Goal: Task Accomplishment & Management: Complete application form

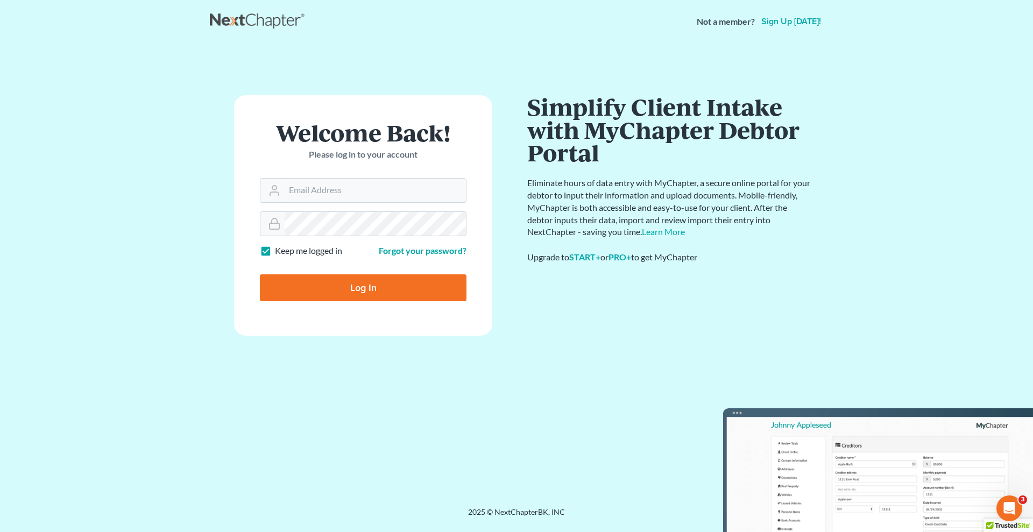
type input "[EMAIL_ADDRESS][DOMAIN_NAME]"
click at [349, 291] on input "Log In" at bounding box center [363, 287] width 207 height 27
type input "Thinking..."
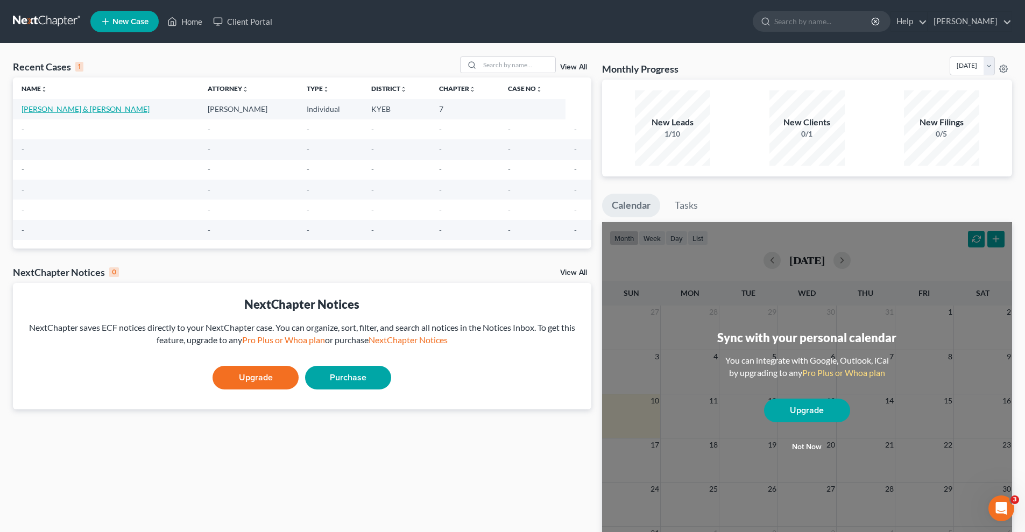
click at [96, 109] on link "[PERSON_NAME] & [PERSON_NAME]" at bounding box center [86, 108] width 128 height 9
select select "10"
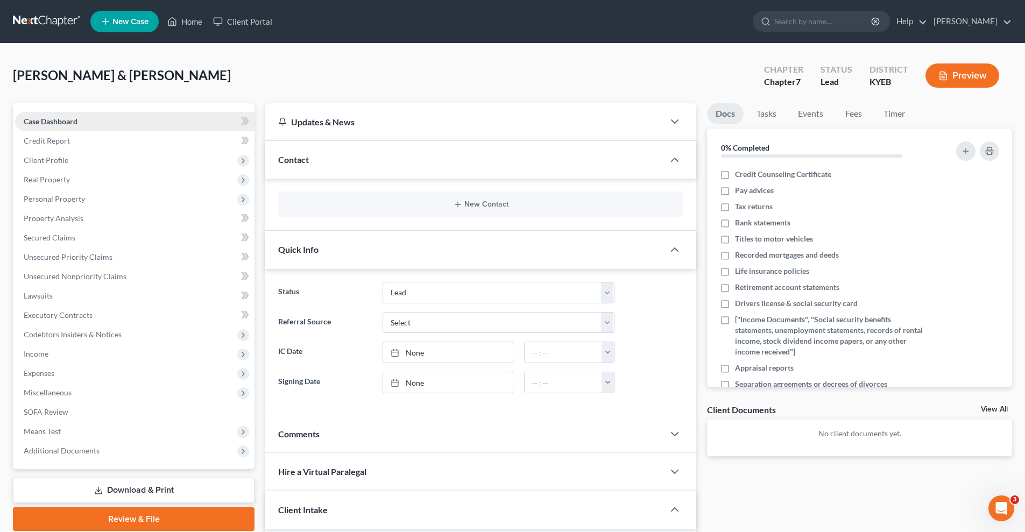
click at [77, 124] on span "Case Dashboard" at bounding box center [51, 121] width 54 height 9
click at [73, 121] on span "Case Dashboard" at bounding box center [51, 121] width 54 height 9
click at [183, 22] on link "Home" at bounding box center [185, 21] width 46 height 19
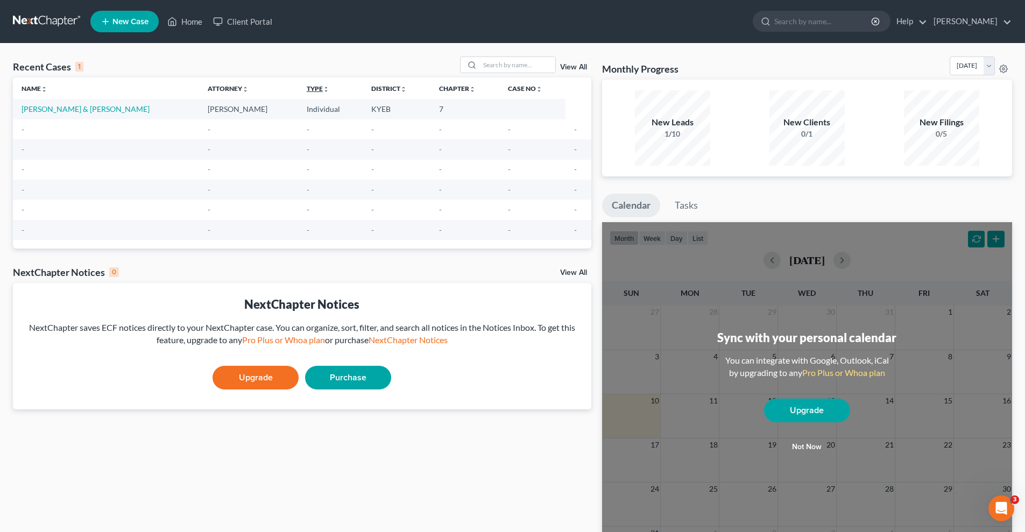
click at [307, 88] on link "Type unfold_more expand_more expand_less" at bounding box center [318, 88] width 23 height 8
click at [324, 89] on icon "expand_less" at bounding box center [327, 89] width 6 height 6
click at [298, 111] on td "Individual" at bounding box center [330, 109] width 65 height 20
click at [71, 112] on link "[PERSON_NAME] & [PERSON_NAME]" at bounding box center [86, 108] width 128 height 9
select select "10"
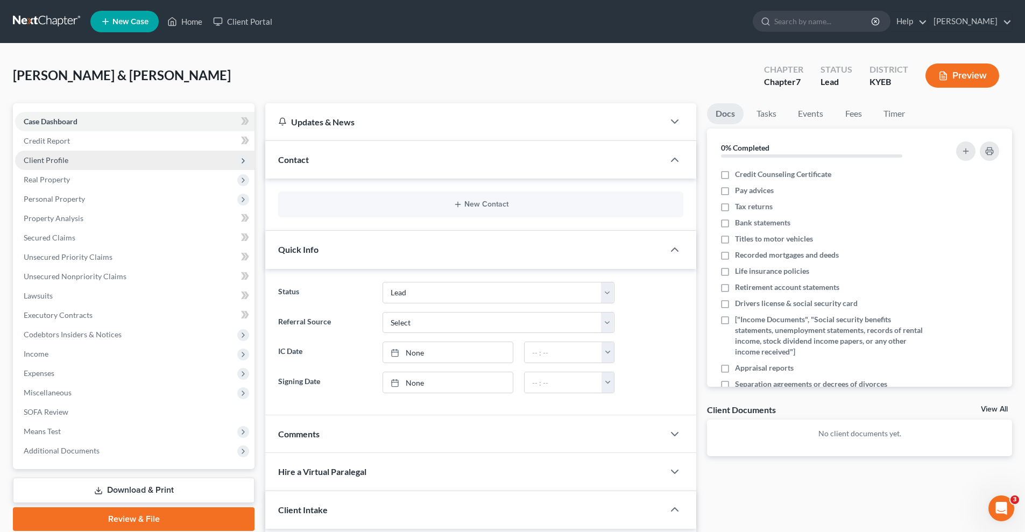
click at [58, 161] on span "Client Profile" at bounding box center [46, 159] width 45 height 9
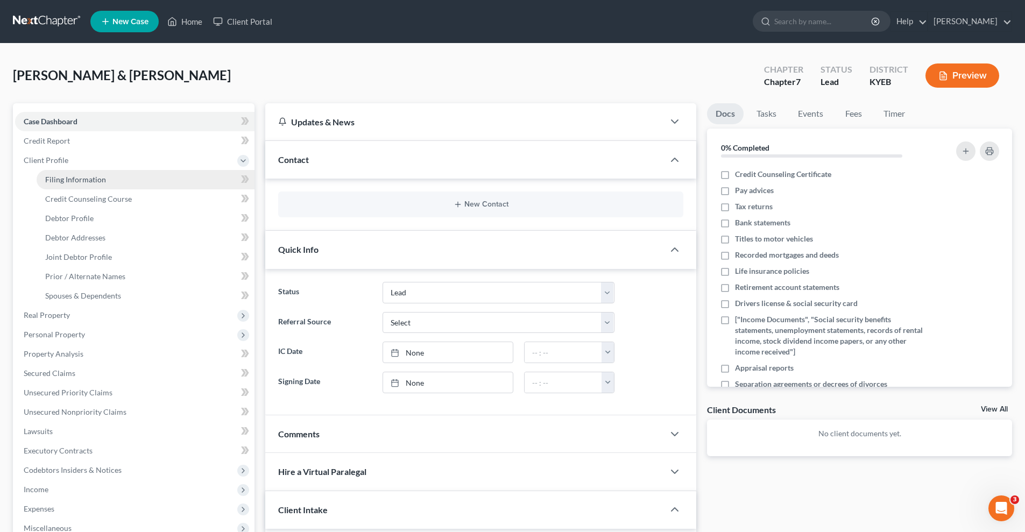
click at [79, 180] on span "Filing Information" at bounding box center [75, 179] width 61 height 9
select select "1"
select select "0"
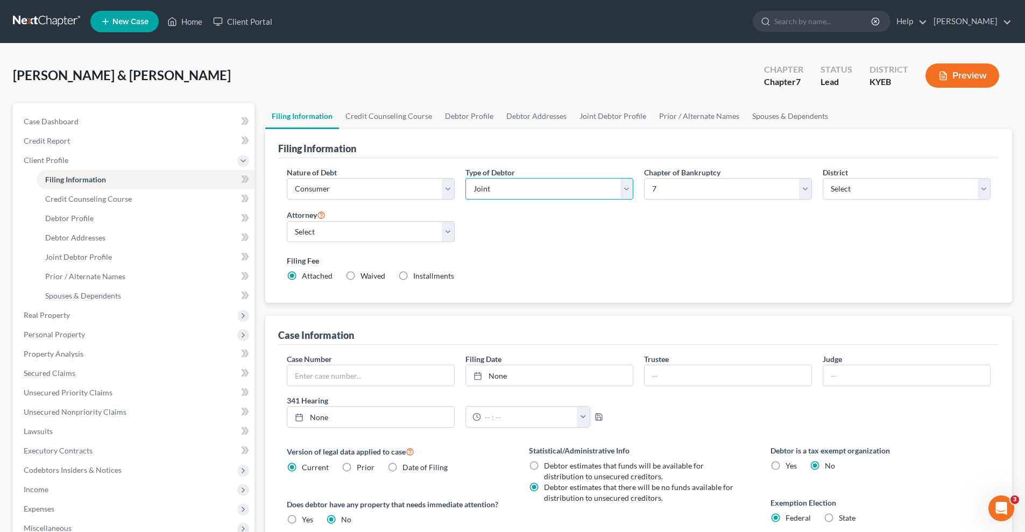
click at [626, 188] on select "Select Individual Joint" at bounding box center [549, 189] width 168 height 22
click at [465, 178] on select "Select Individual Joint" at bounding box center [549, 189] width 168 height 22
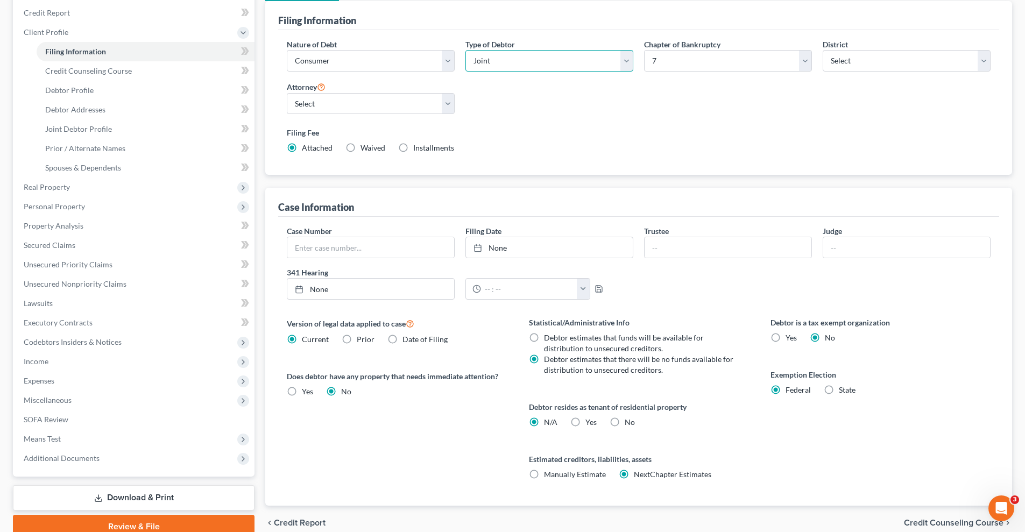
scroll to position [144, 0]
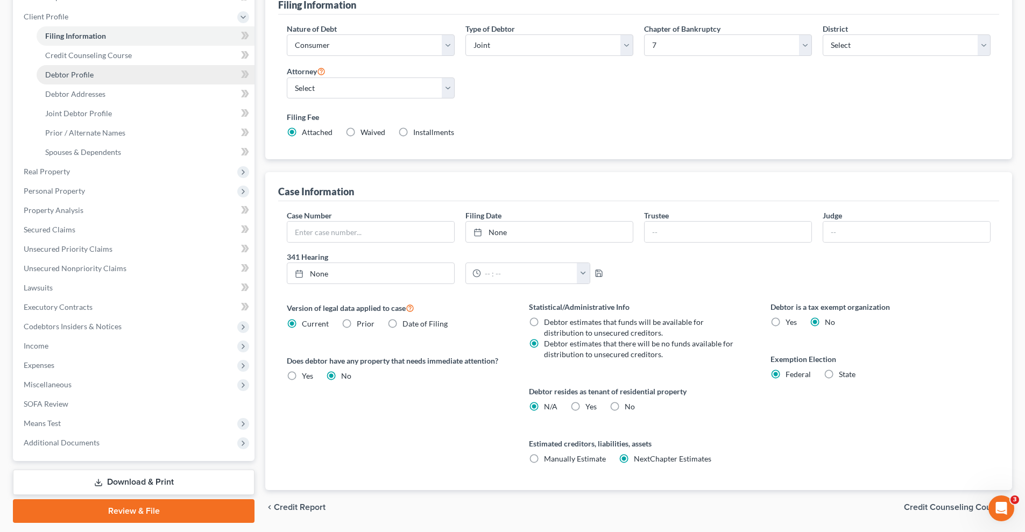
click at [99, 73] on link "Debtor Profile" at bounding box center [146, 74] width 218 height 19
select select "1"
select select "2"
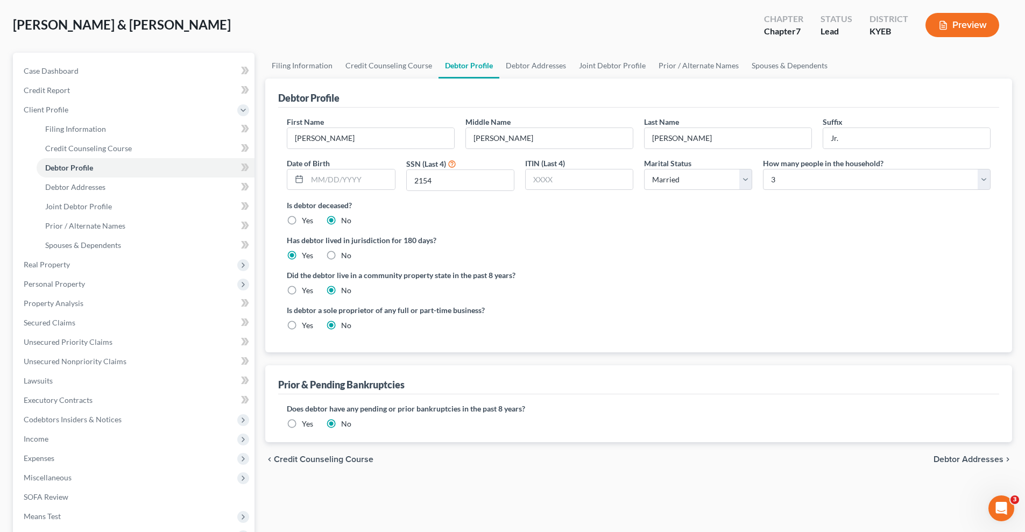
scroll to position [36, 0]
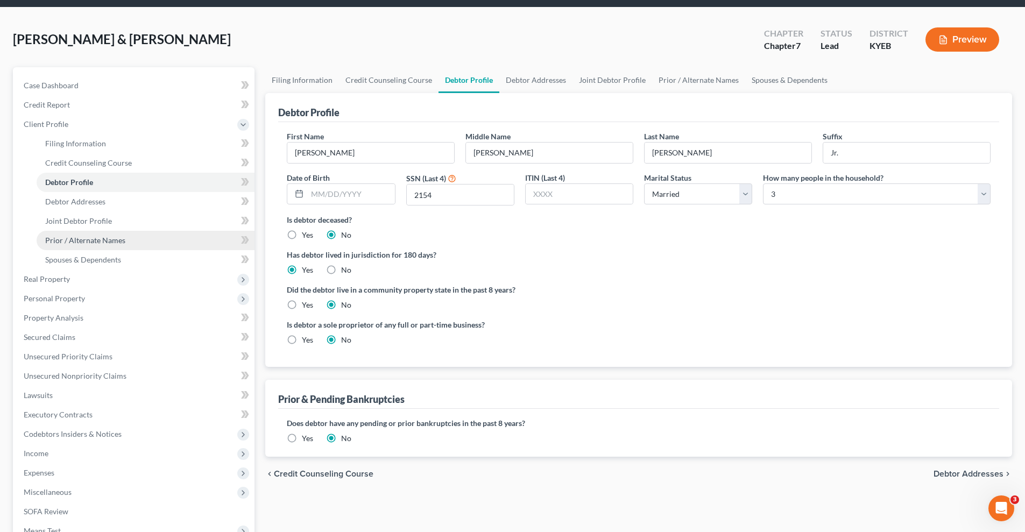
click at [135, 243] on link "Prior / Alternate Names" at bounding box center [146, 240] width 218 height 19
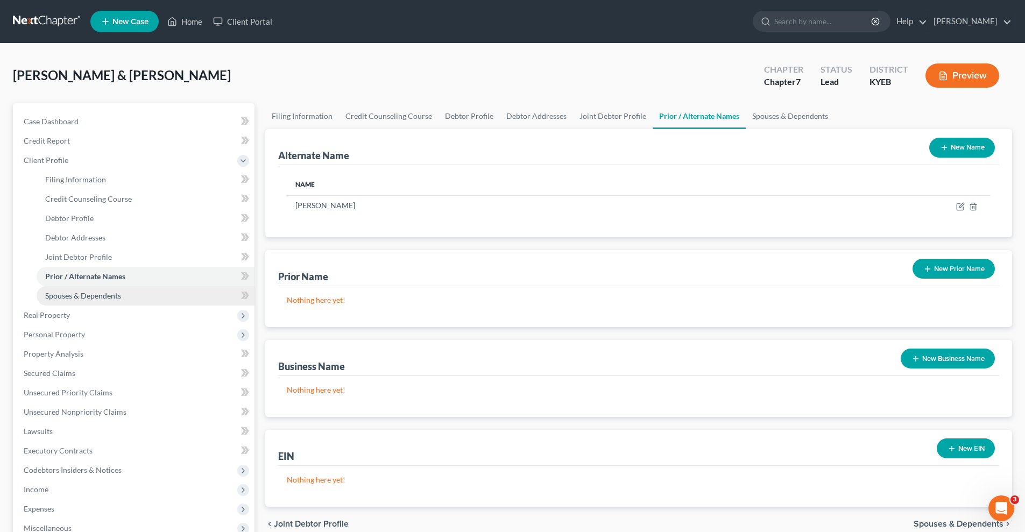
click at [125, 299] on link "Spouses & Dependents" at bounding box center [146, 295] width 218 height 19
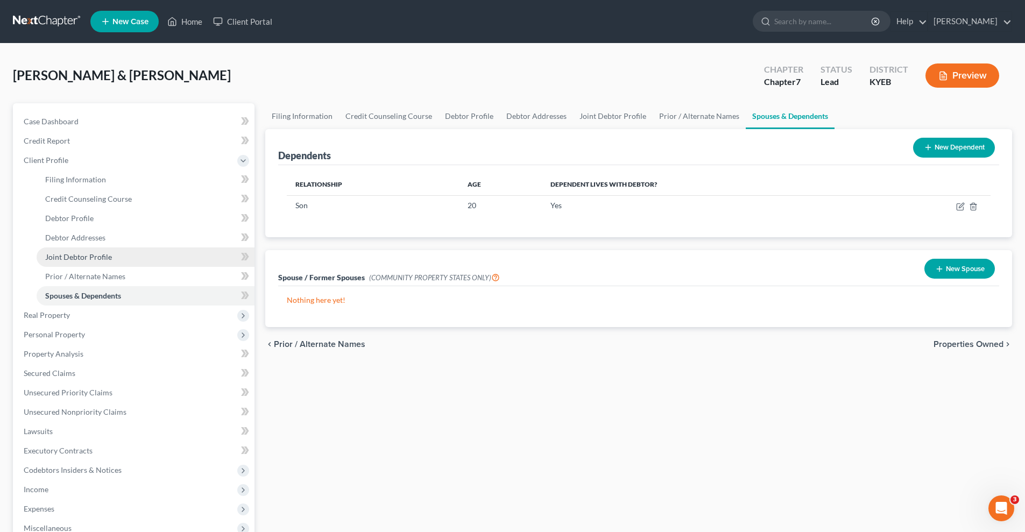
click at [125, 255] on link "Joint Debtor Profile" at bounding box center [146, 256] width 218 height 19
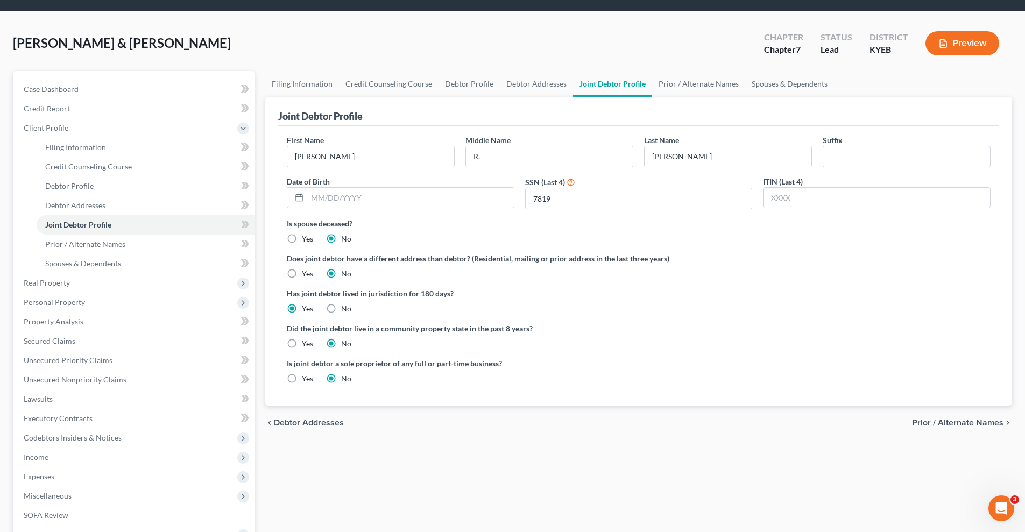
scroll to position [72, 0]
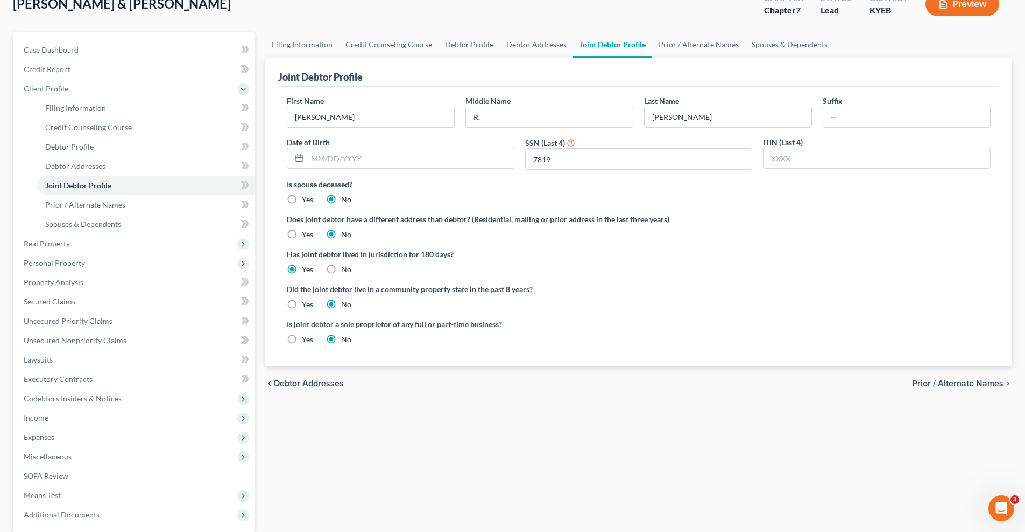
click at [305, 383] on span "Debtor Addresses" at bounding box center [309, 383] width 70 height 9
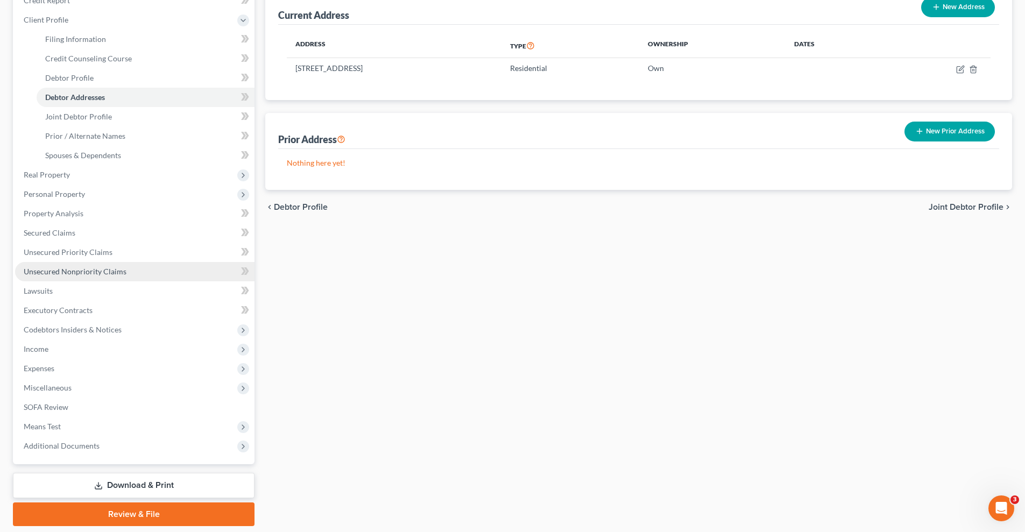
scroll to position [175, 0]
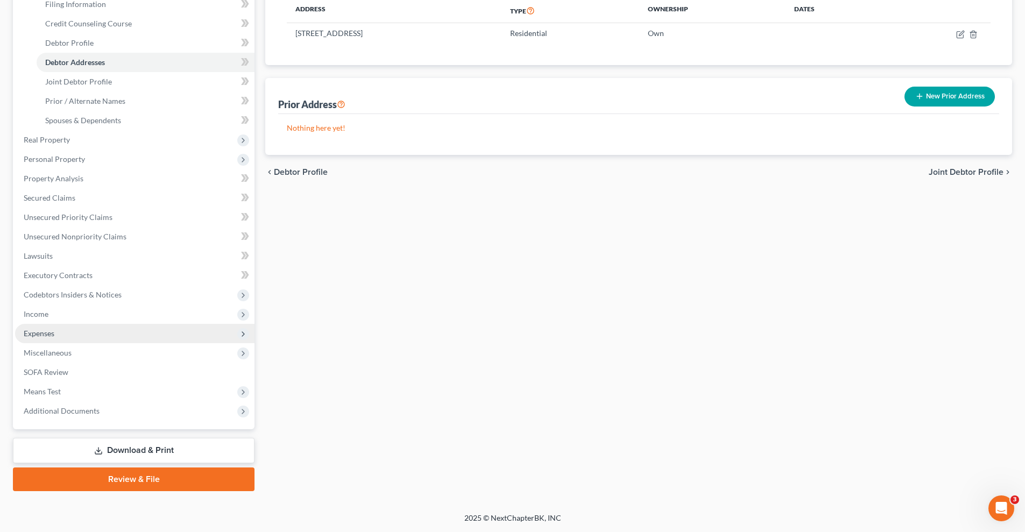
click at [65, 336] on span "Expenses" at bounding box center [134, 333] width 239 height 19
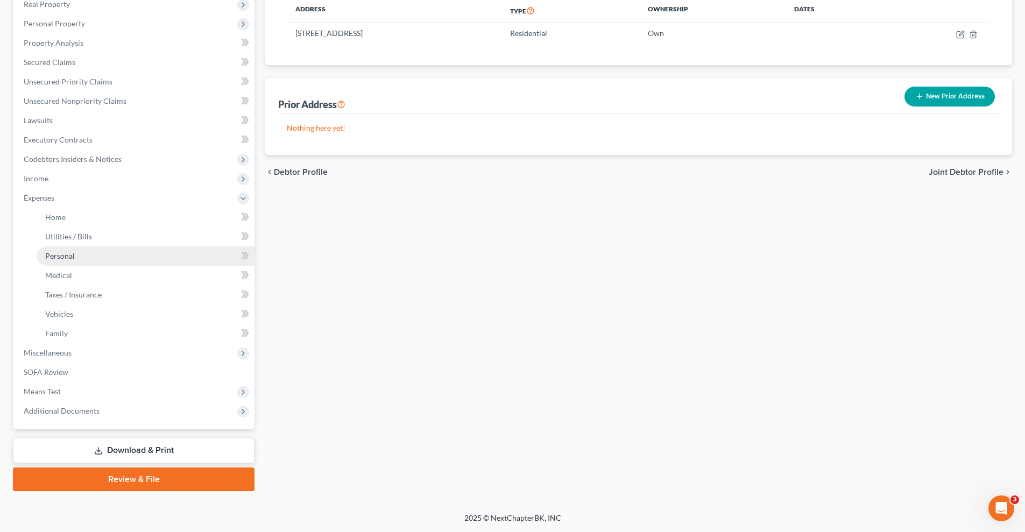
click at [135, 257] on link "Personal" at bounding box center [146, 255] width 218 height 19
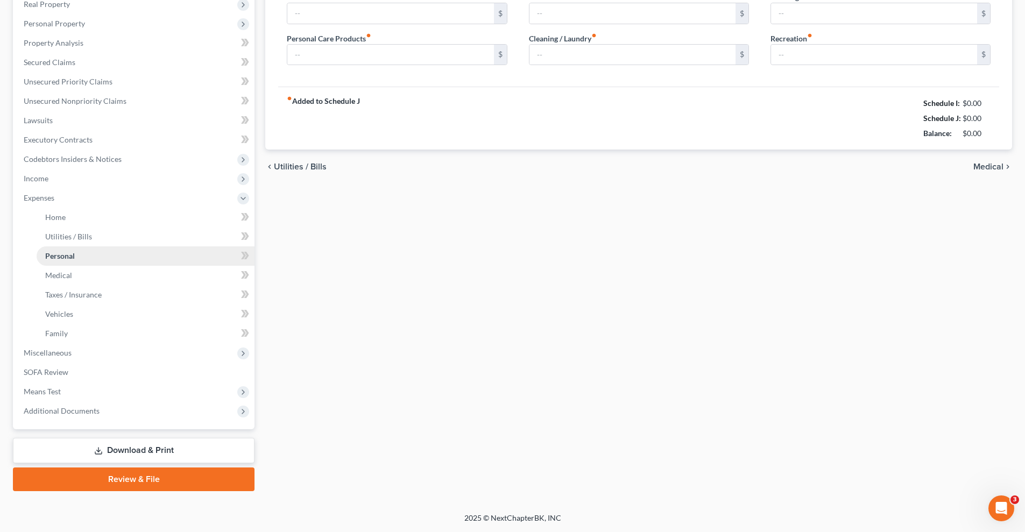
type input "500.00"
type input "85.00"
type input "60.00"
type input "50.00"
type input "200.00"
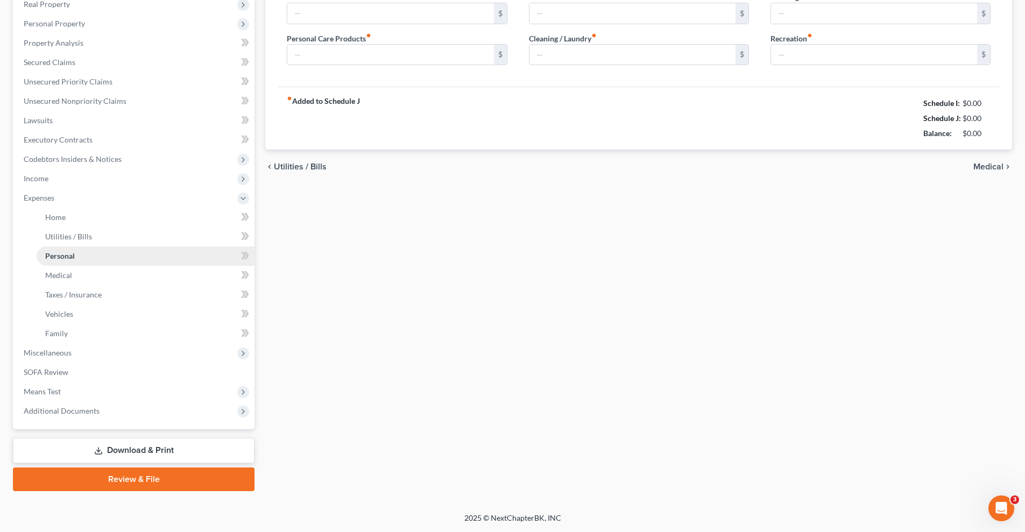
type input "50.00"
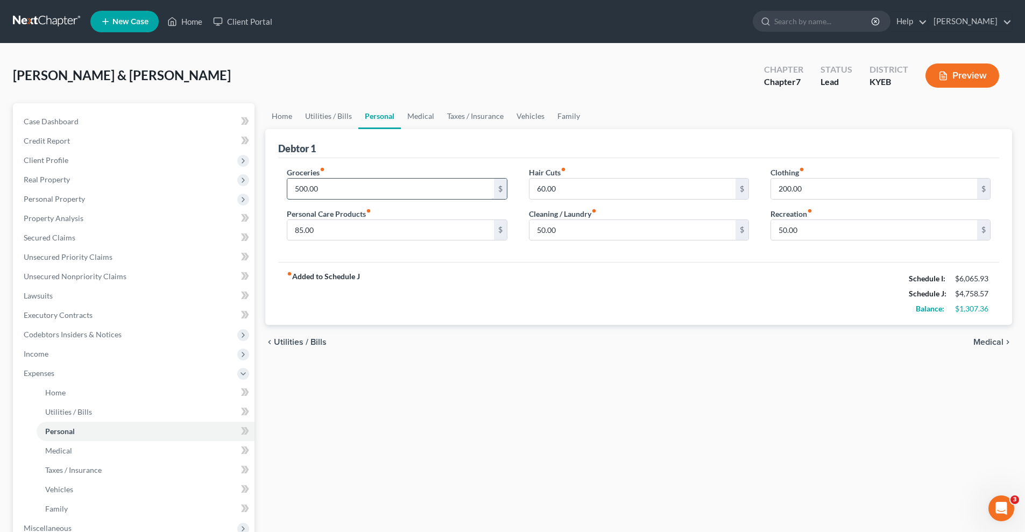
click at [320, 187] on input "500.00" at bounding box center [390, 189] width 206 height 20
type input "2"
type input "515"
click at [540, 421] on div "Home Utilities / Bills Personal Medical Taxes / Insurance Vehicles Family Debto…" at bounding box center [639, 384] width 758 height 563
click at [559, 186] on input "60.00" at bounding box center [632, 189] width 206 height 20
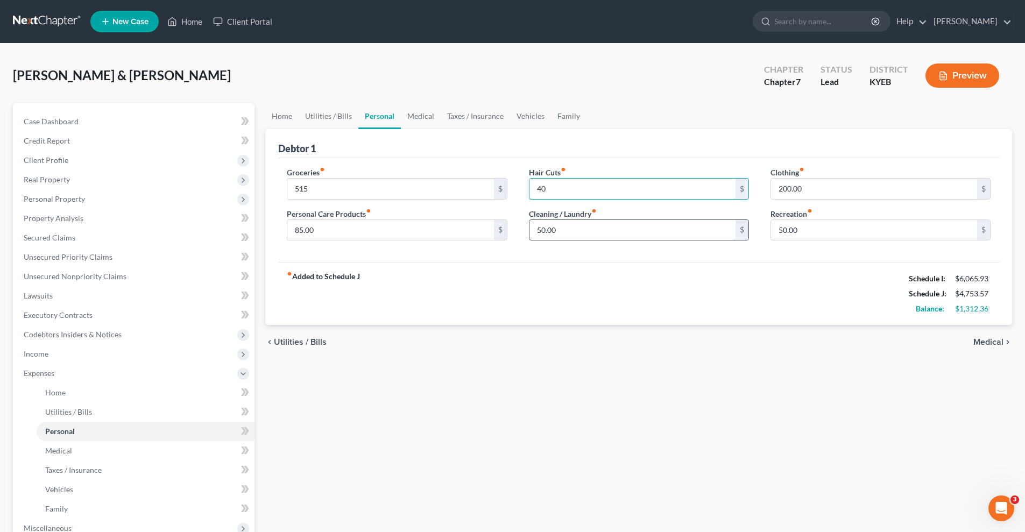
type input "40"
click at [561, 229] on input "50.00" at bounding box center [632, 230] width 206 height 20
type input "35"
click at [805, 186] on input "200.00" at bounding box center [874, 189] width 206 height 20
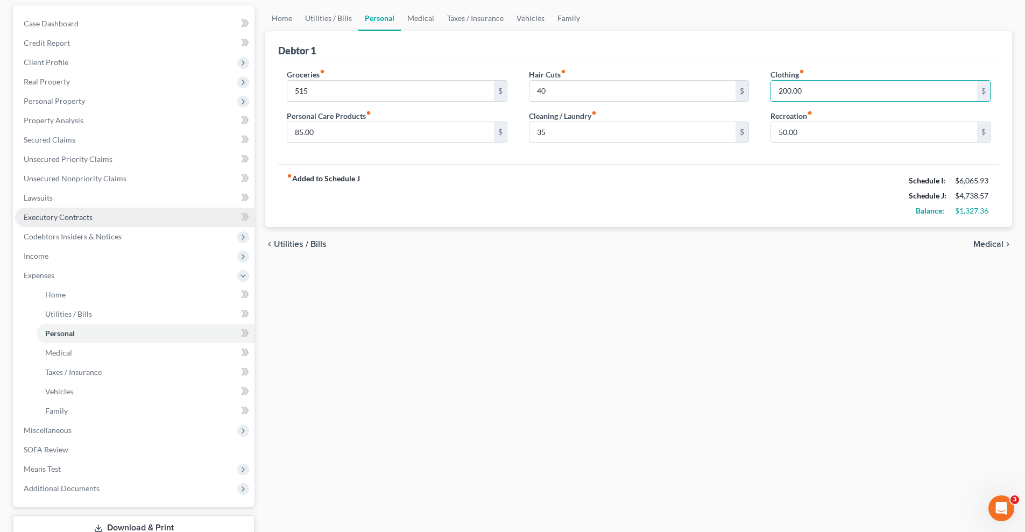
scroll to position [108, 0]
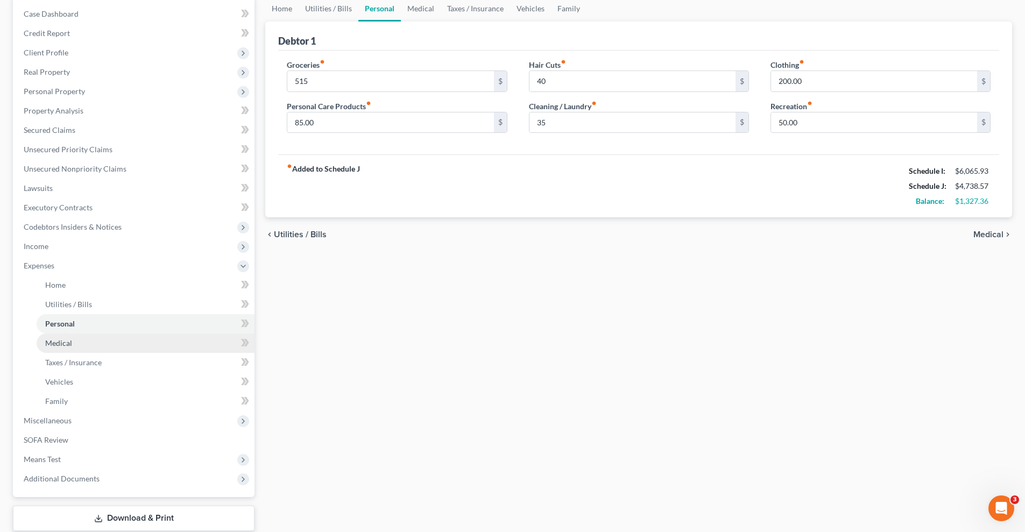
click at [87, 346] on link "Medical" at bounding box center [146, 343] width 218 height 19
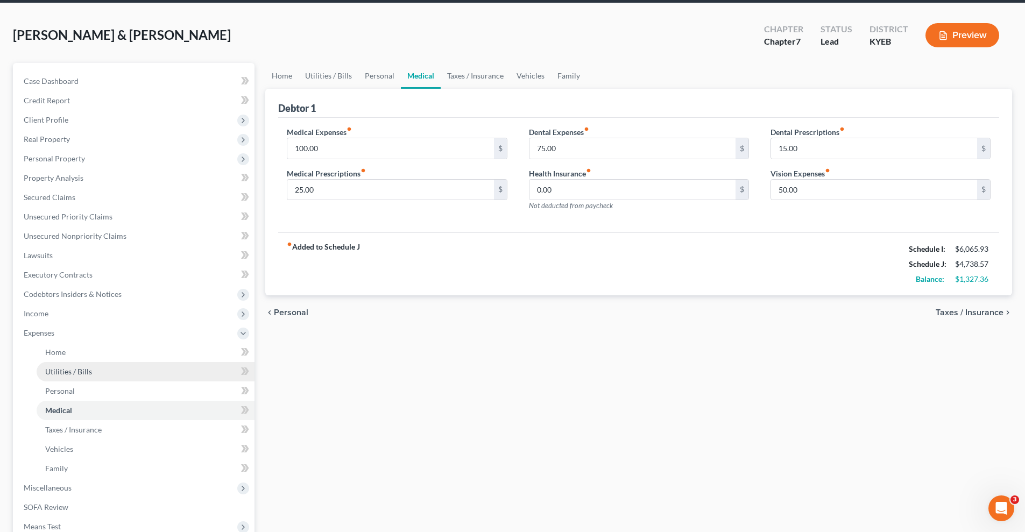
scroll to position [108, 0]
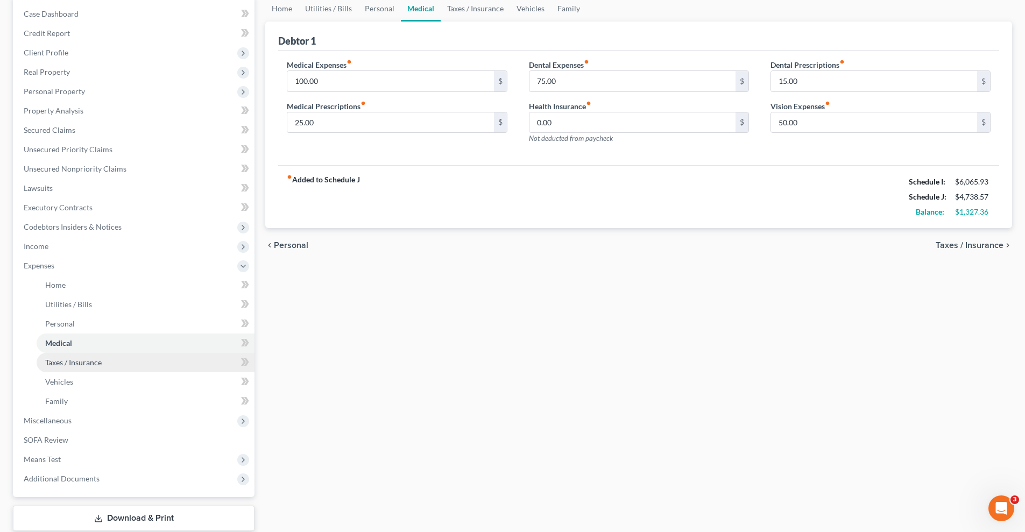
click at [91, 366] on span "Taxes / Insurance" at bounding box center [73, 362] width 56 height 9
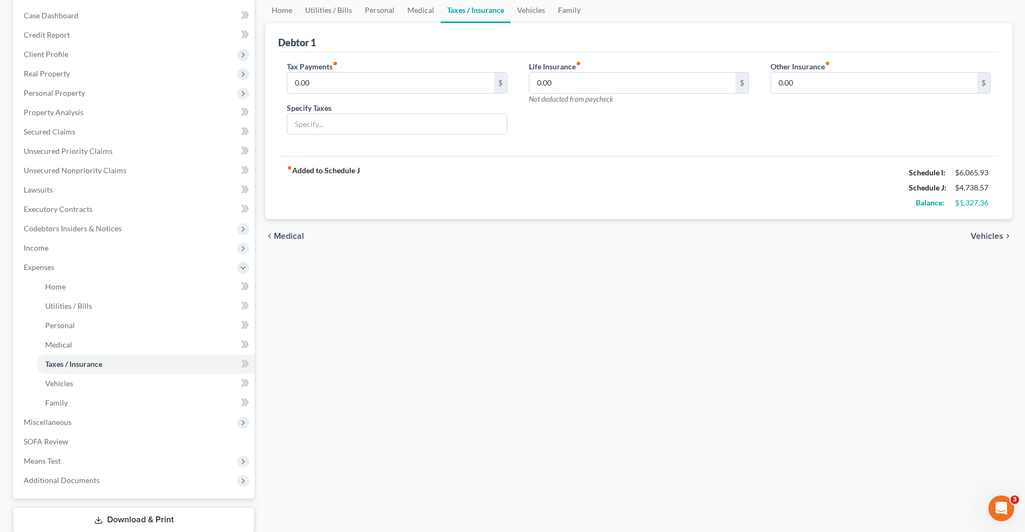
scroll to position [108, 0]
click at [161, 420] on span "Miscellaneous" at bounding box center [134, 420] width 239 height 19
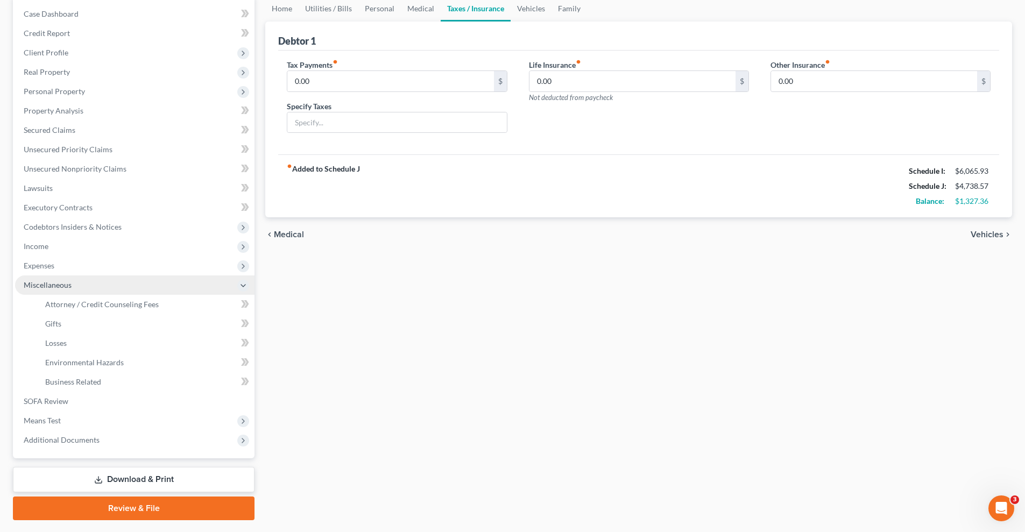
click at [161, 420] on span "Means Test" at bounding box center [134, 420] width 239 height 19
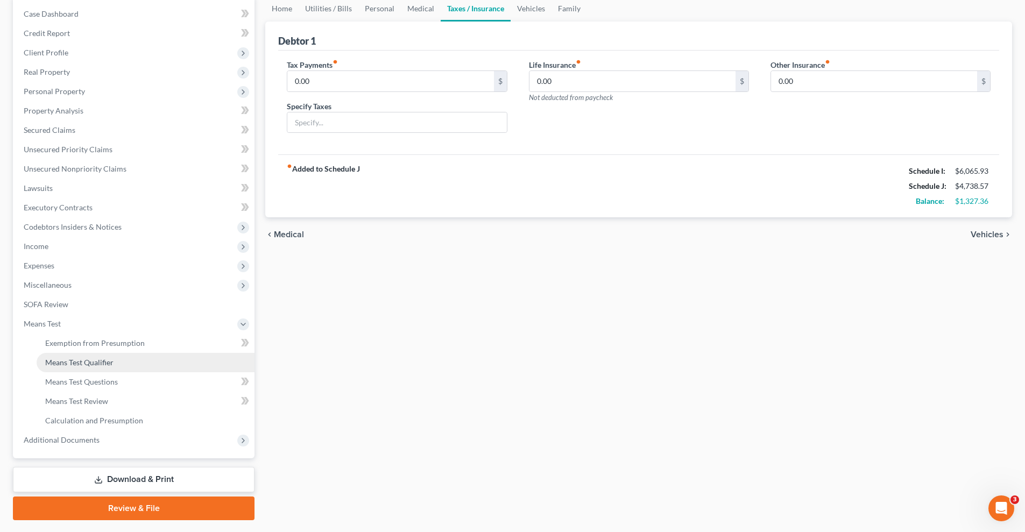
click at [175, 365] on link "Means Test Qualifier" at bounding box center [146, 362] width 218 height 19
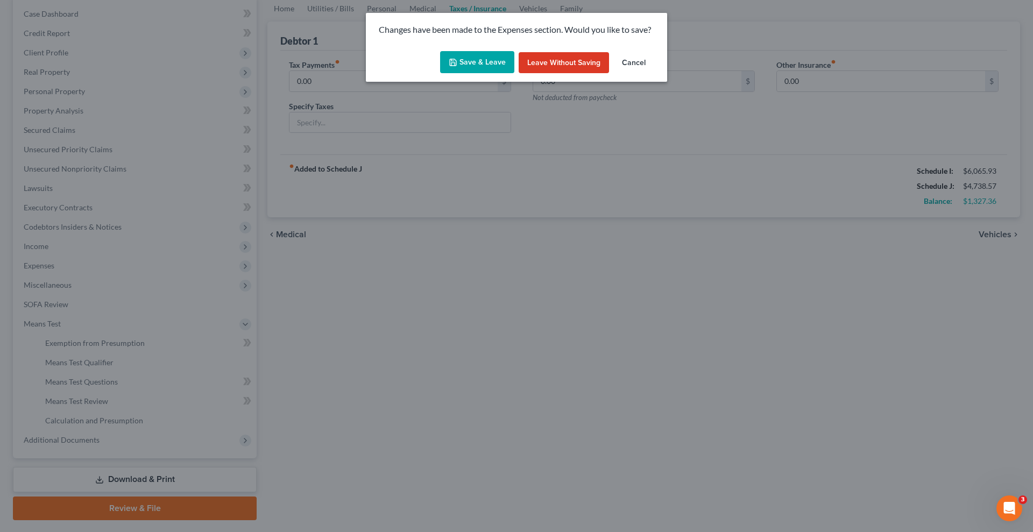
click at [471, 59] on button "Save & Leave" at bounding box center [477, 62] width 74 height 23
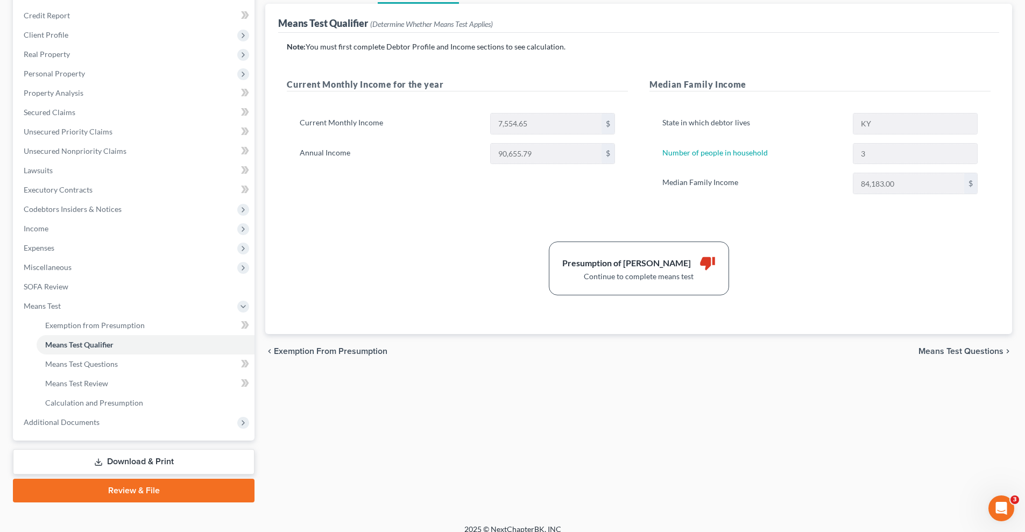
scroll to position [137, 0]
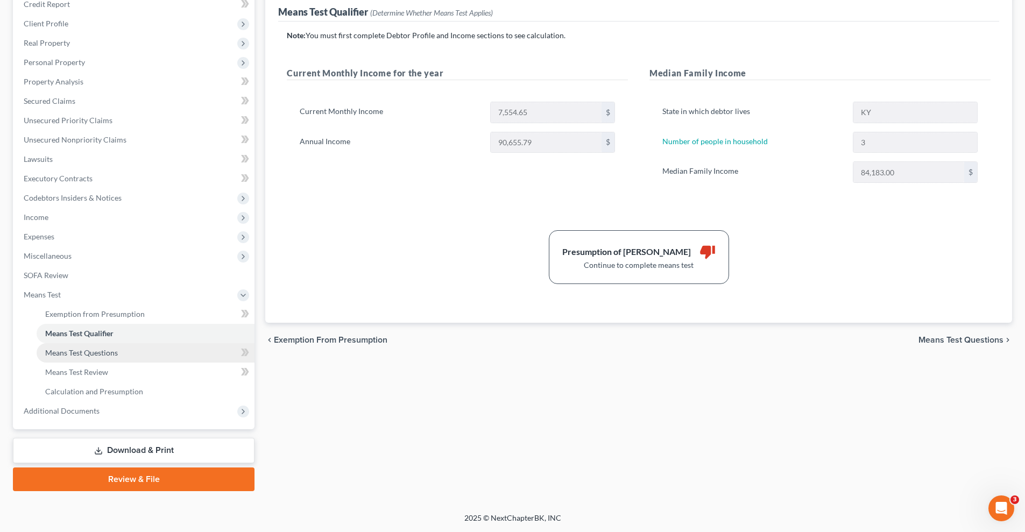
click at [103, 352] on span "Means Test Questions" at bounding box center [81, 352] width 73 height 9
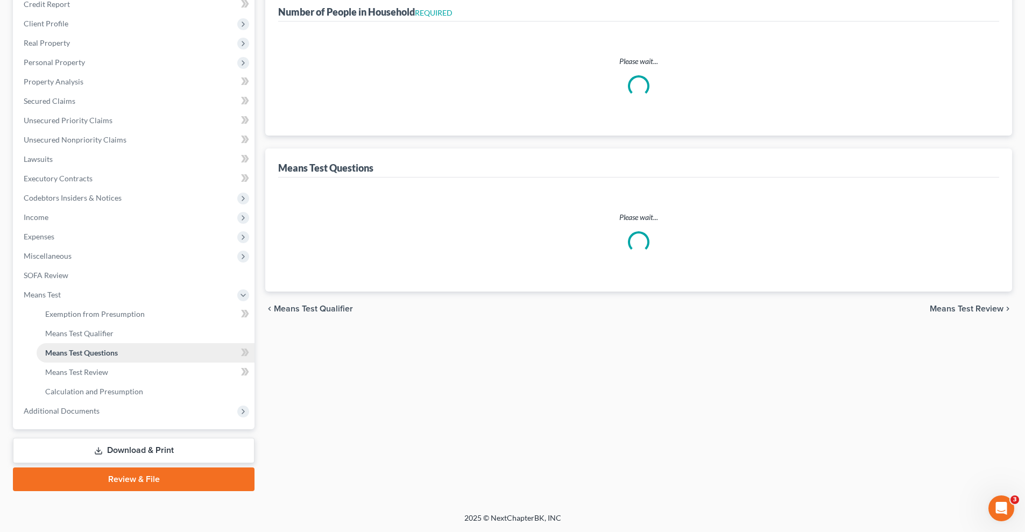
select select "0"
select select "60"
select select "1"
select select "60"
select select "3"
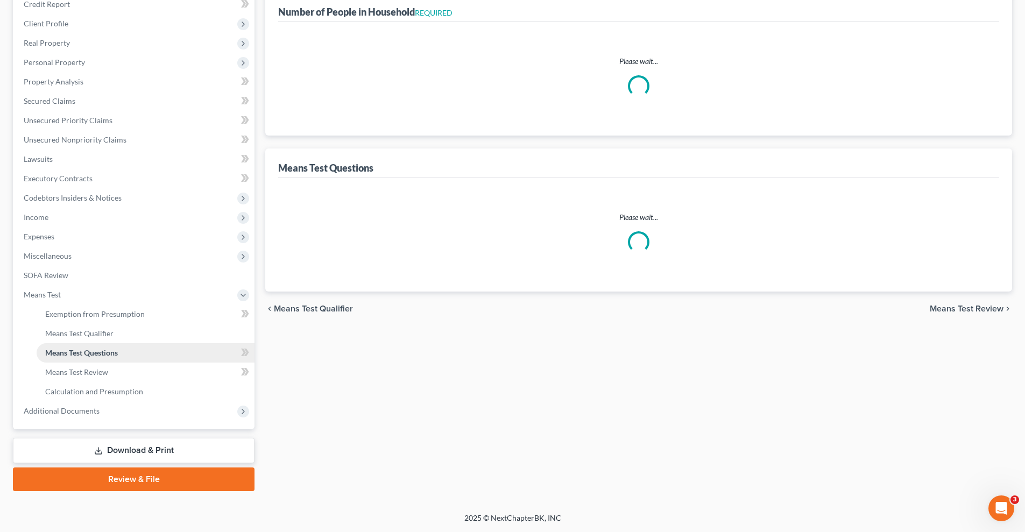
select select "0"
select select "2"
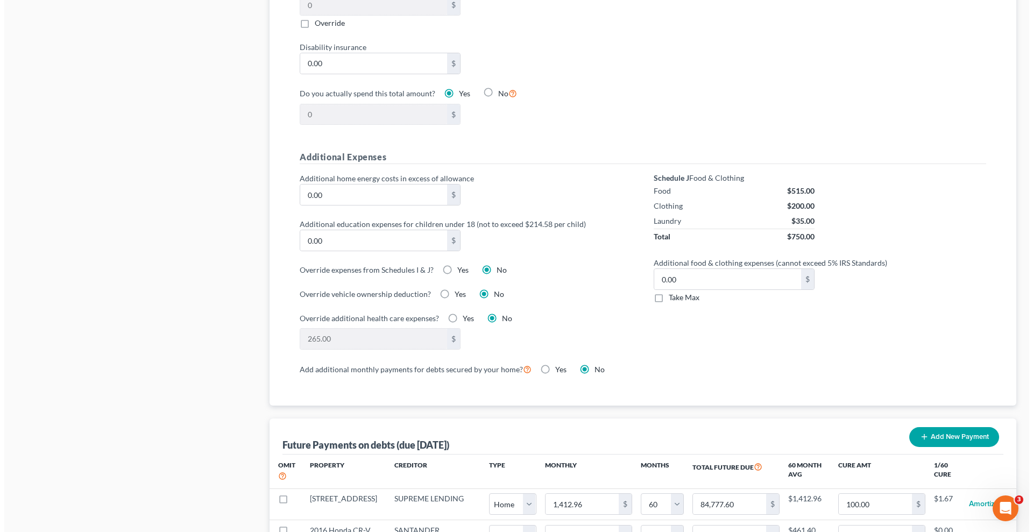
scroll to position [682, 0]
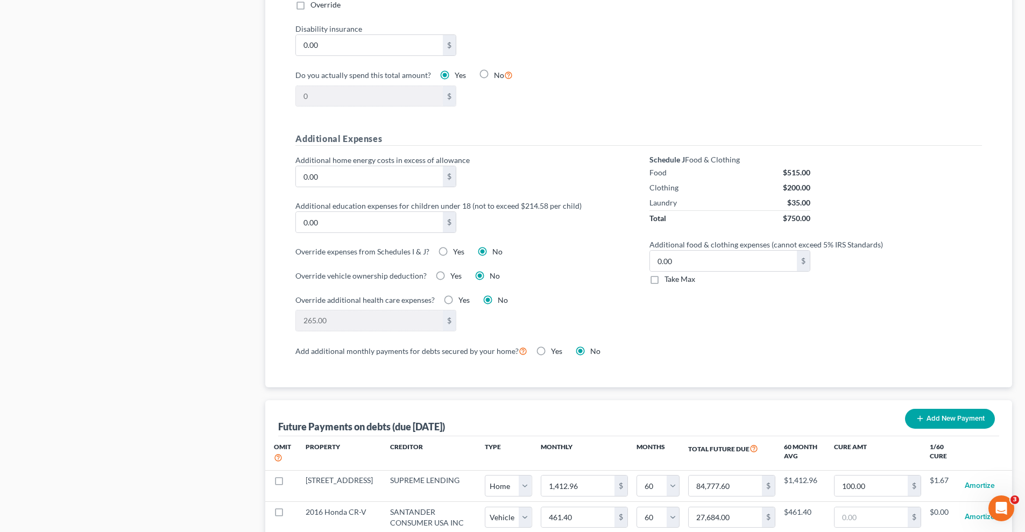
click at [453, 246] on label "Yes" at bounding box center [458, 251] width 11 height 11
click at [457, 246] on input "Yes" at bounding box center [460, 249] width 7 height 7
radio input "true"
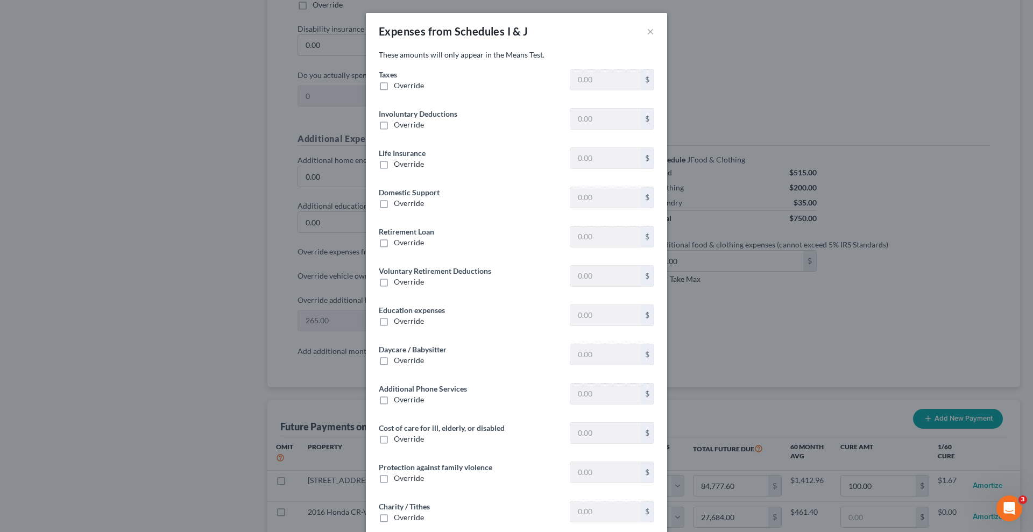
type input "1,488.71"
type input "0"
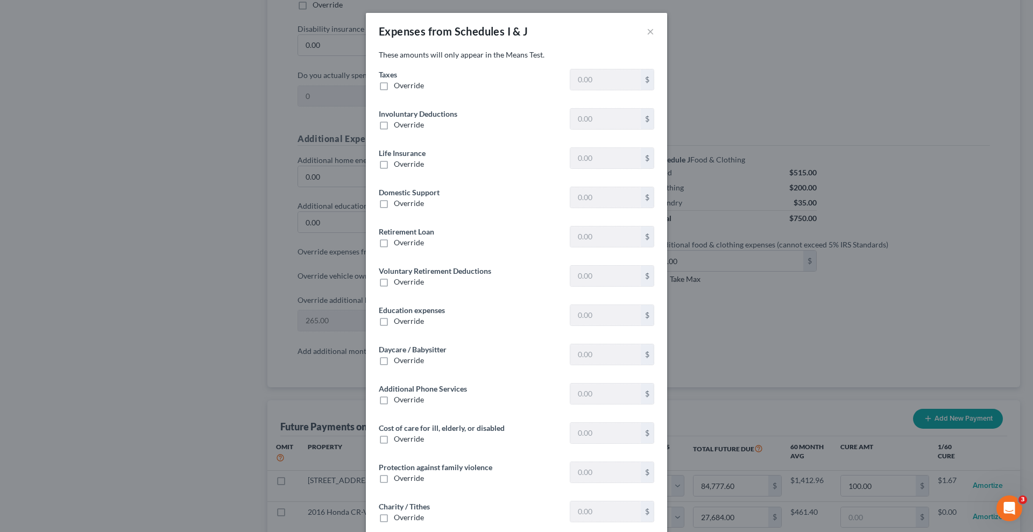
type input "0"
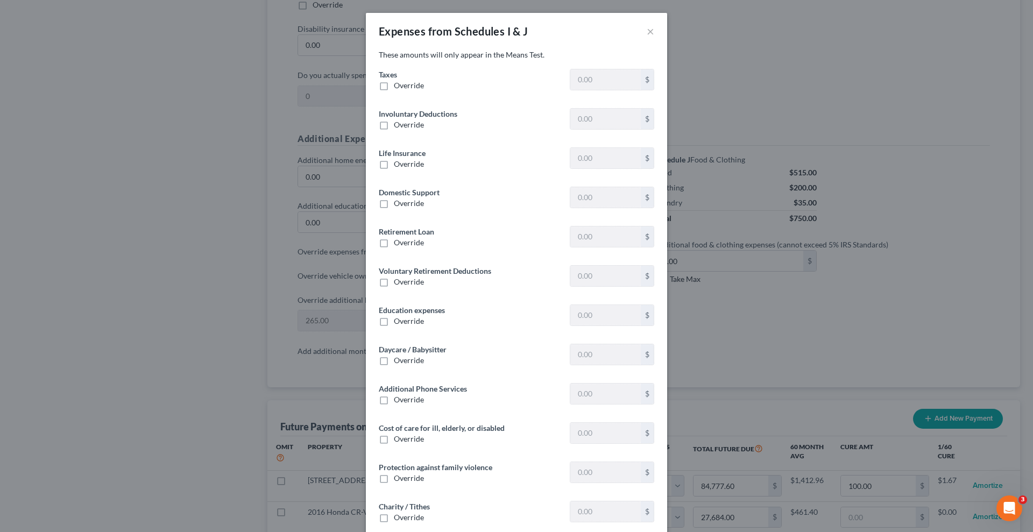
type input "0"
type input "500.00"
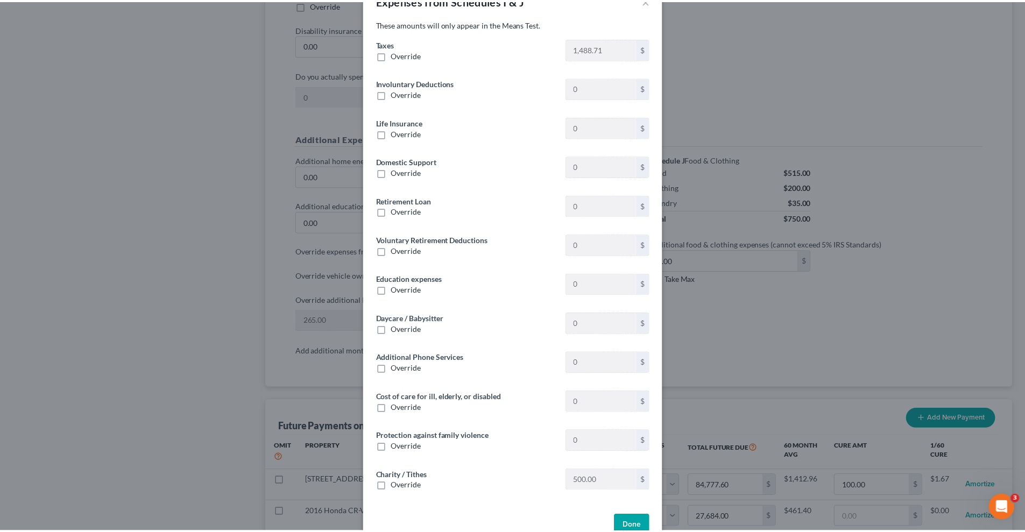
scroll to position [0, 0]
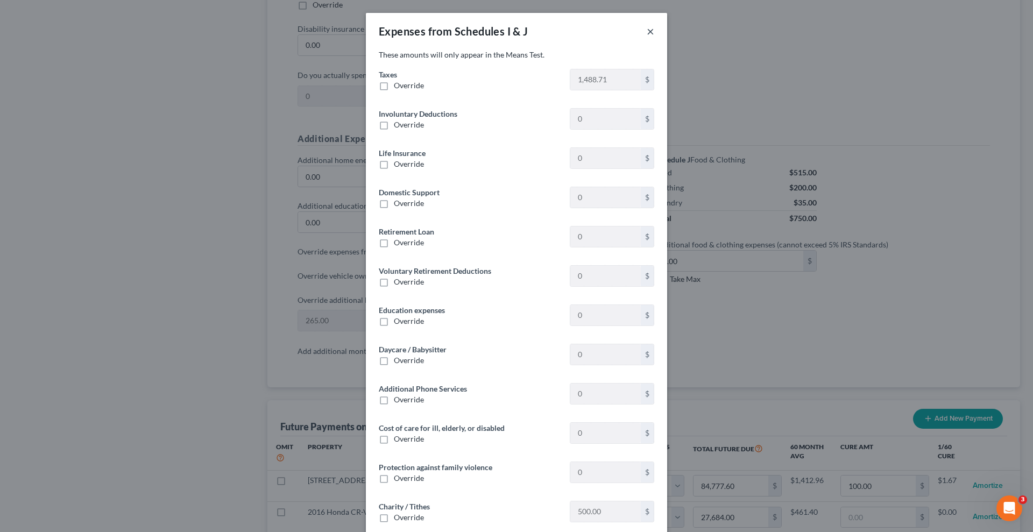
click at [647, 31] on button "×" at bounding box center [651, 31] width 8 height 13
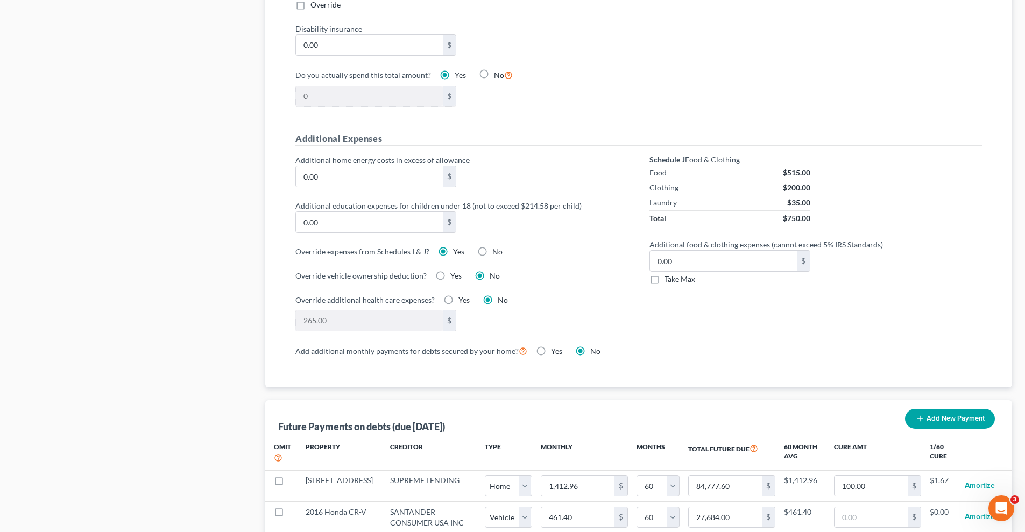
click at [492, 246] on label "No" at bounding box center [497, 251] width 10 height 11
click at [497, 246] on input "No" at bounding box center [500, 249] width 7 height 7
radio input "true"
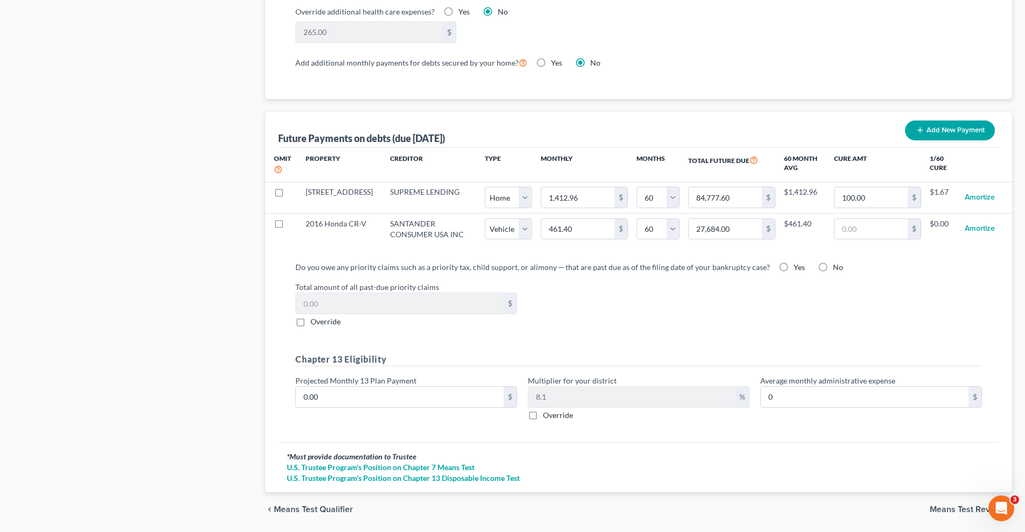
scroll to position [995, 0]
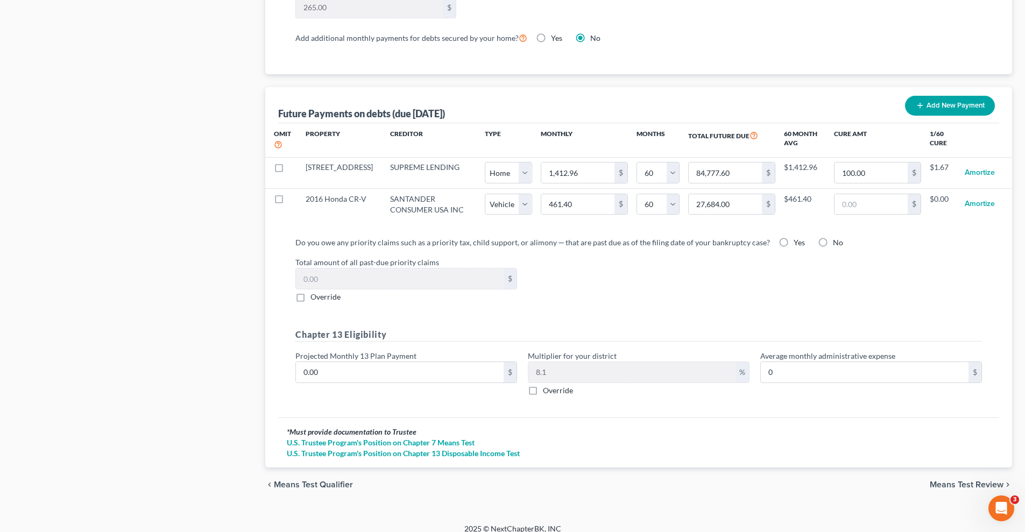
click at [967, 480] on span "Means Test Review" at bounding box center [967, 484] width 74 height 9
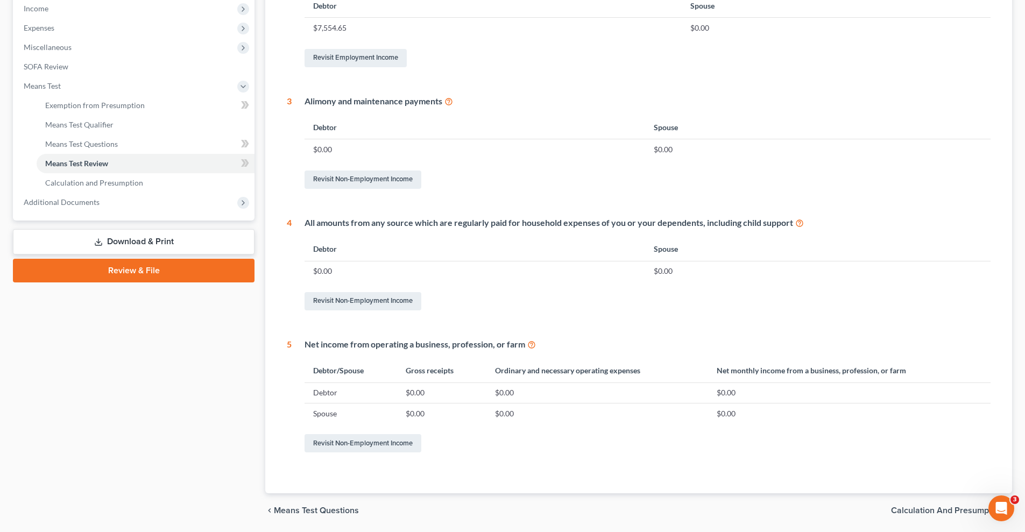
scroll to position [382, 0]
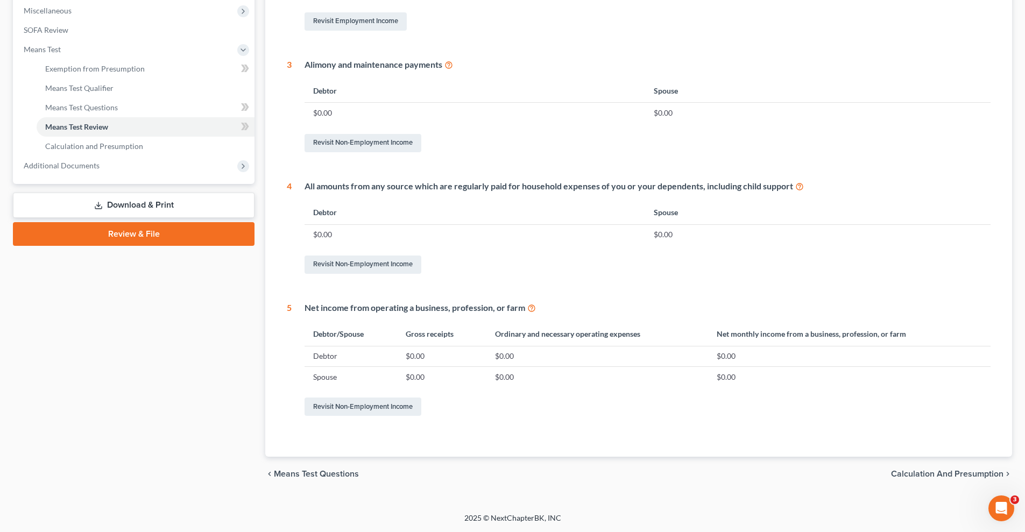
click at [943, 475] on span "Calculation and Presumption" at bounding box center [947, 474] width 112 height 9
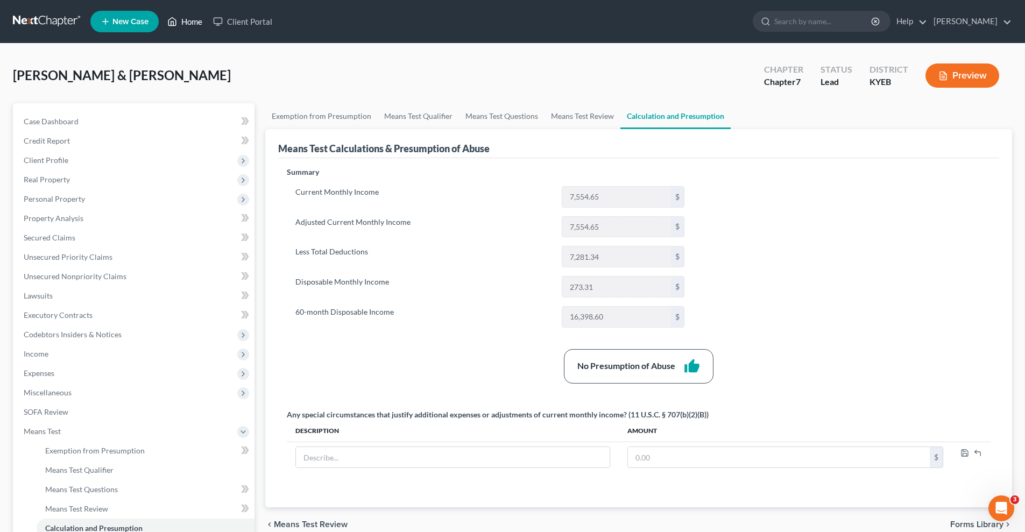
click at [189, 20] on link "Home" at bounding box center [185, 21] width 46 height 19
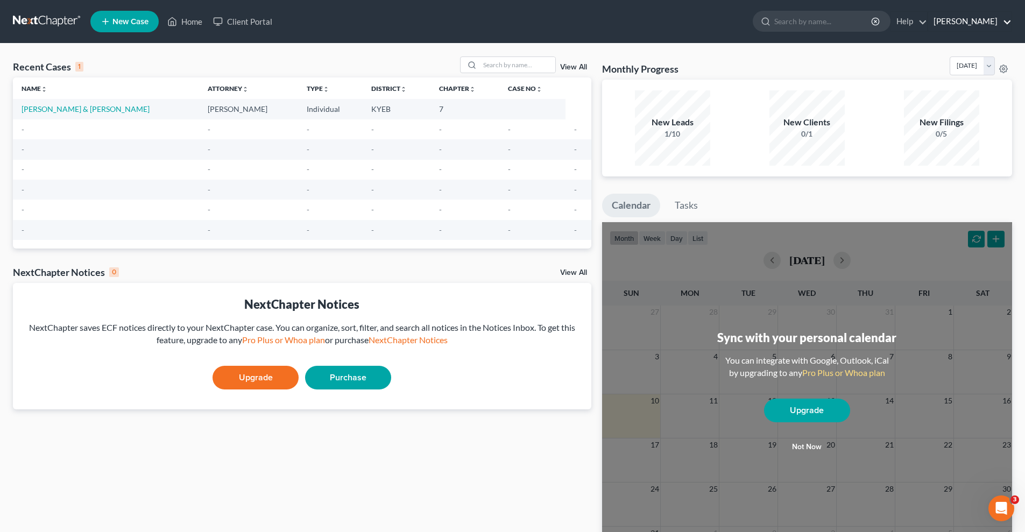
click at [959, 18] on link "[PERSON_NAME]" at bounding box center [969, 21] width 83 height 19
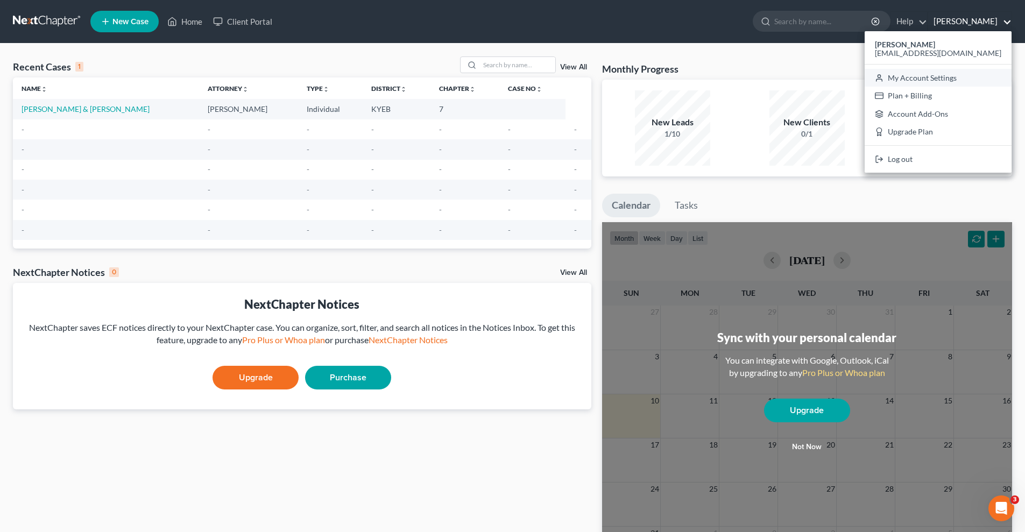
click at [969, 78] on link "My Account Settings" at bounding box center [938, 78] width 147 height 18
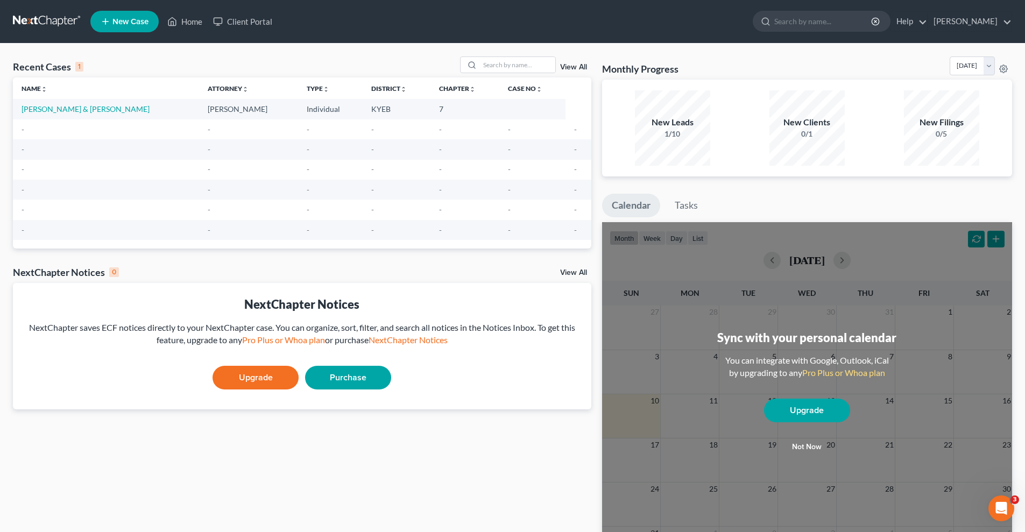
select select "32"
select select "24"
select select "18"
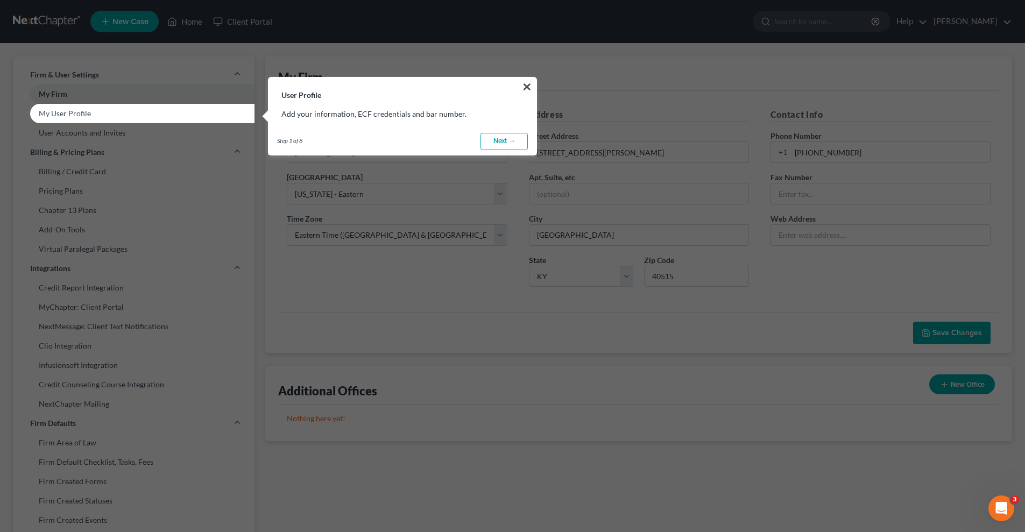
click at [529, 86] on button "×" at bounding box center [527, 86] width 10 height 17
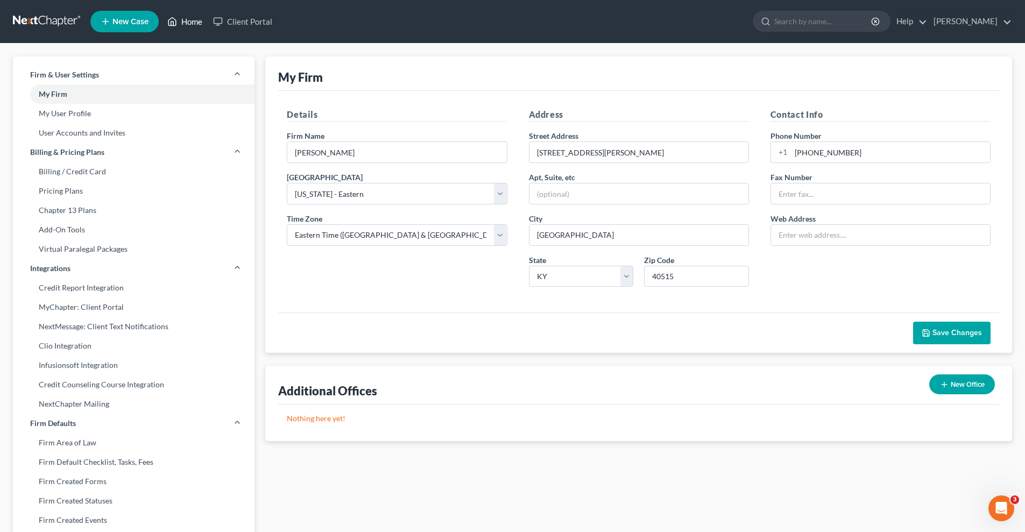
click at [186, 22] on link "Home" at bounding box center [185, 21] width 46 height 19
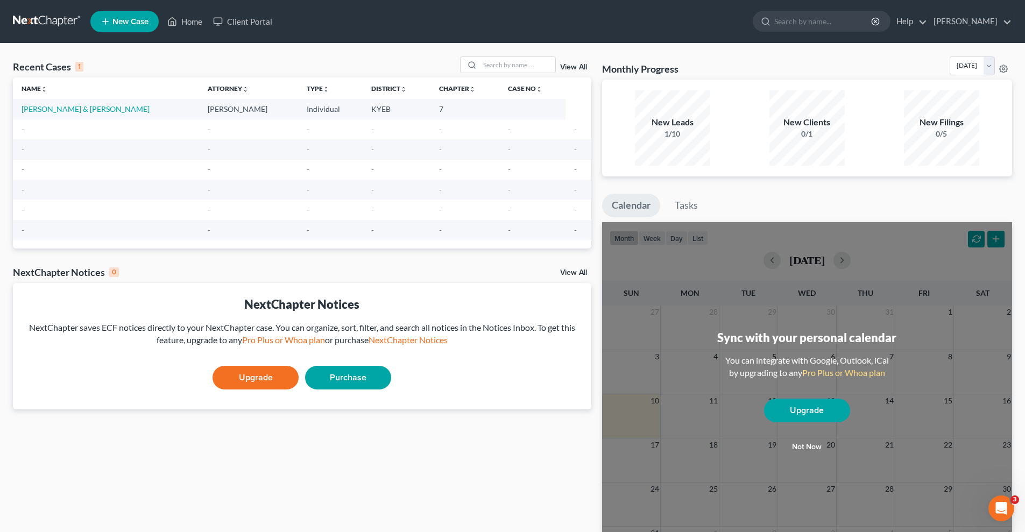
click at [254, 376] on link "Upgrade" at bounding box center [256, 378] width 86 height 24
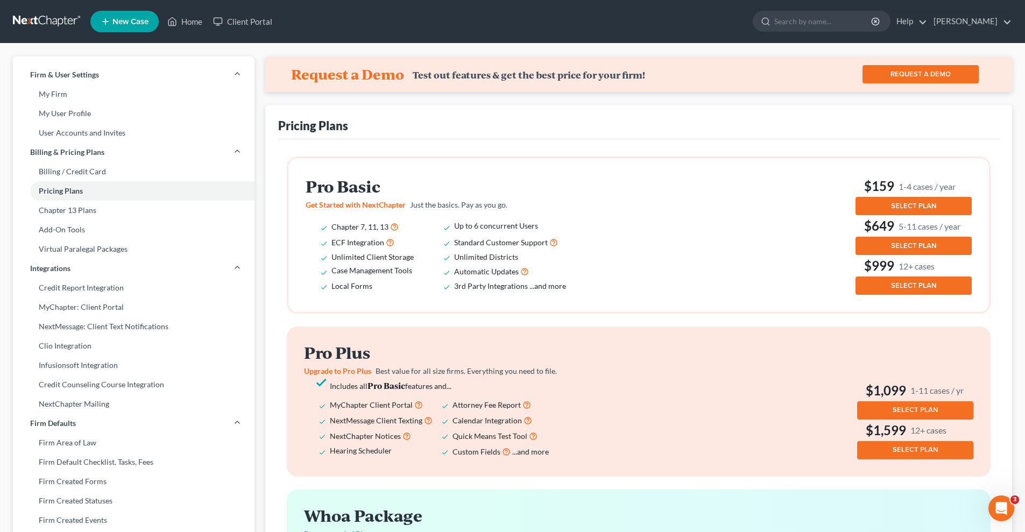
click at [915, 202] on span "SELECT PLAN" at bounding box center [913, 206] width 45 height 9
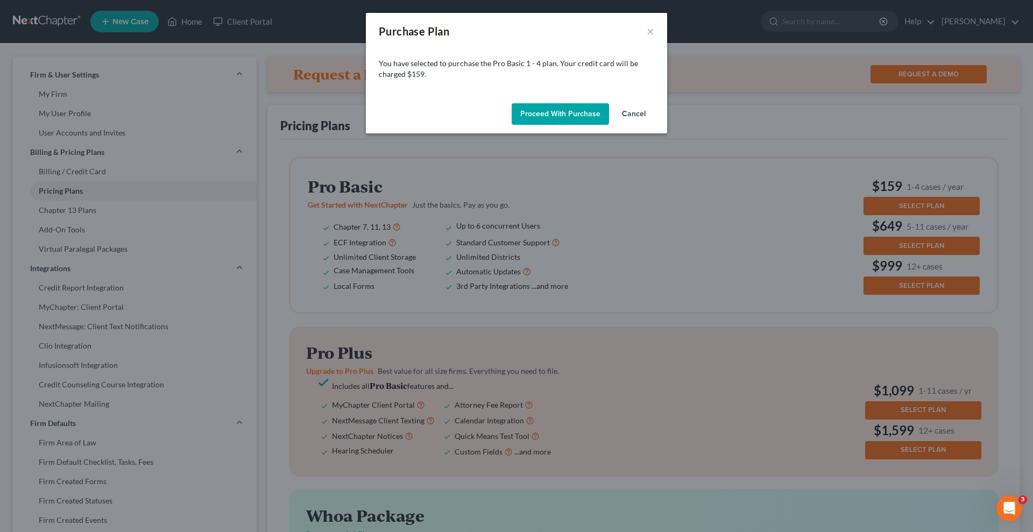
click at [551, 112] on button "Proceed with Purchase" at bounding box center [560, 114] width 97 height 22
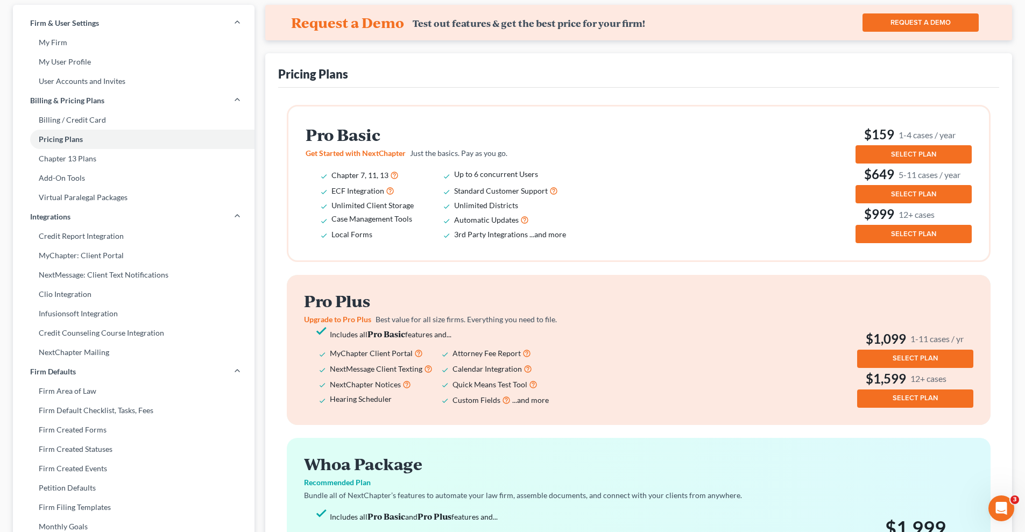
scroll to position [36, 0]
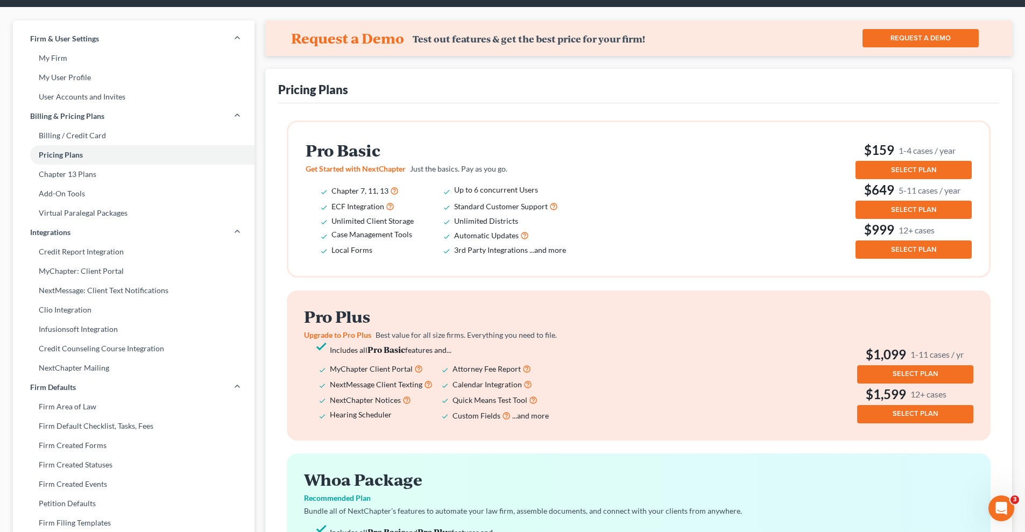
click at [911, 169] on span "SELECT PLAN" at bounding box center [913, 170] width 45 height 9
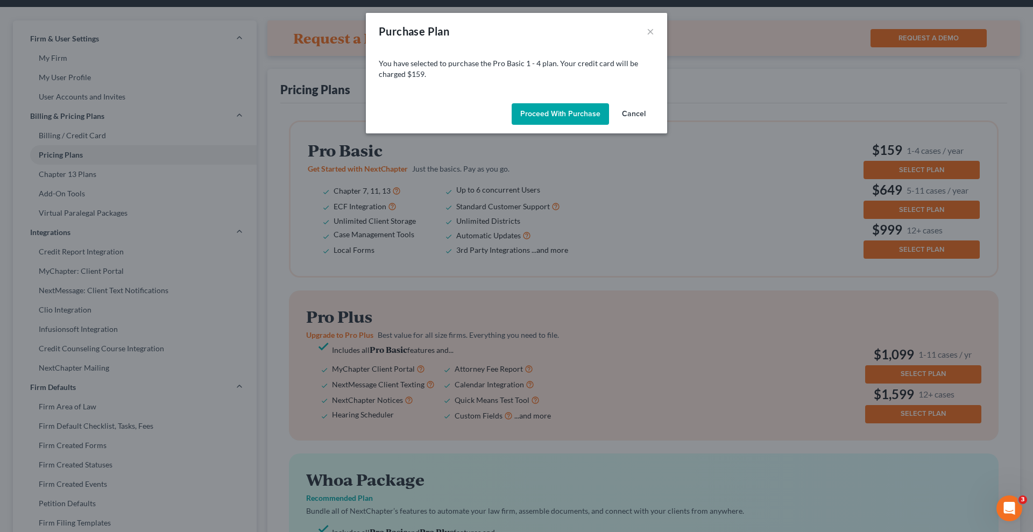
click at [552, 110] on button "Proceed with Purchase" at bounding box center [560, 114] width 97 height 22
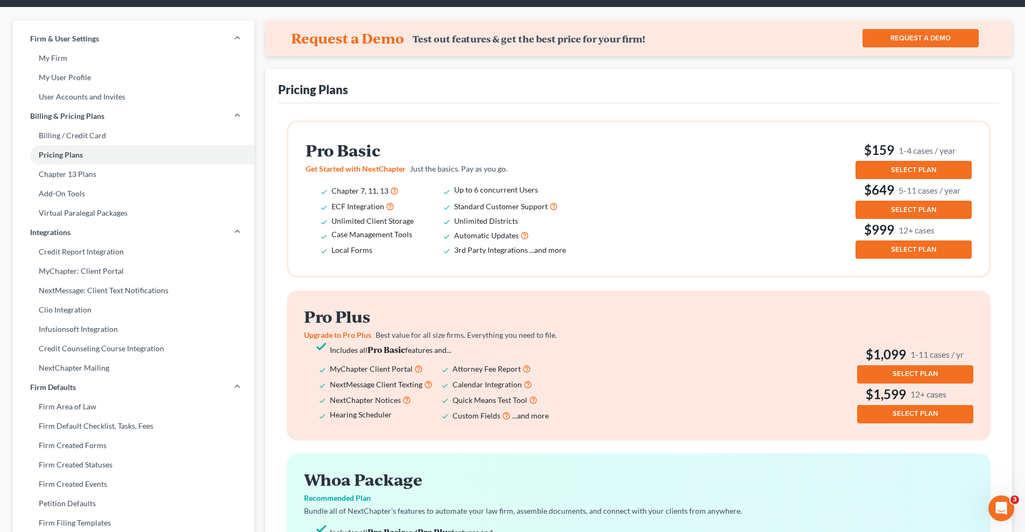
scroll to position [0, 0]
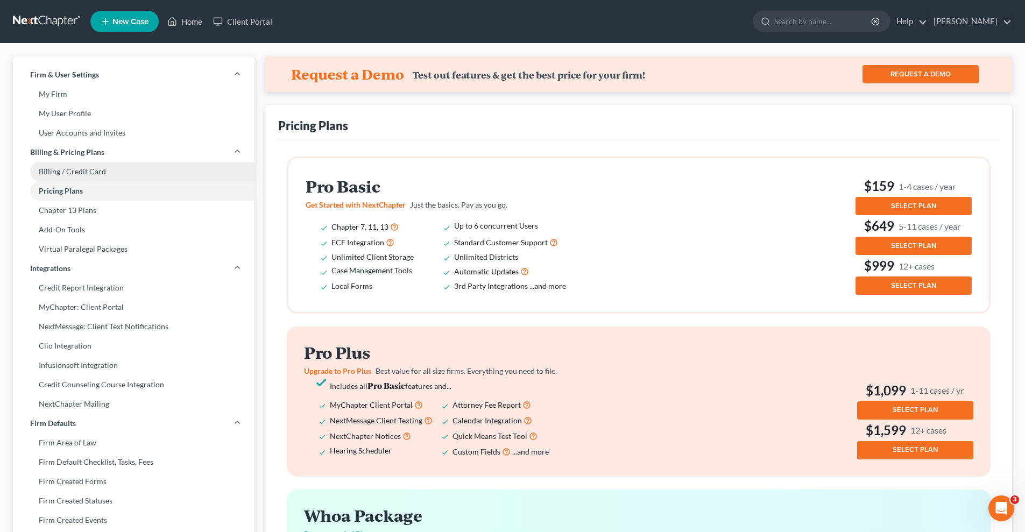
click at [101, 171] on link "Billing / Credit Card" at bounding box center [134, 171] width 242 height 19
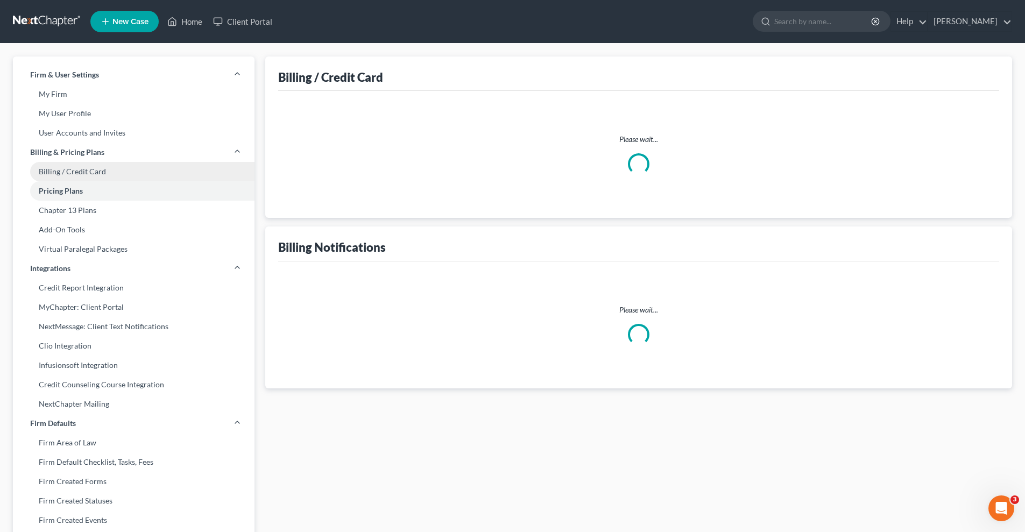
select select "18"
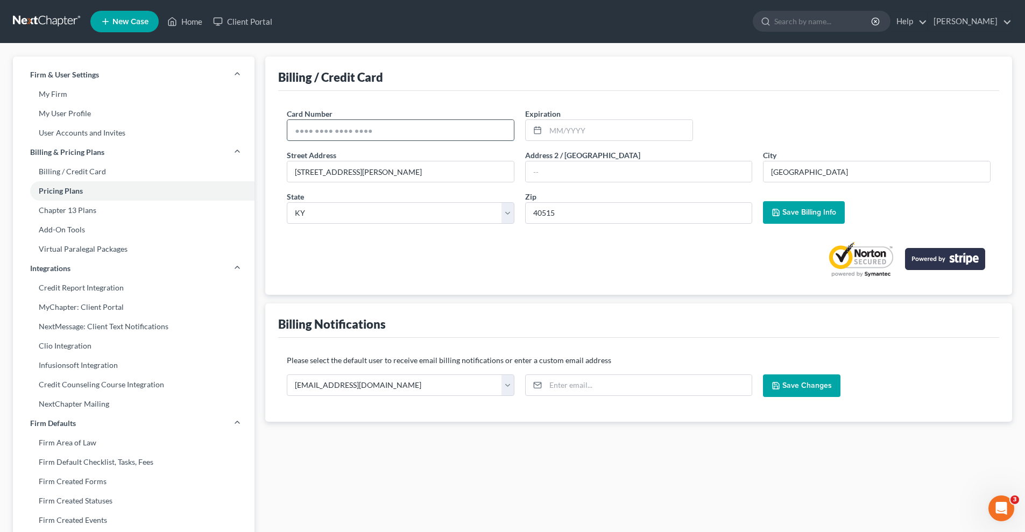
click at [296, 130] on input "text" at bounding box center [400, 130] width 227 height 20
type input "6011006650603218"
click at [549, 128] on input "text" at bounding box center [619, 130] width 147 height 20
click at [552, 128] on input "text" at bounding box center [619, 130] width 147 height 20
type input "0"
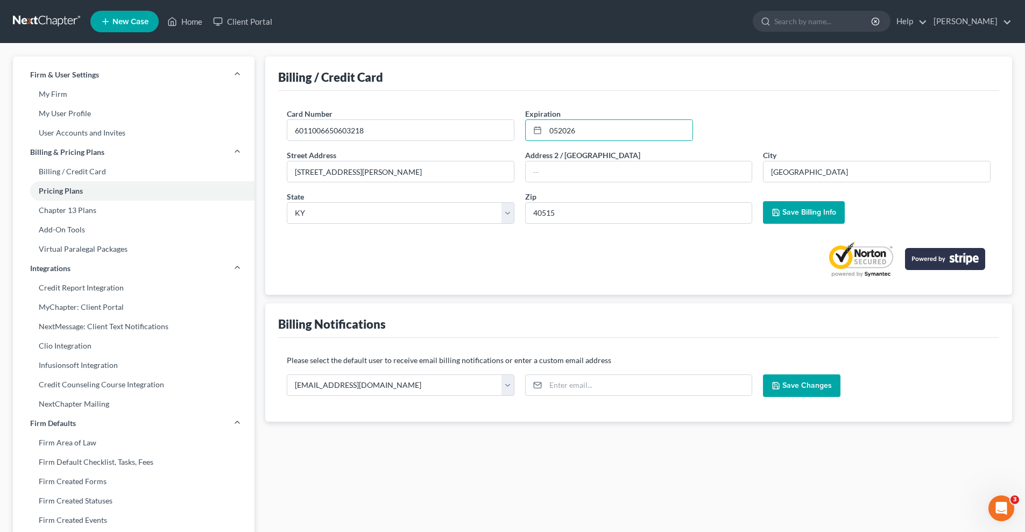
click at [806, 211] on span "Save Billing Info" at bounding box center [809, 212] width 54 height 9
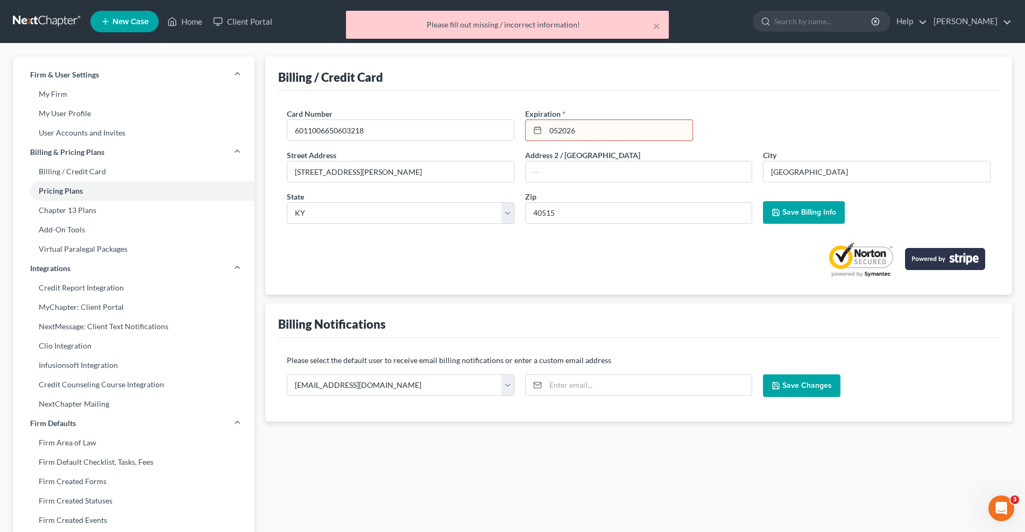
click at [584, 126] on input "052026" at bounding box center [619, 130] width 147 height 20
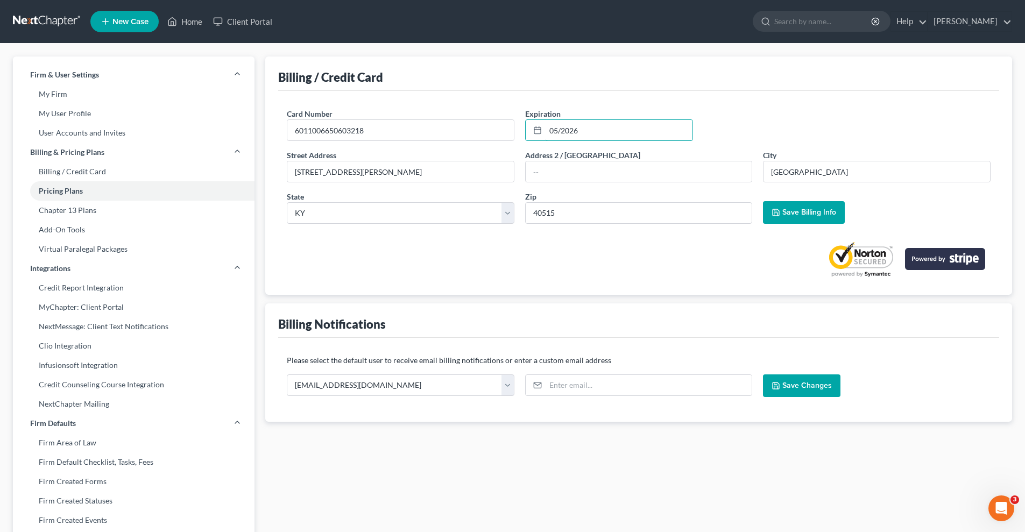
type input "05/2026"
click at [798, 211] on span "Save Billing Info" at bounding box center [809, 212] width 54 height 9
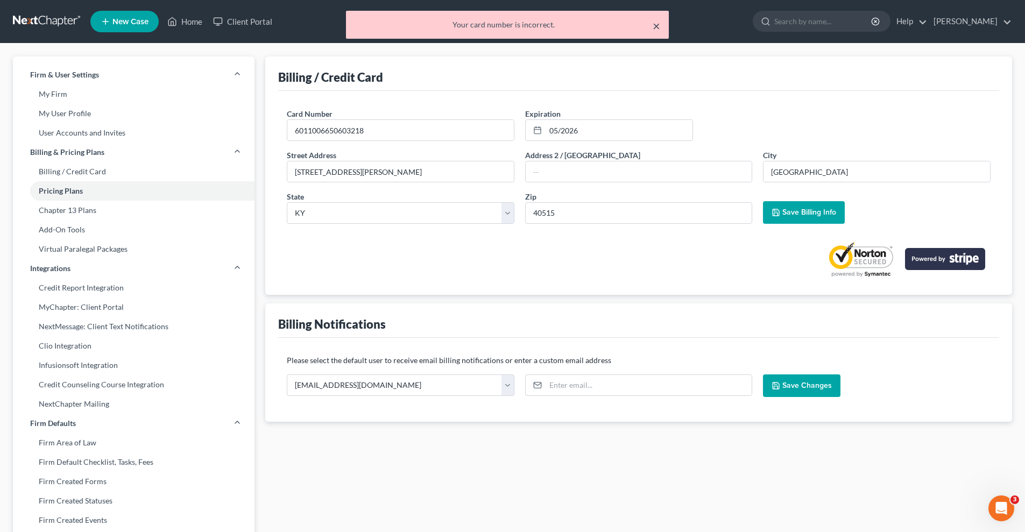
click at [654, 24] on button "×" at bounding box center [657, 25] width 8 height 13
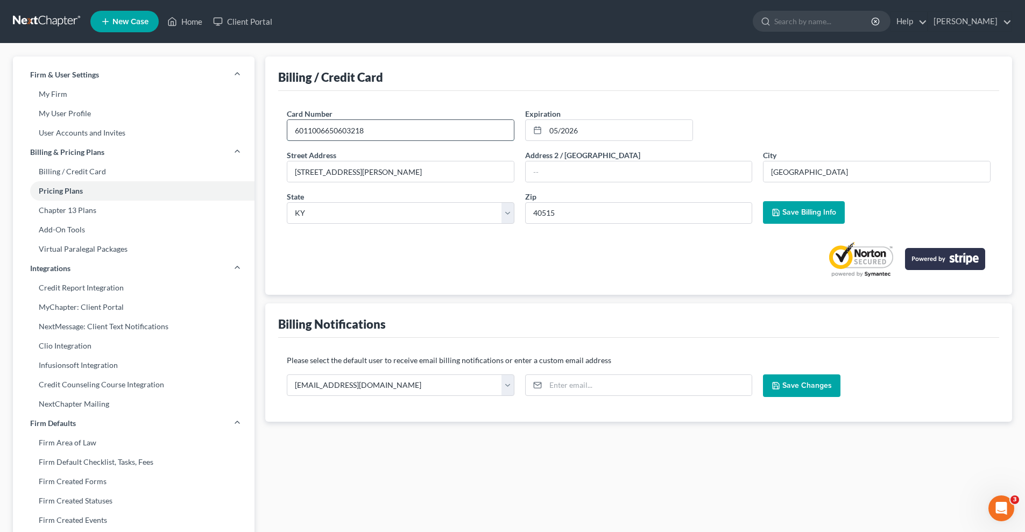
click at [368, 126] on input "6011006650603218" at bounding box center [400, 130] width 227 height 20
type input "6"
click at [795, 211] on span "Save Billing Info" at bounding box center [809, 212] width 54 height 9
click at [371, 133] on input "6011 0066 5060 3218" at bounding box center [400, 130] width 227 height 20
type input "[CREDIT_CARD_NUMBER]"
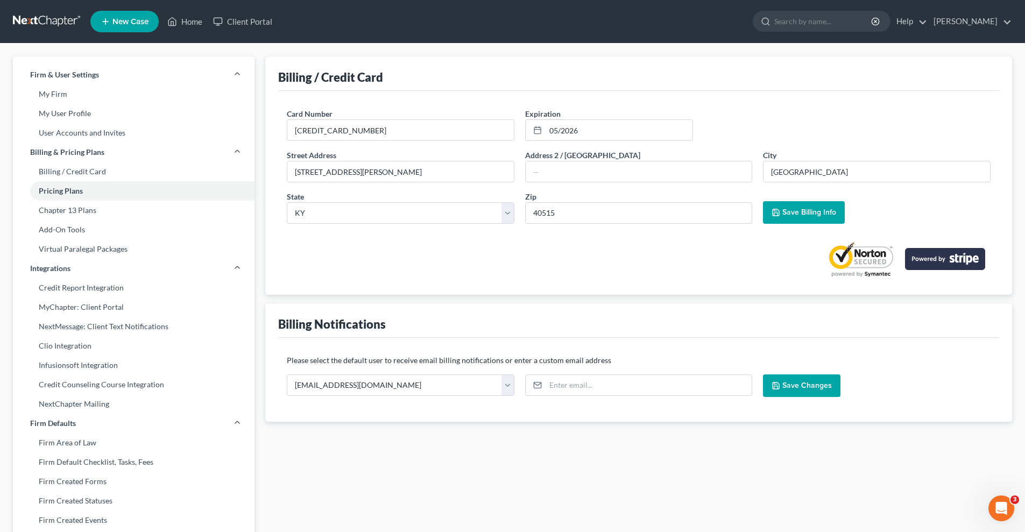
click at [801, 209] on span "Save Billing Info" at bounding box center [809, 212] width 54 height 9
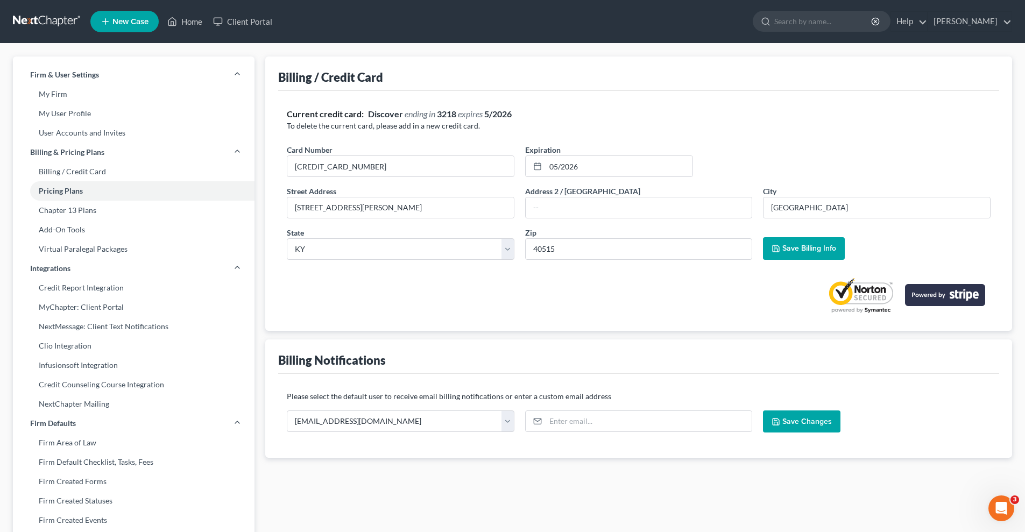
click at [808, 250] on span "Save Billing Info" at bounding box center [809, 248] width 54 height 9
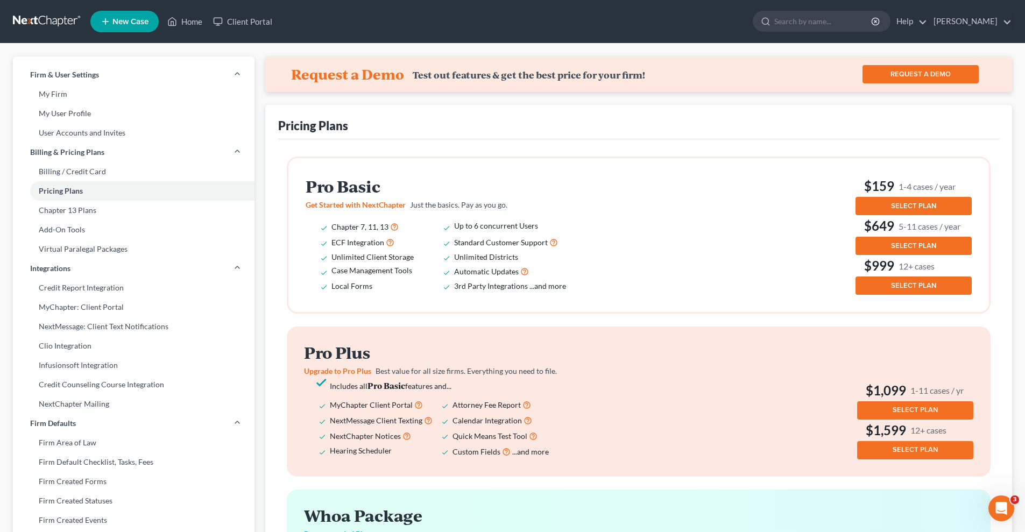
click at [924, 204] on span "SELECT PLAN" at bounding box center [913, 206] width 45 height 9
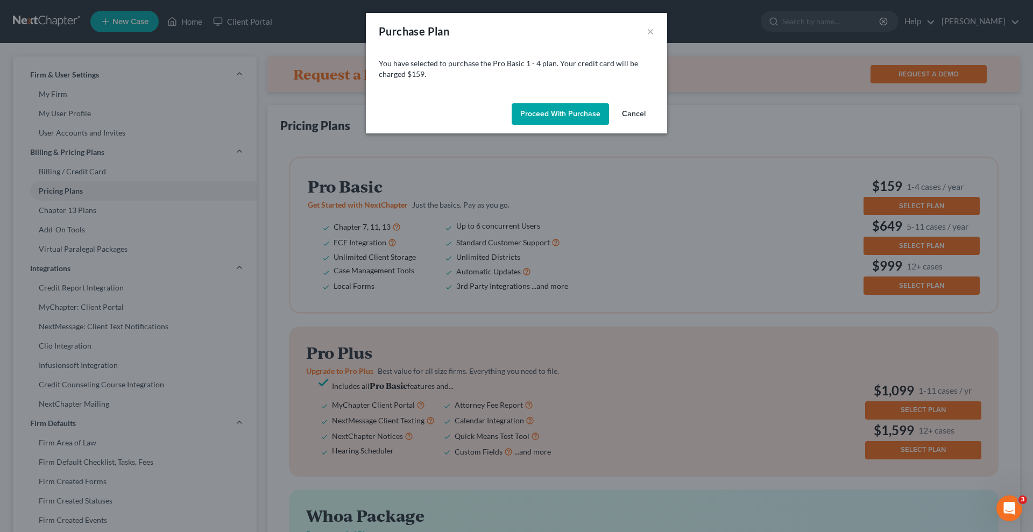
click at [551, 110] on button "Proceed with Purchase" at bounding box center [560, 114] width 97 height 22
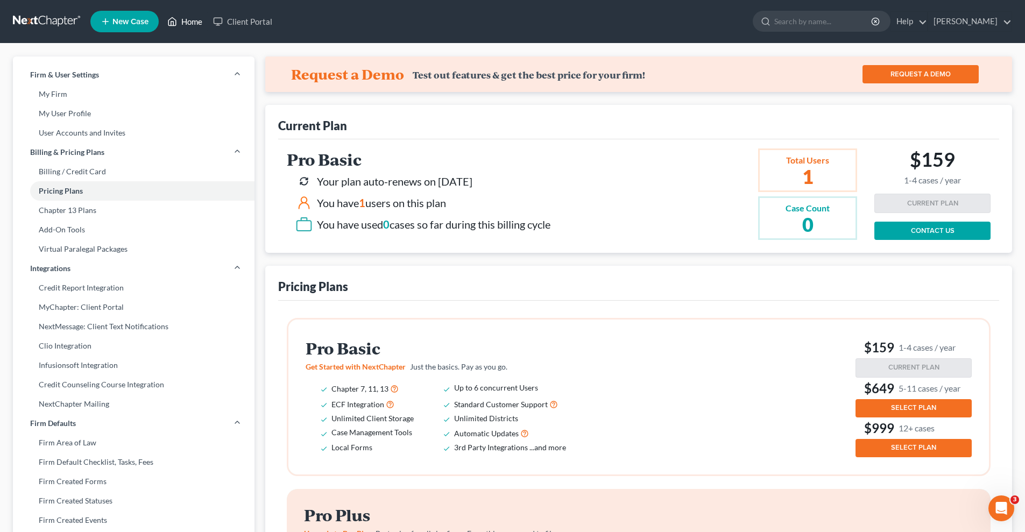
click at [196, 19] on link "Home" at bounding box center [185, 21] width 46 height 19
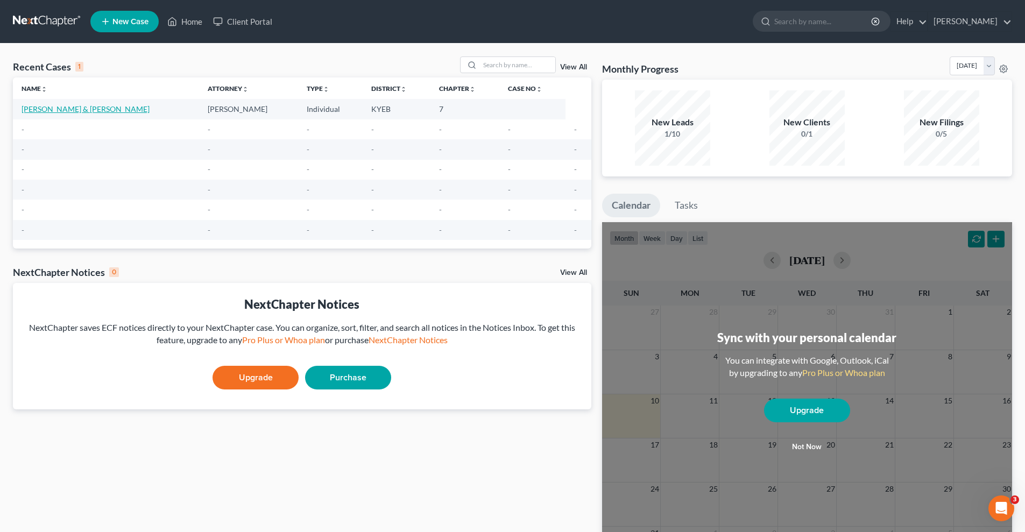
click at [111, 108] on link "[PERSON_NAME] & [PERSON_NAME]" at bounding box center [86, 108] width 128 height 9
select select "10"
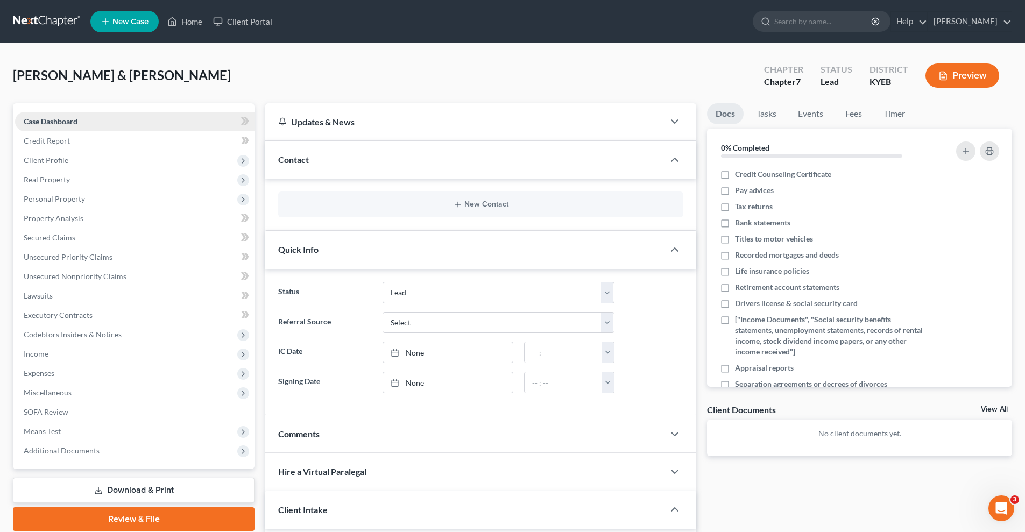
click at [103, 120] on link "Case Dashboard" at bounding box center [134, 121] width 239 height 19
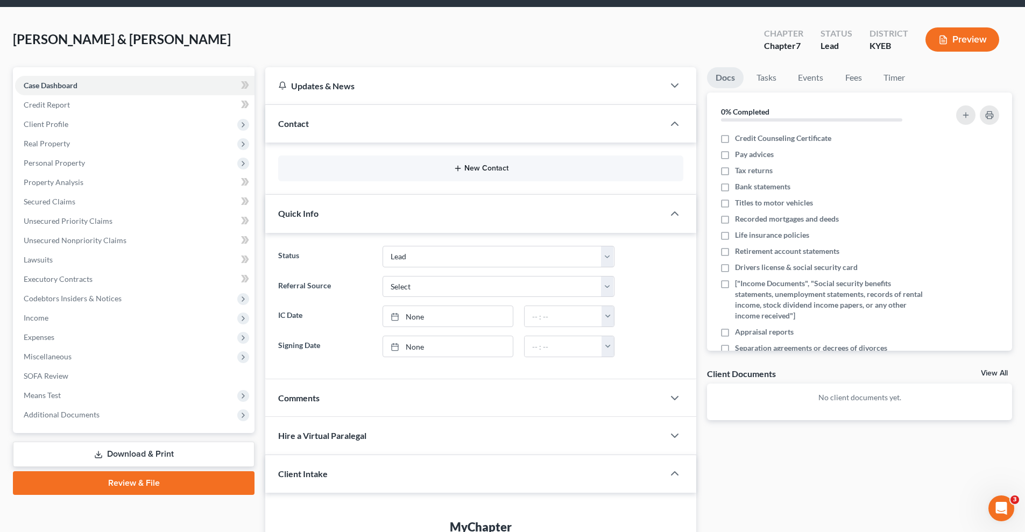
scroll to position [72, 0]
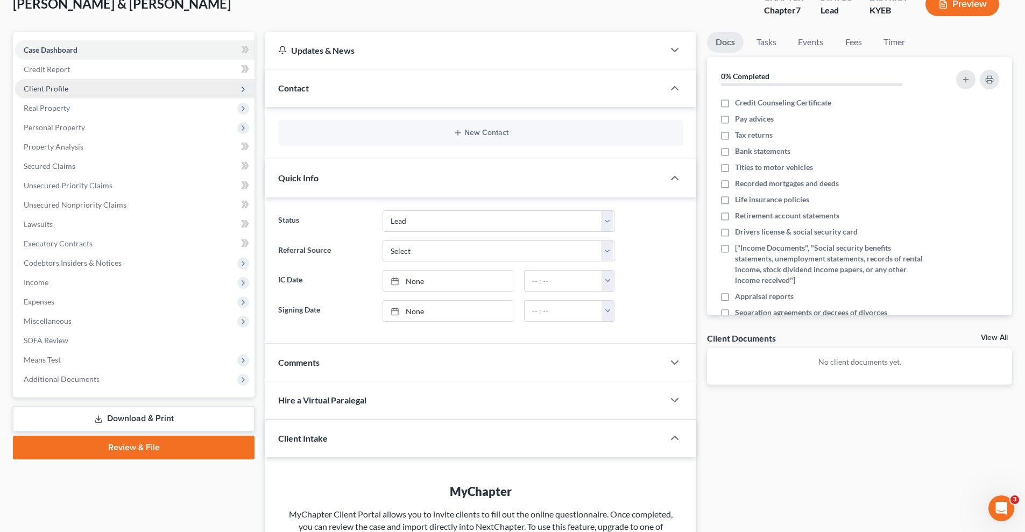
click at [63, 90] on span "Client Profile" at bounding box center [46, 88] width 45 height 9
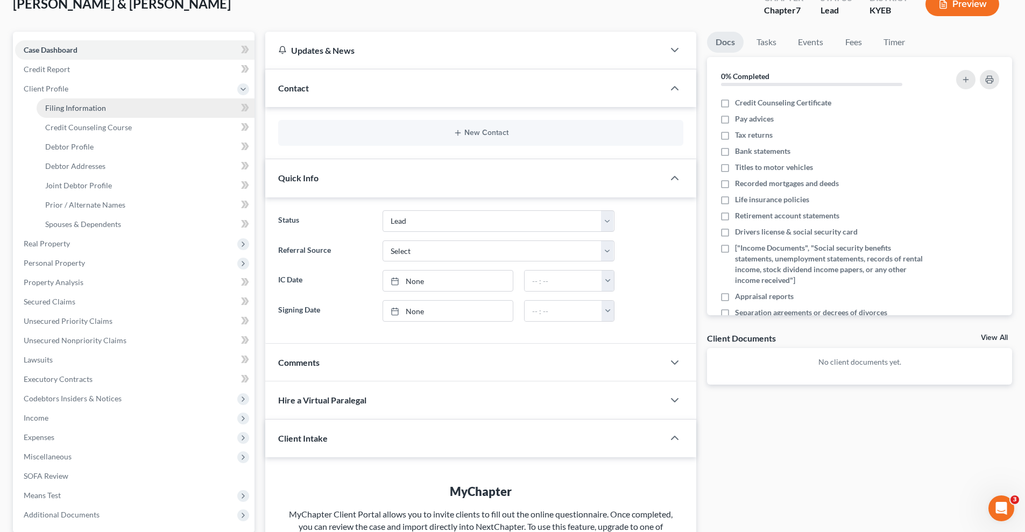
click at [83, 108] on span "Filing Information" at bounding box center [75, 107] width 61 height 9
select select "1"
select select "0"
select select "32"
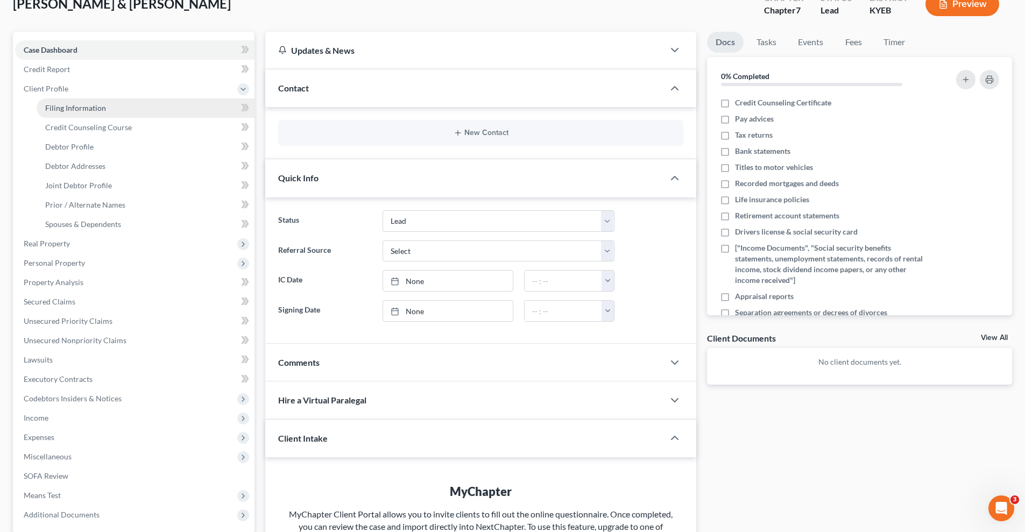
select select "0"
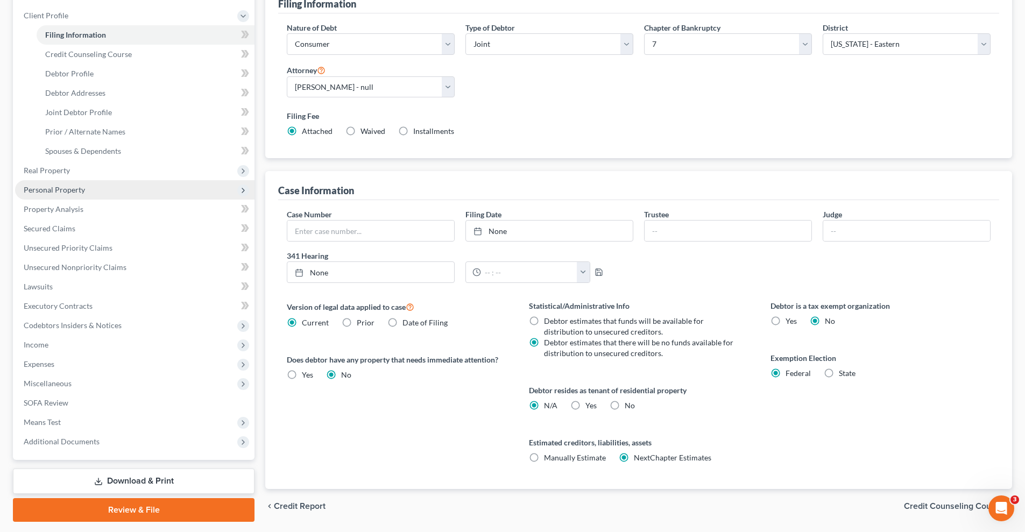
scroll to position [141, 0]
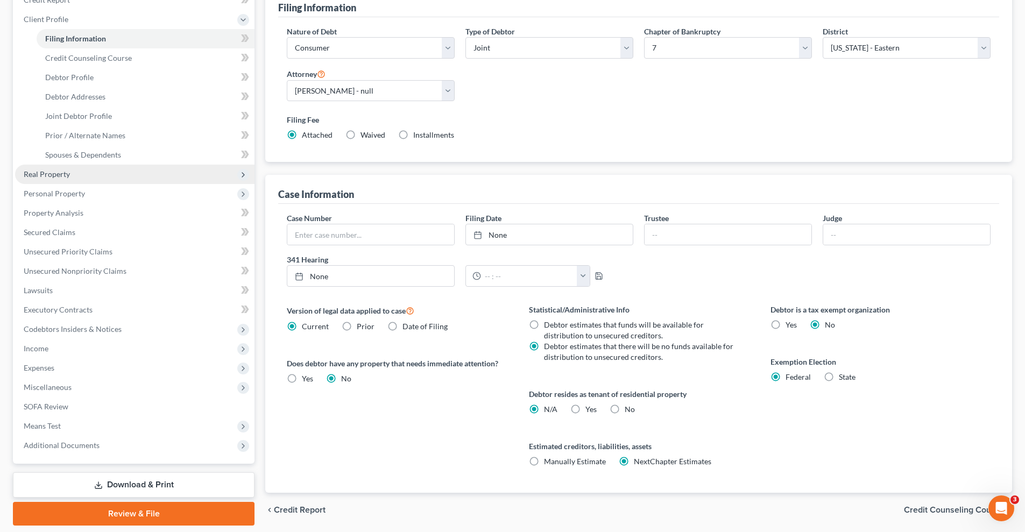
click at [96, 175] on span "Real Property" at bounding box center [134, 174] width 239 height 19
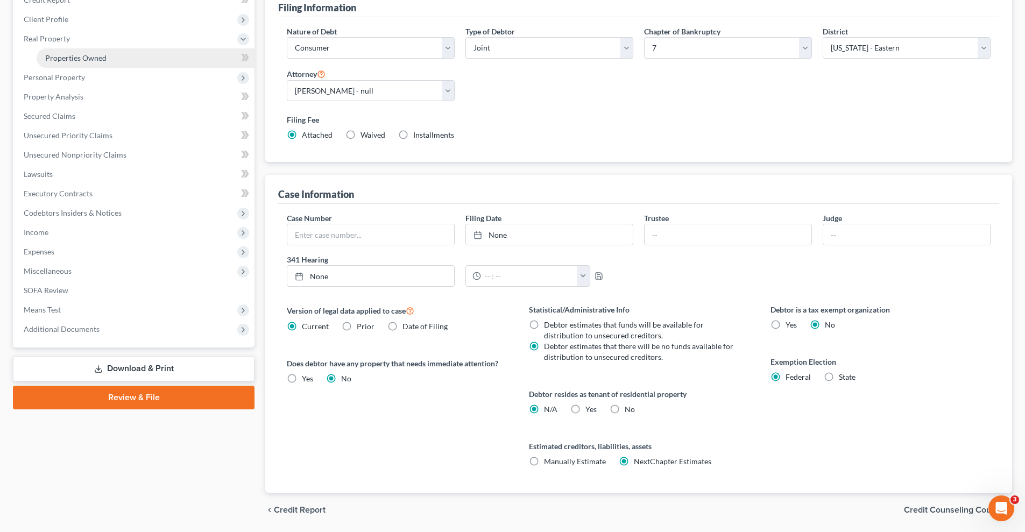
click at [115, 58] on link "Properties Owned" at bounding box center [146, 57] width 218 height 19
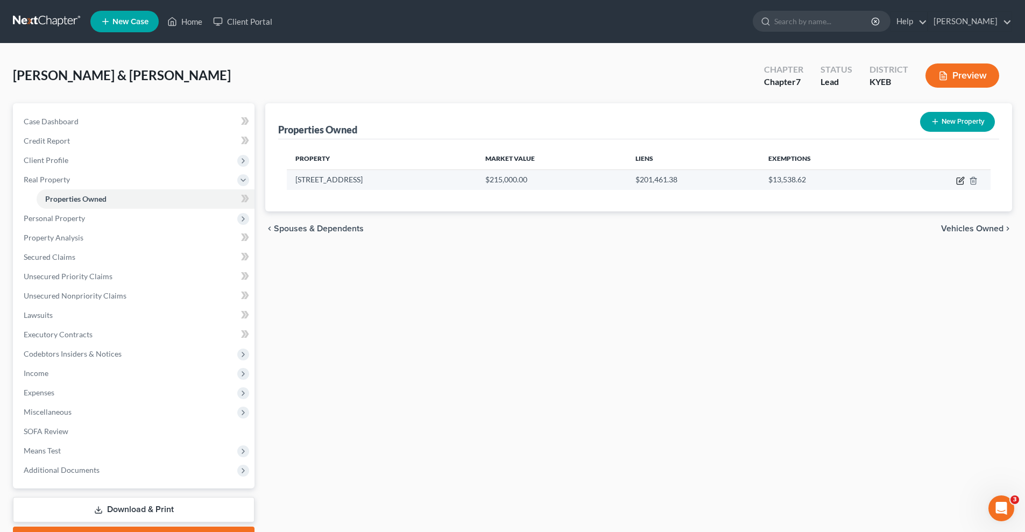
click at [960, 180] on icon "button" at bounding box center [961, 179] width 5 height 5
select select "18"
select select "2"
select select "0"
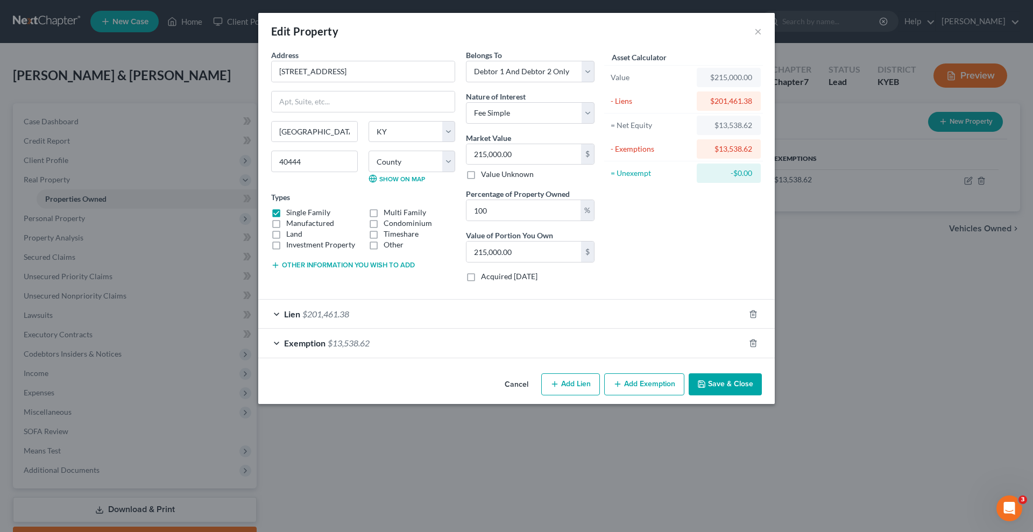
click at [617, 313] on div "Lien $201,461.38" at bounding box center [501, 314] width 486 height 29
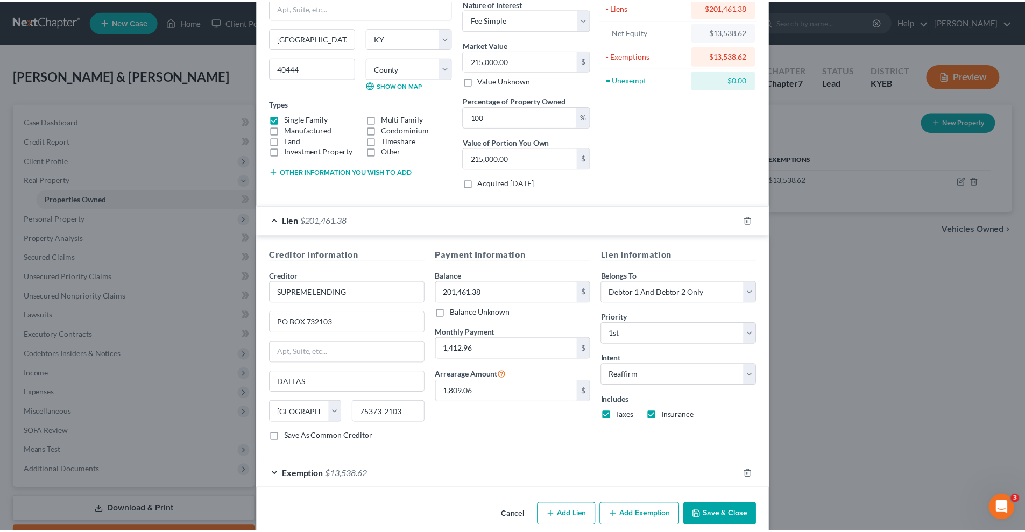
scroll to position [110, 0]
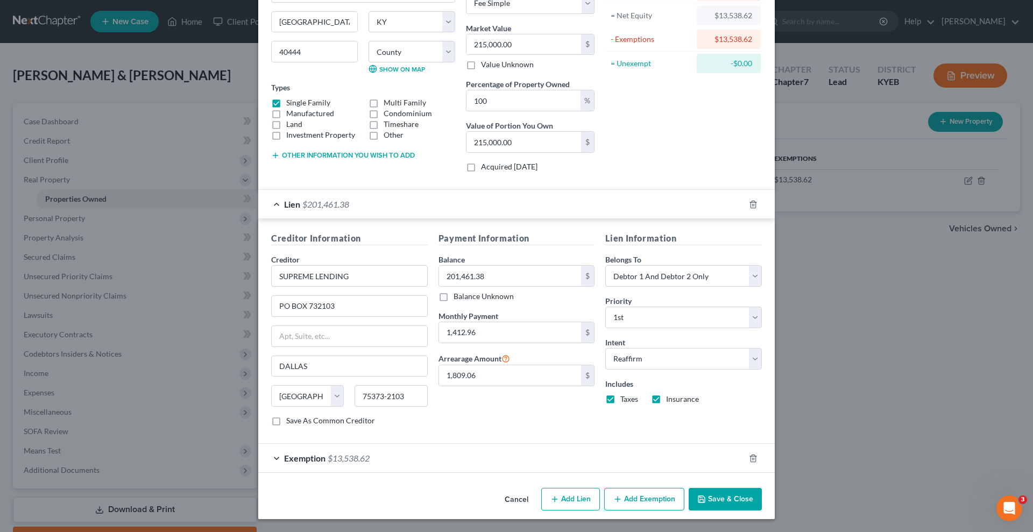
click at [721, 496] on button "Save & Close" at bounding box center [725, 499] width 73 height 23
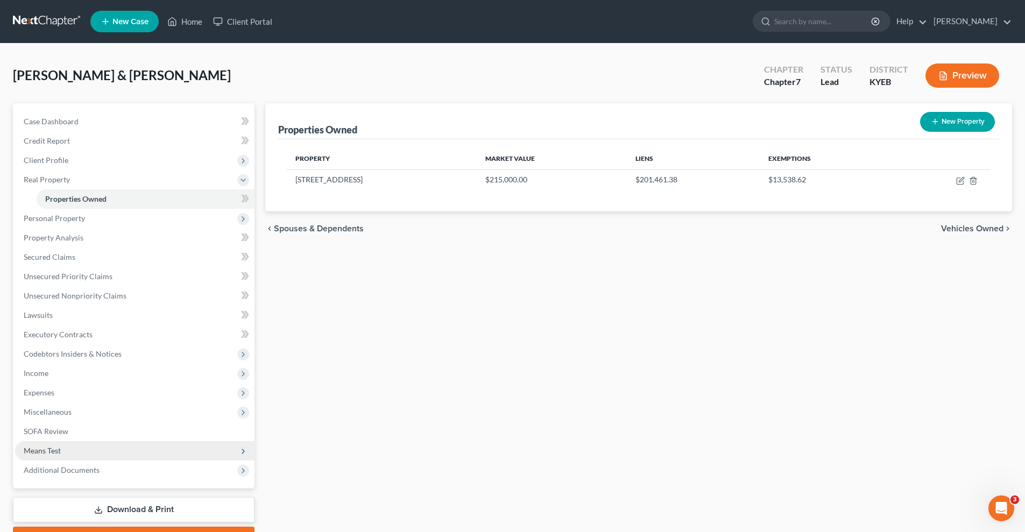
click at [151, 452] on span "Means Test" at bounding box center [134, 450] width 239 height 19
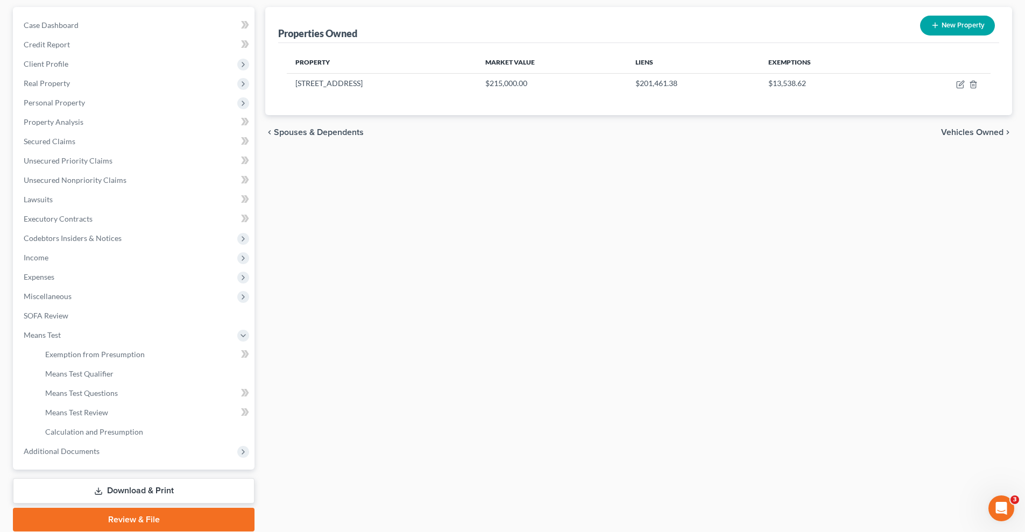
scroll to position [108, 0]
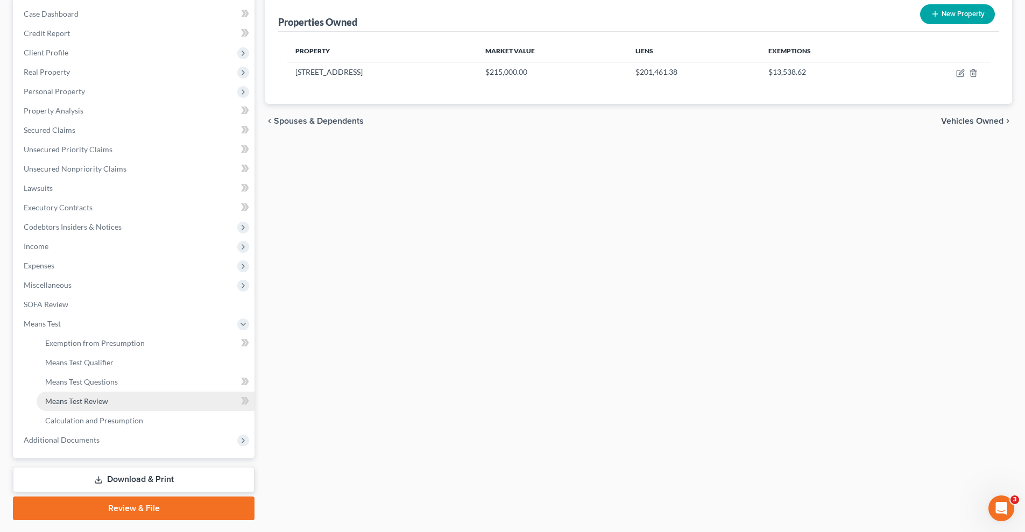
click at [126, 405] on link "Means Test Review" at bounding box center [146, 401] width 218 height 19
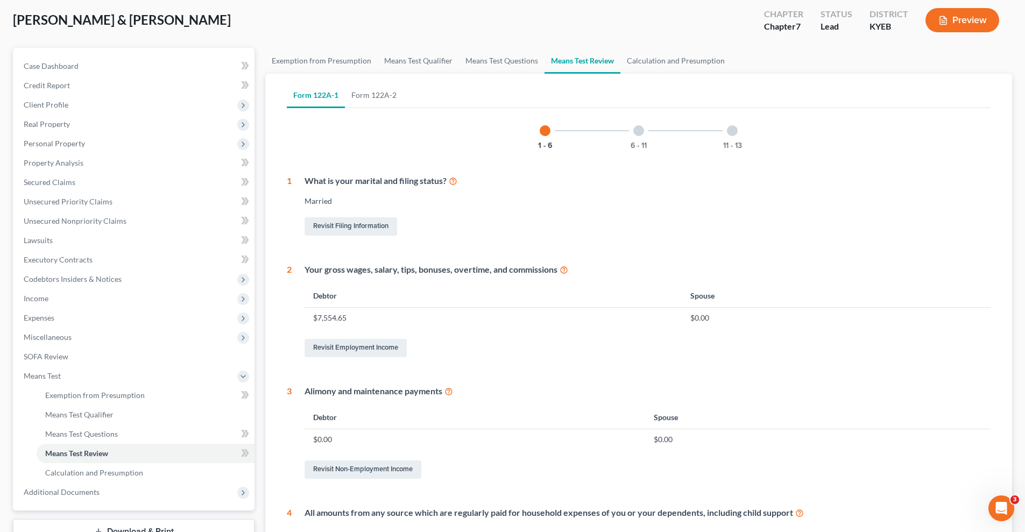
scroll to position [72, 0]
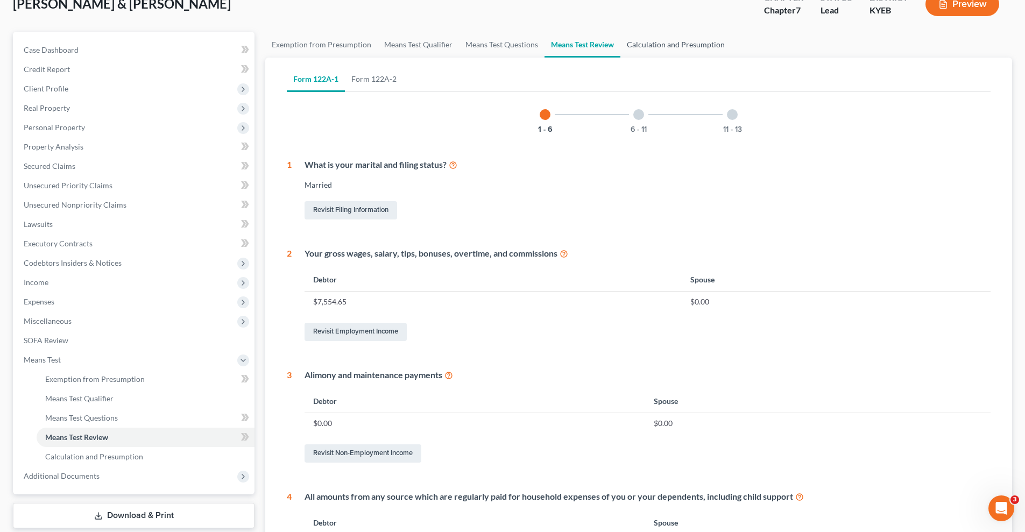
click at [682, 41] on link "Calculation and Presumption" at bounding box center [675, 45] width 111 height 26
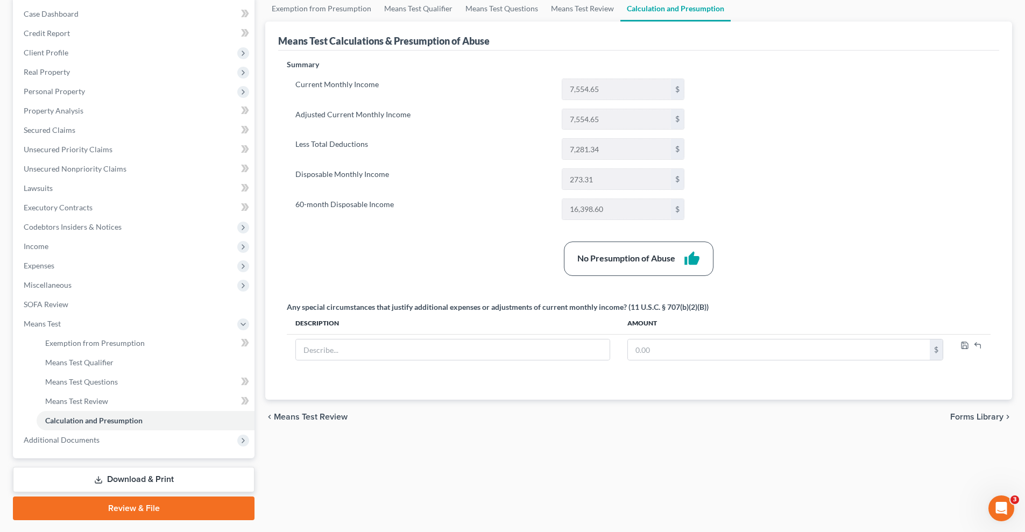
scroll to position [137, 0]
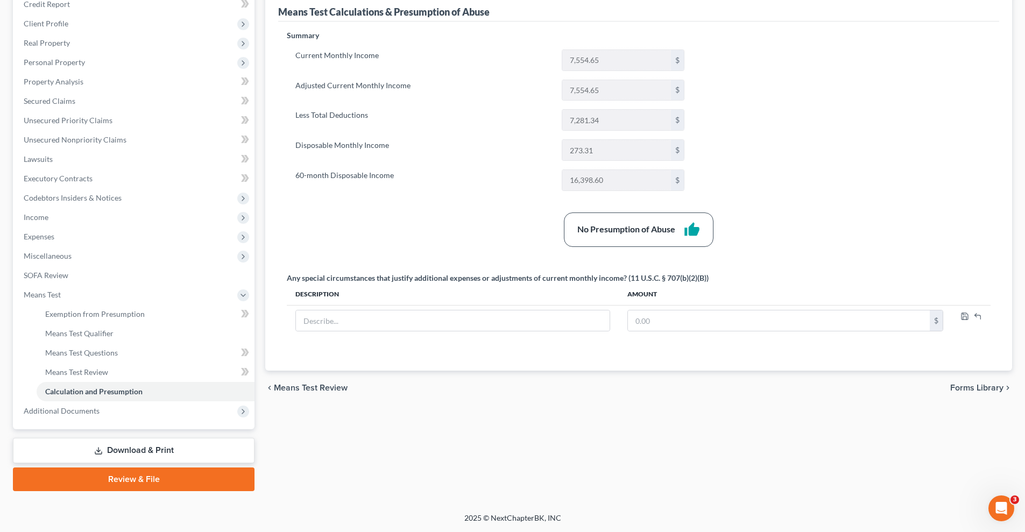
click at [161, 450] on link "Download & Print" at bounding box center [134, 450] width 242 height 25
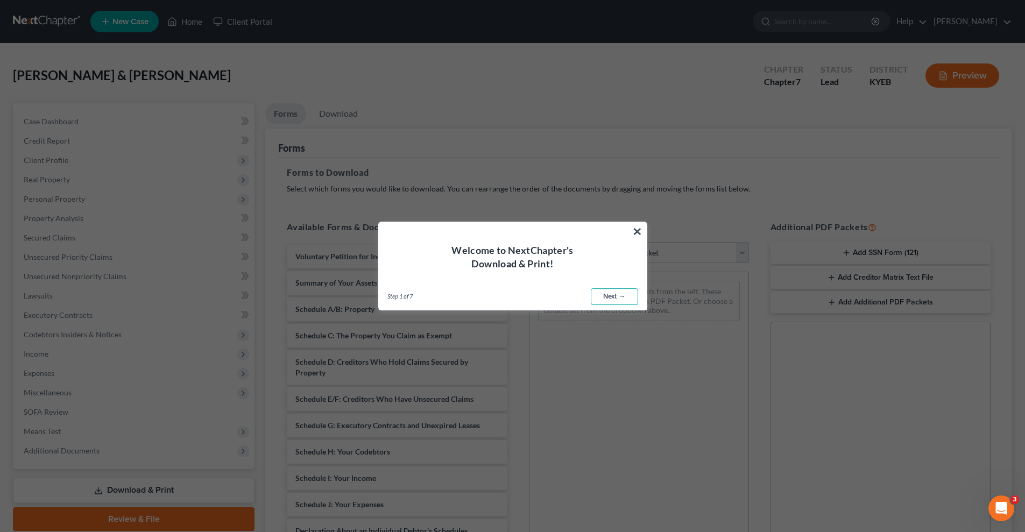
click at [619, 296] on link "Next →" at bounding box center [614, 296] width 47 height 17
select select "0"
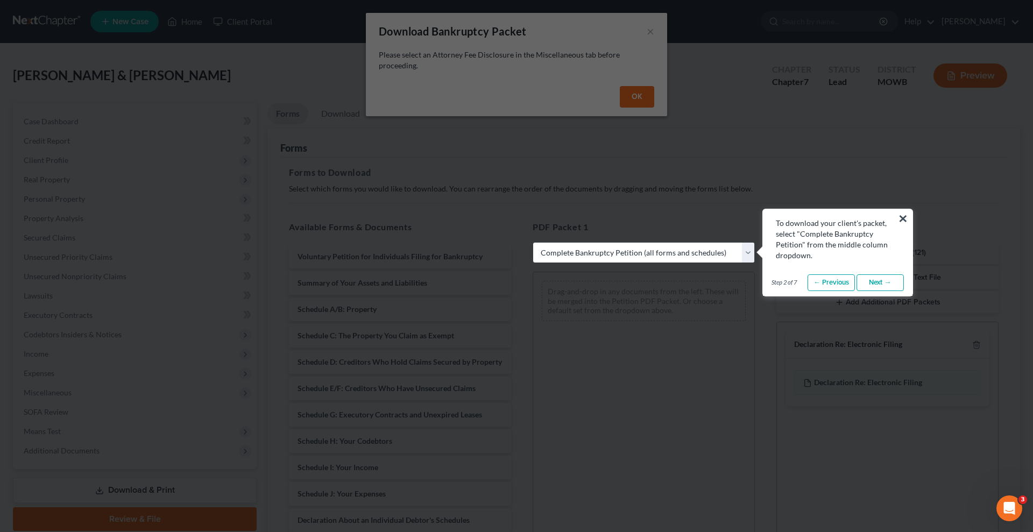
click at [879, 282] on link "Next →" at bounding box center [880, 282] width 47 height 17
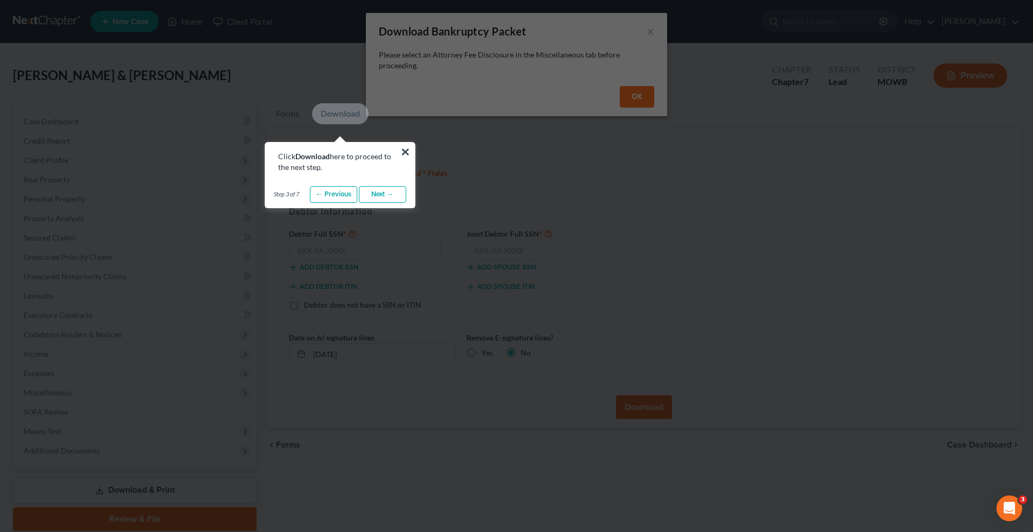
click at [380, 191] on link "Next →" at bounding box center [382, 194] width 47 height 17
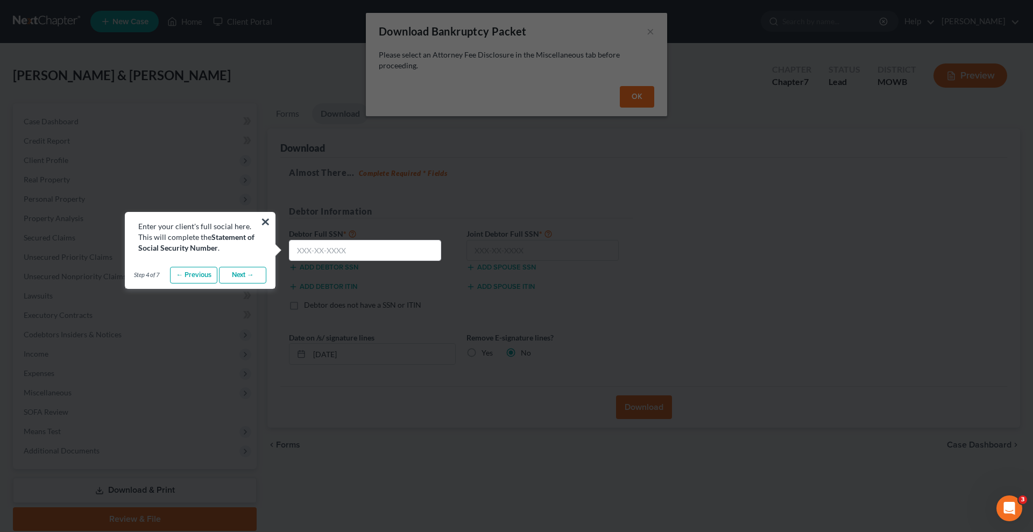
click at [239, 275] on link "Next →" at bounding box center [242, 275] width 47 height 17
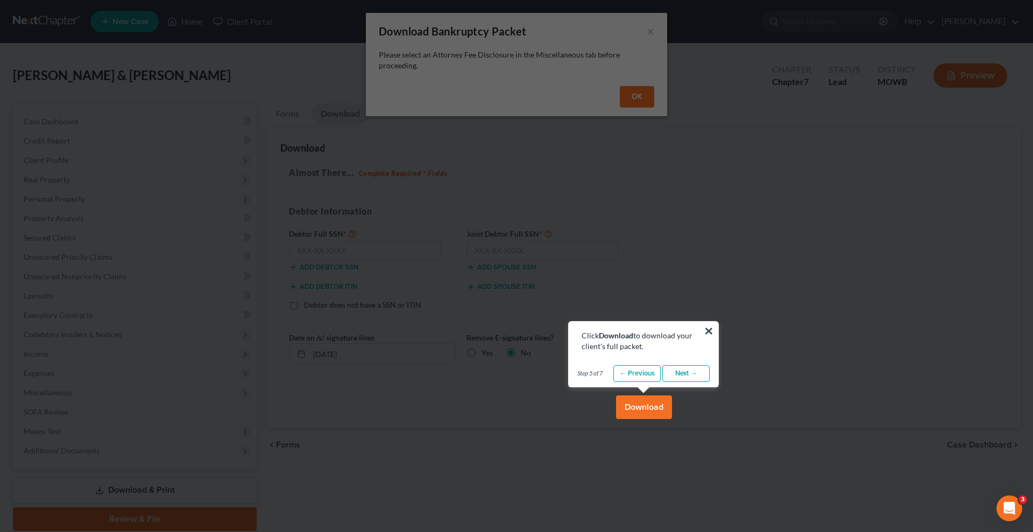
click at [692, 371] on link "Next →" at bounding box center [685, 373] width 47 height 17
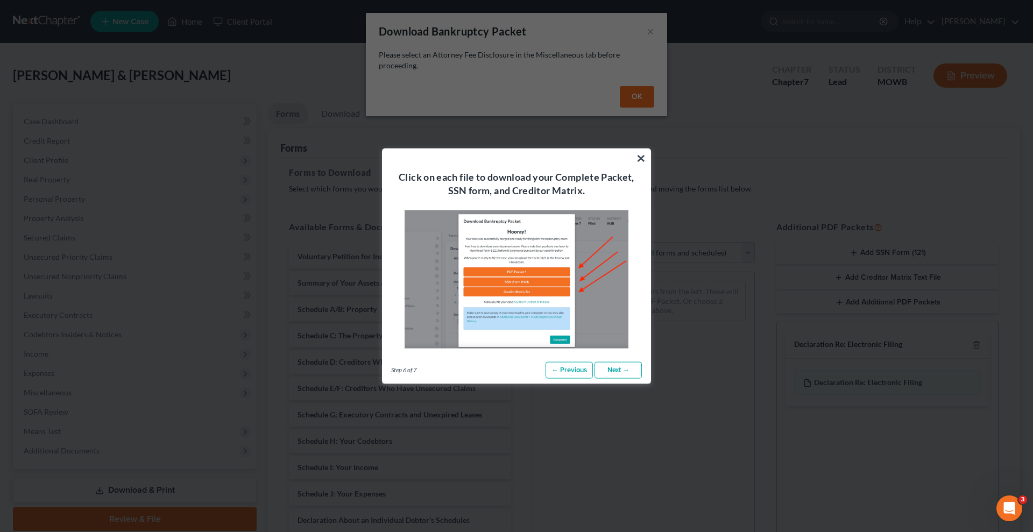
click at [627, 365] on link "Next →" at bounding box center [618, 370] width 47 height 17
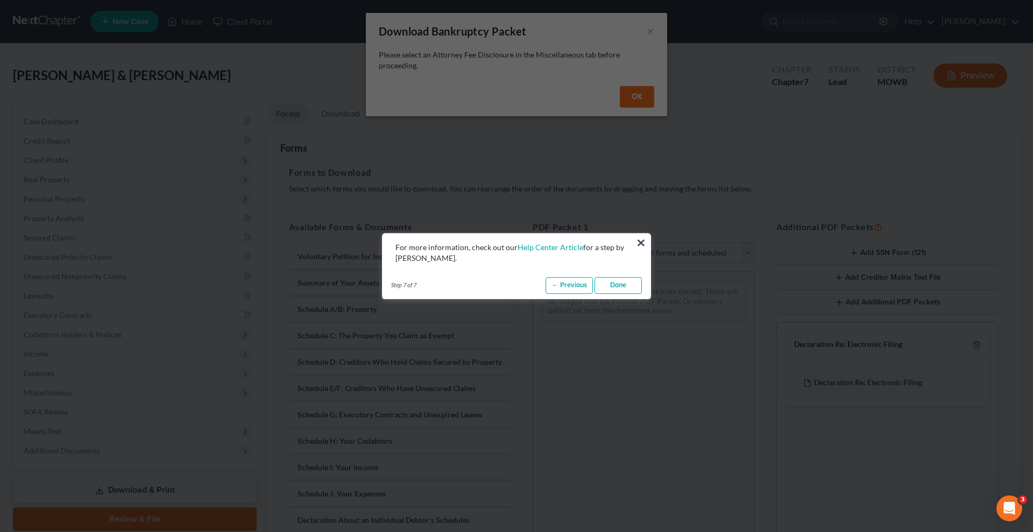
click at [619, 281] on link "Done" at bounding box center [618, 285] width 47 height 17
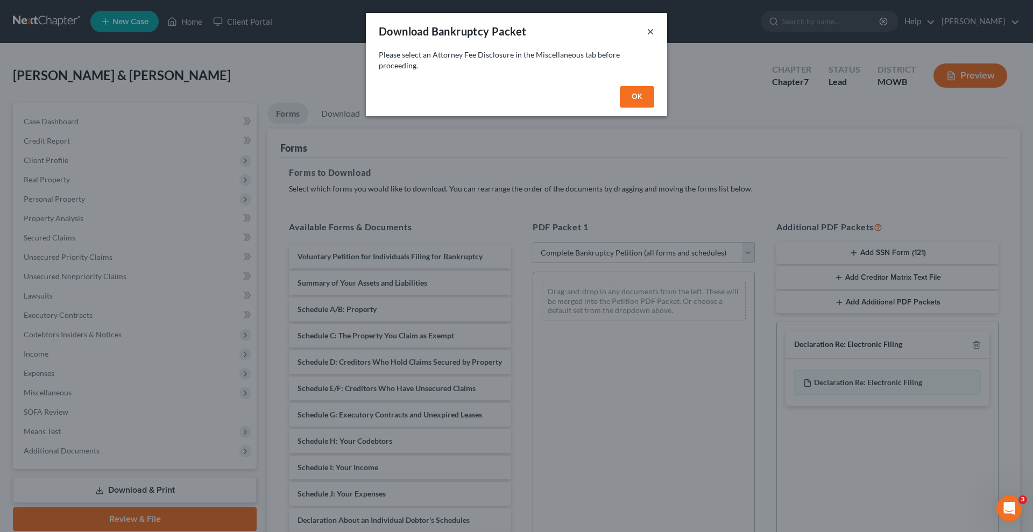
drag, startPoint x: 653, startPoint y: 29, endPoint x: 654, endPoint y: 56, distance: 26.9
click at [653, 29] on button "×" at bounding box center [651, 31] width 8 height 13
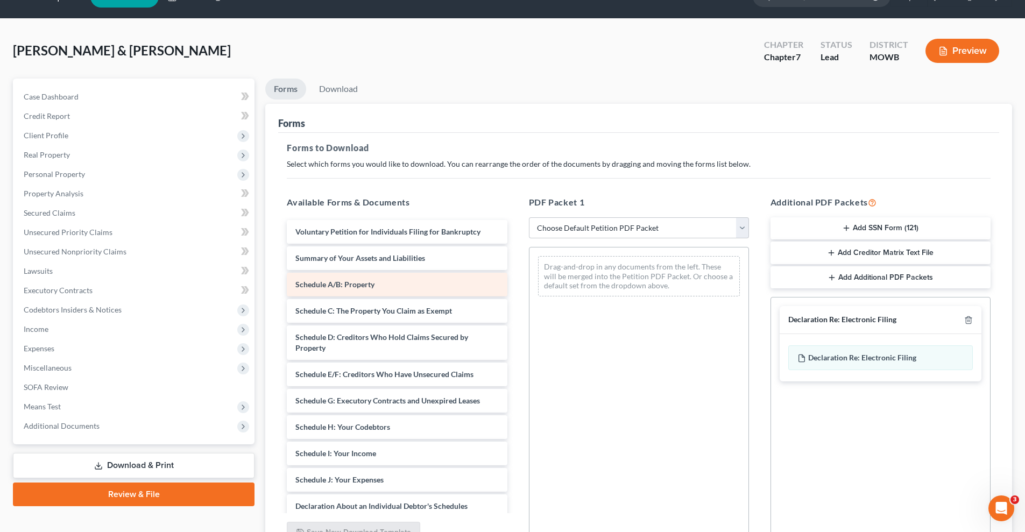
click at [366, 281] on span "Schedule A/B: Property" at bounding box center [334, 284] width 79 height 9
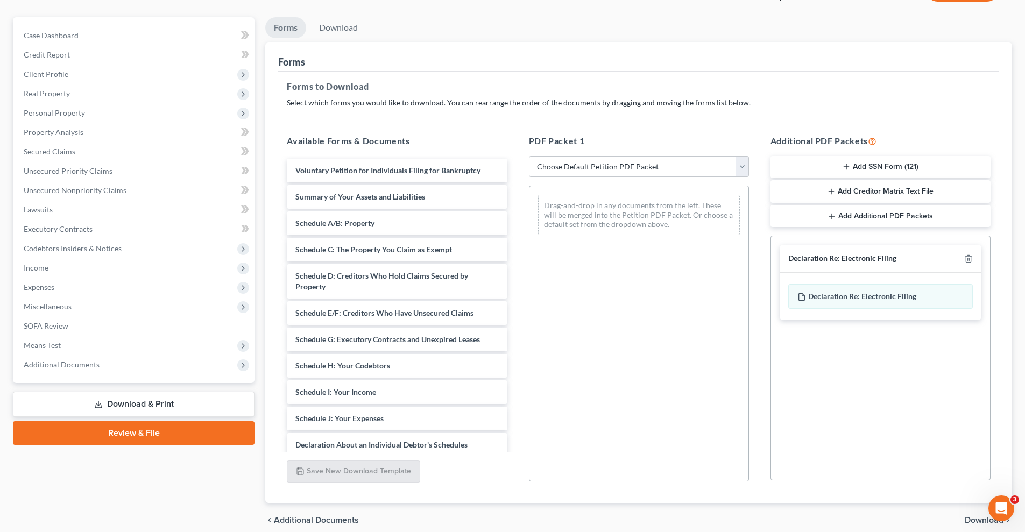
scroll to position [61, 0]
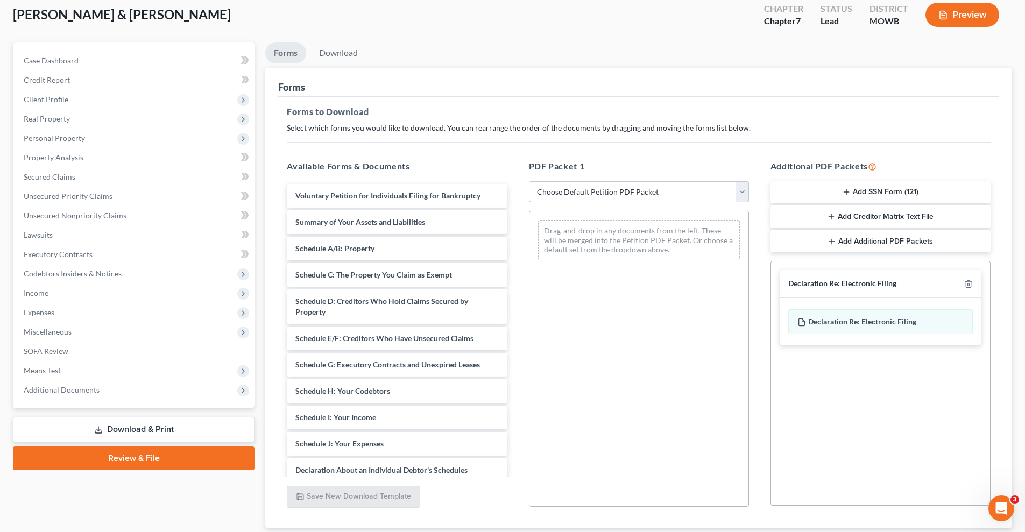
click at [735, 188] on select "Choose Default Petition PDF Packet Complete Bankruptcy Petition (all forms and …" at bounding box center [639, 192] width 220 height 22
select select "0"
click at [533, 181] on select "Choose Default Petition PDF Packet Complete Bankruptcy Petition (all forms and …" at bounding box center [639, 192] width 220 height 22
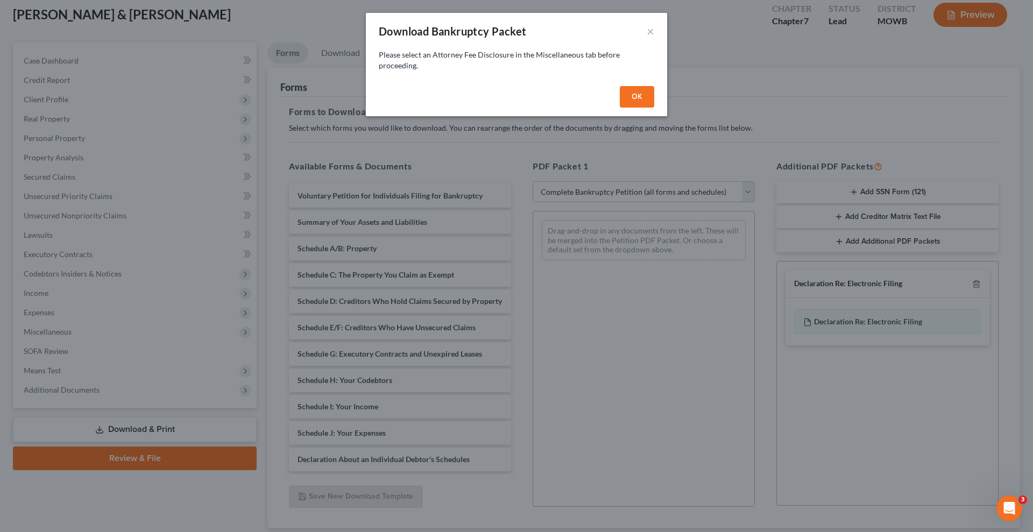
click at [635, 91] on button "OK" at bounding box center [637, 97] width 34 height 22
select select
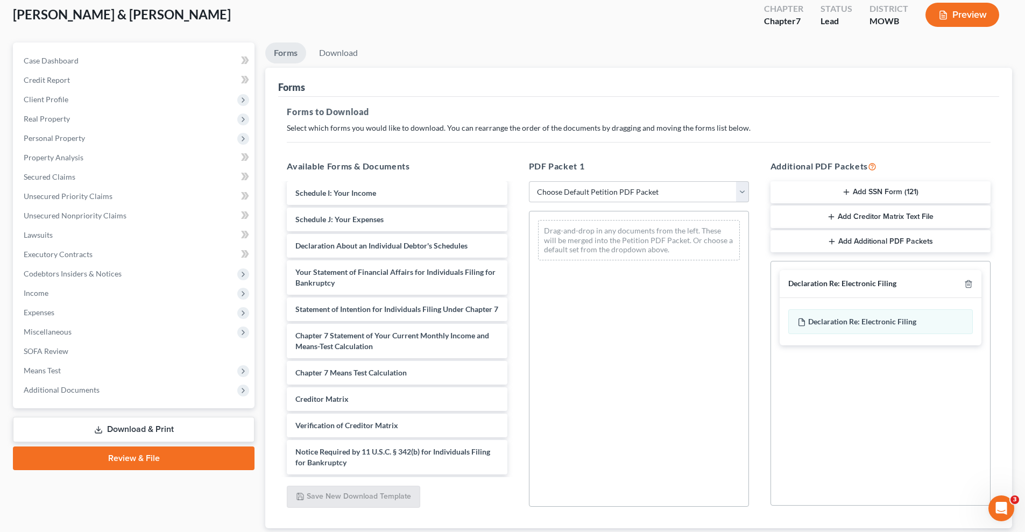
scroll to position [261, 0]
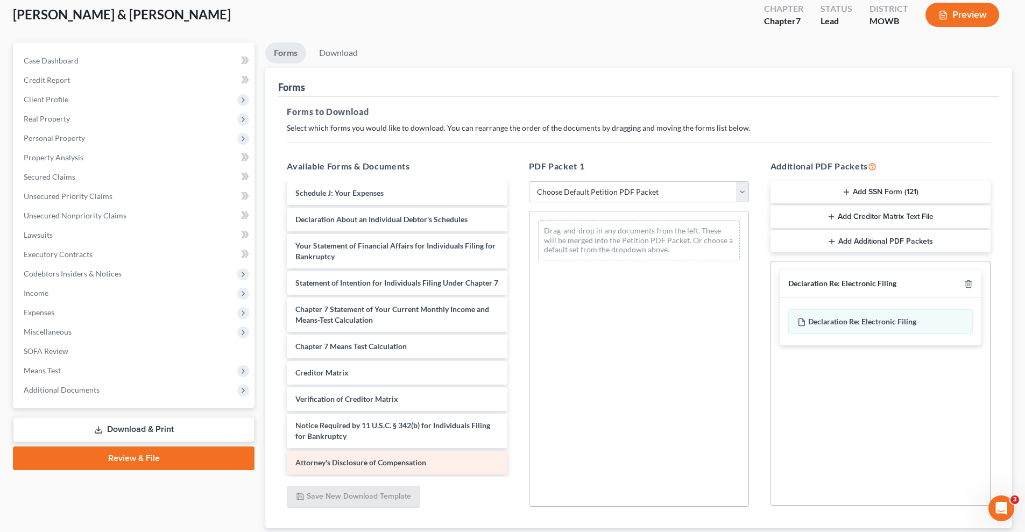
click at [409, 460] on span "Attorney's Disclosure of Compensation" at bounding box center [360, 462] width 131 height 9
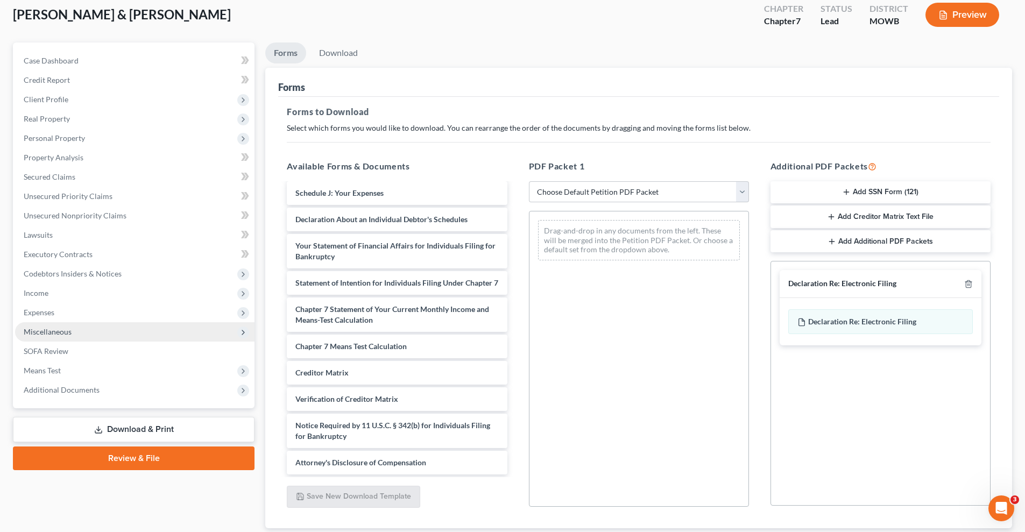
click at [135, 328] on span "Miscellaneous" at bounding box center [134, 331] width 239 height 19
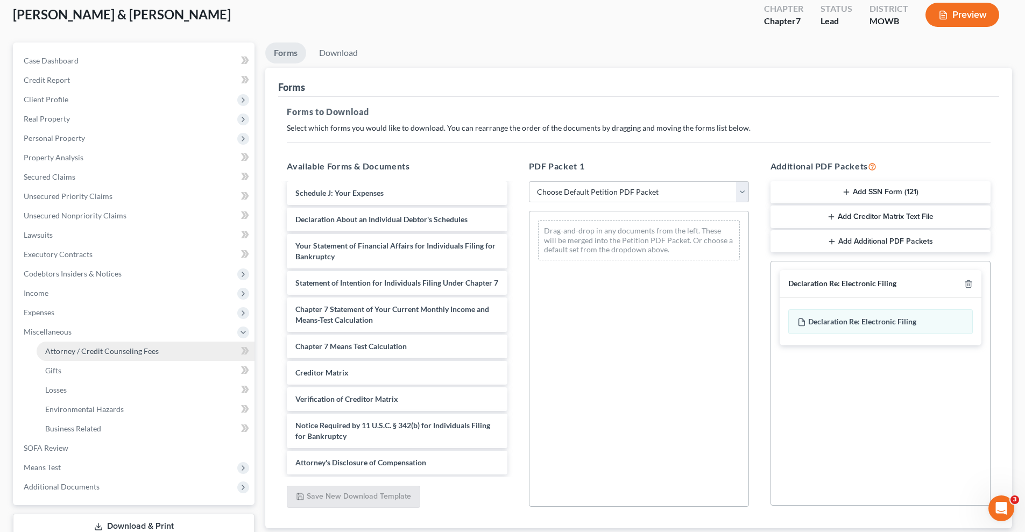
click at [139, 352] on span "Attorney / Credit Counseling Fees" at bounding box center [102, 350] width 114 height 9
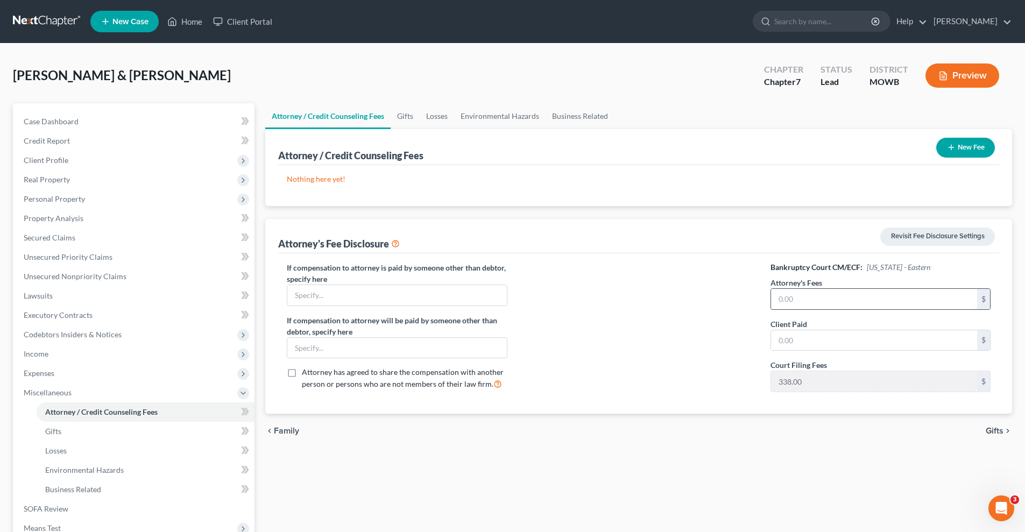
click at [825, 297] on input "text" at bounding box center [874, 299] width 206 height 20
type input "1,000"
click at [798, 344] on input "text" at bounding box center [874, 340] width 206 height 20
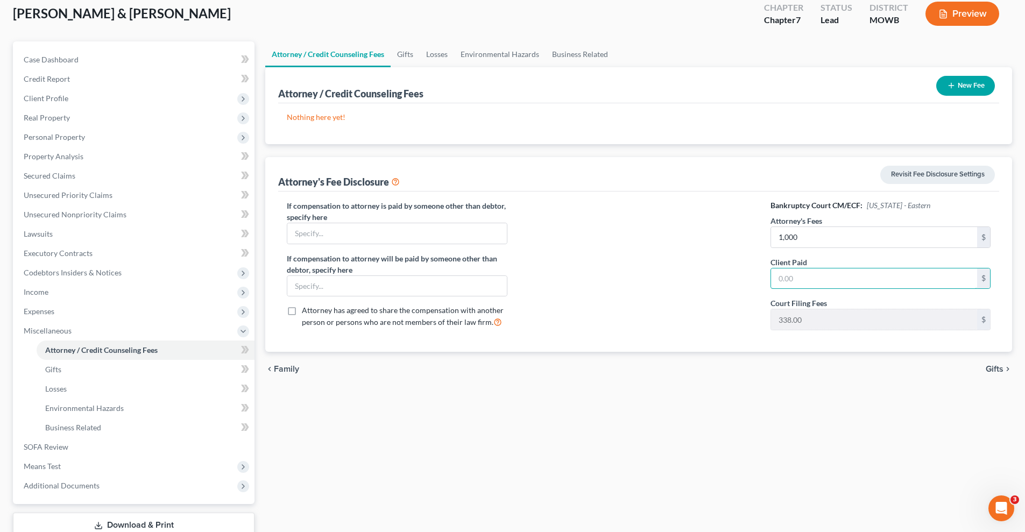
scroll to position [137, 0]
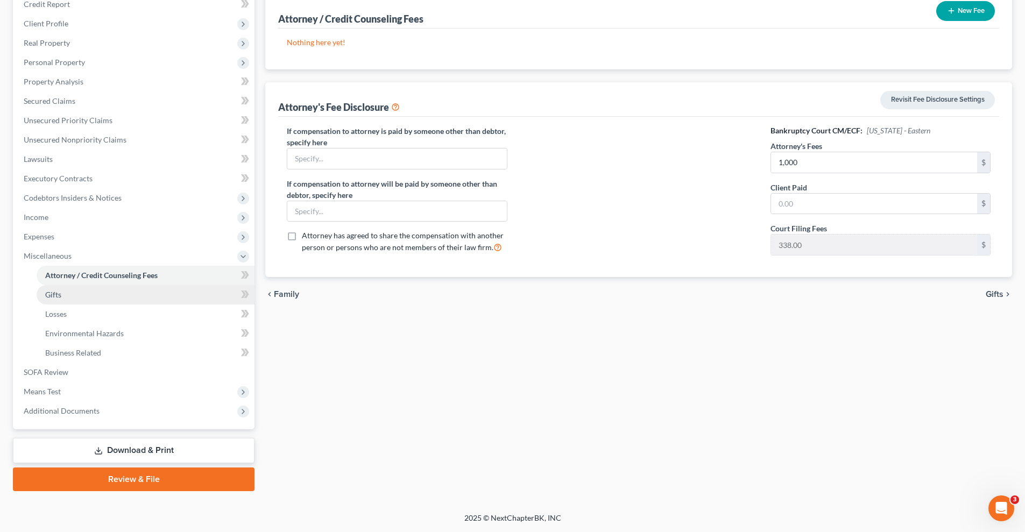
click at [108, 299] on link "Gifts" at bounding box center [146, 294] width 218 height 19
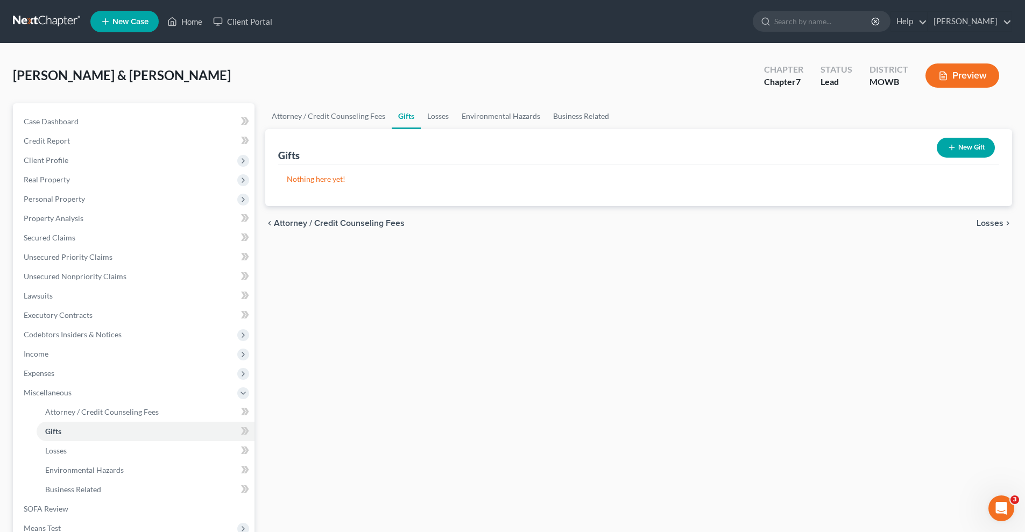
click at [991, 221] on span "Losses" at bounding box center [990, 223] width 27 height 9
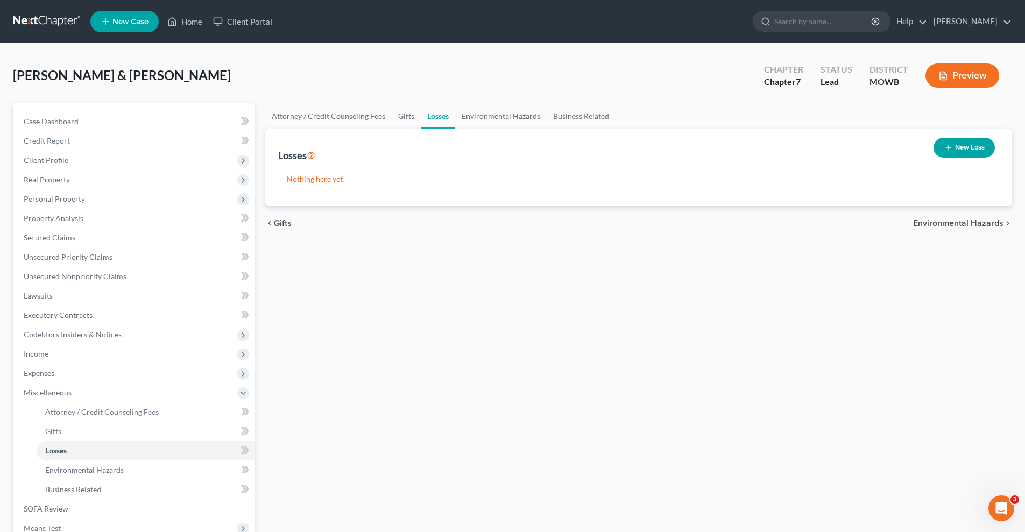
click at [988, 221] on span "Environmental Hazards" at bounding box center [958, 223] width 90 height 9
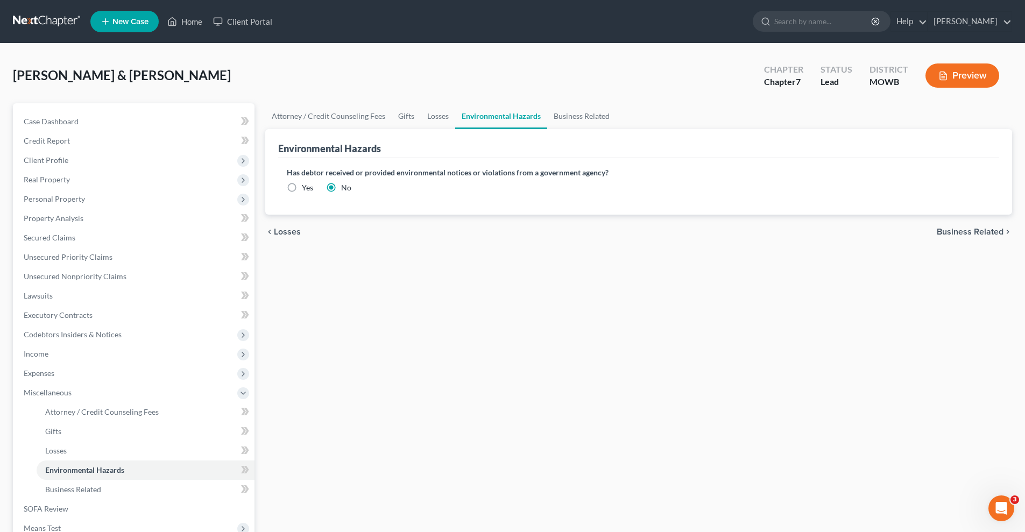
click at [988, 221] on div "chevron_left Losses Business Related chevron_right" at bounding box center [638, 232] width 747 height 34
click at [985, 232] on span "Business Related" at bounding box center [970, 232] width 67 height 9
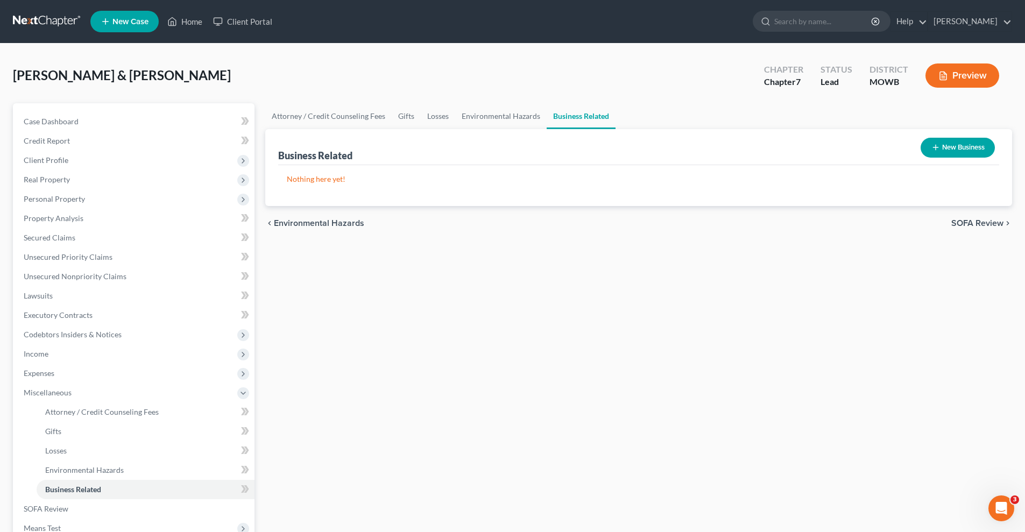
click at [980, 221] on span "SOFA Review" at bounding box center [977, 223] width 52 height 9
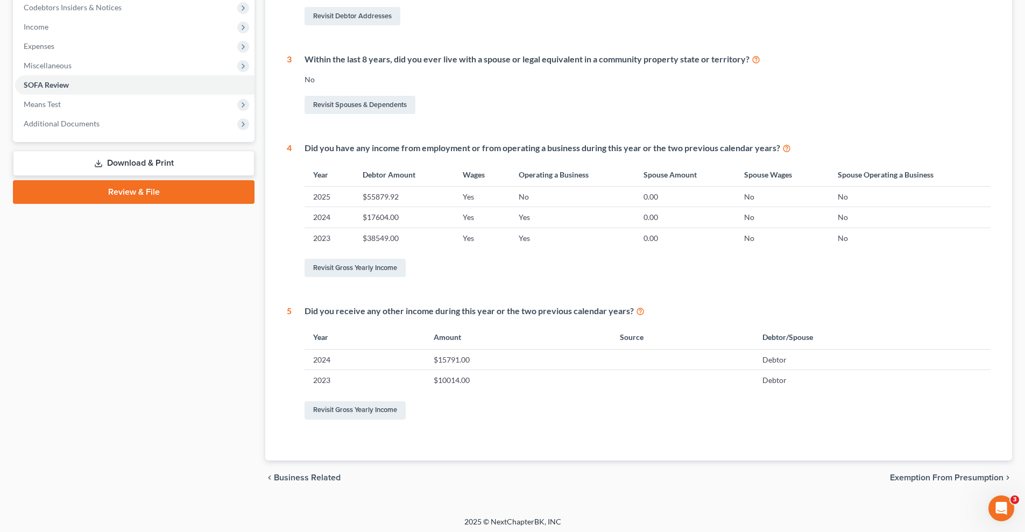
scroll to position [331, 0]
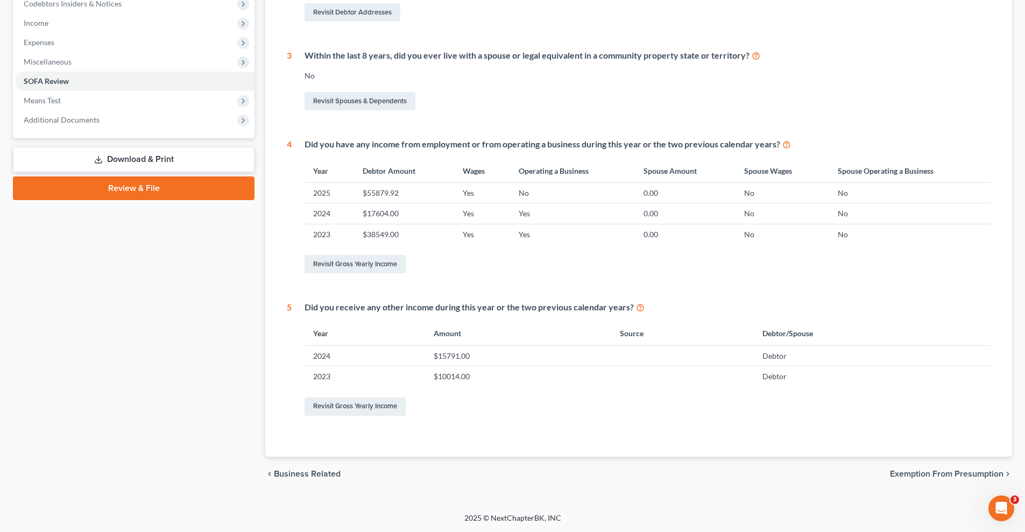
click at [114, 157] on link "Download & Print" at bounding box center [134, 159] width 242 height 25
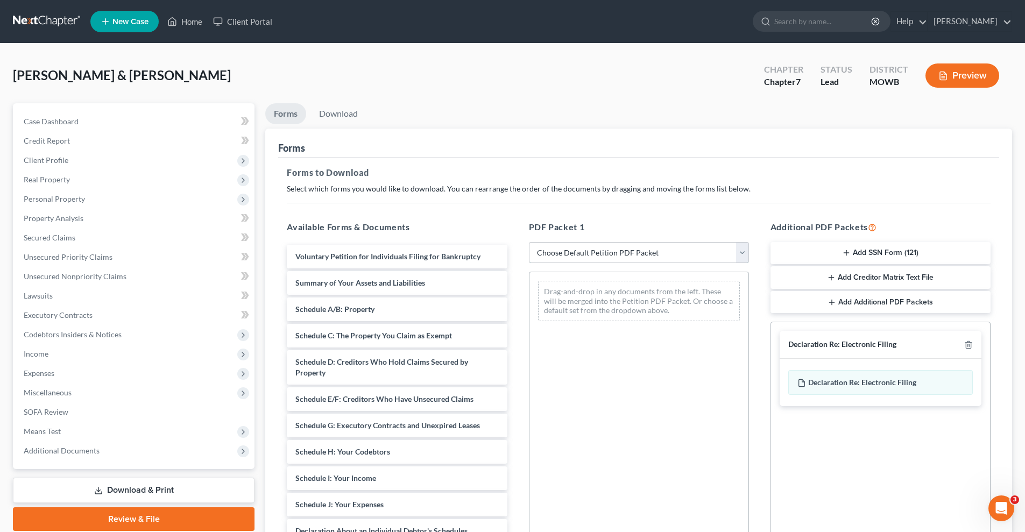
click at [622, 251] on select "Choose Default Petition PDF Packet Complete Bankruptcy Petition (all forms and …" at bounding box center [639, 253] width 220 height 22
select select "0"
click at [533, 242] on select "Choose Default Petition PDF Packet Complete Bankruptcy Petition (all forms and …" at bounding box center [639, 253] width 220 height 22
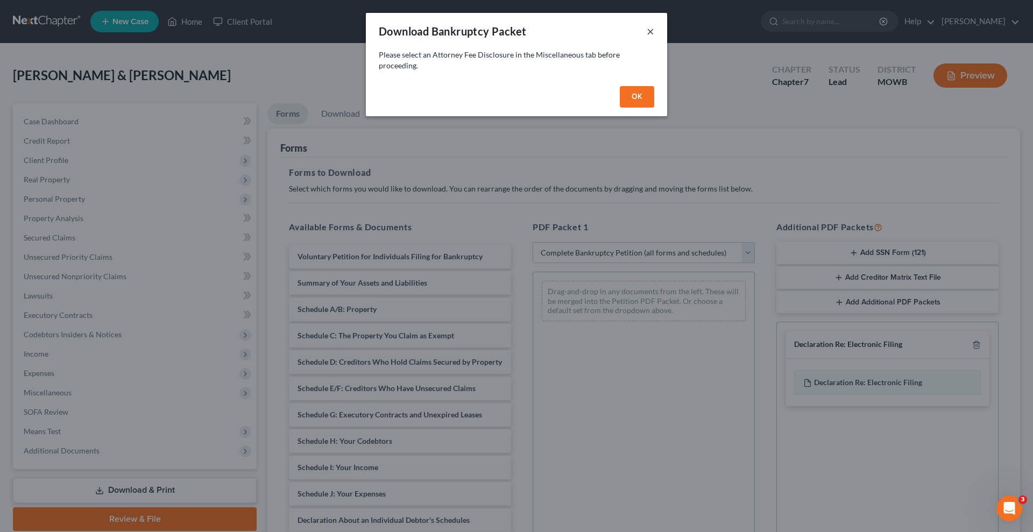
click at [650, 30] on button "×" at bounding box center [651, 31] width 8 height 13
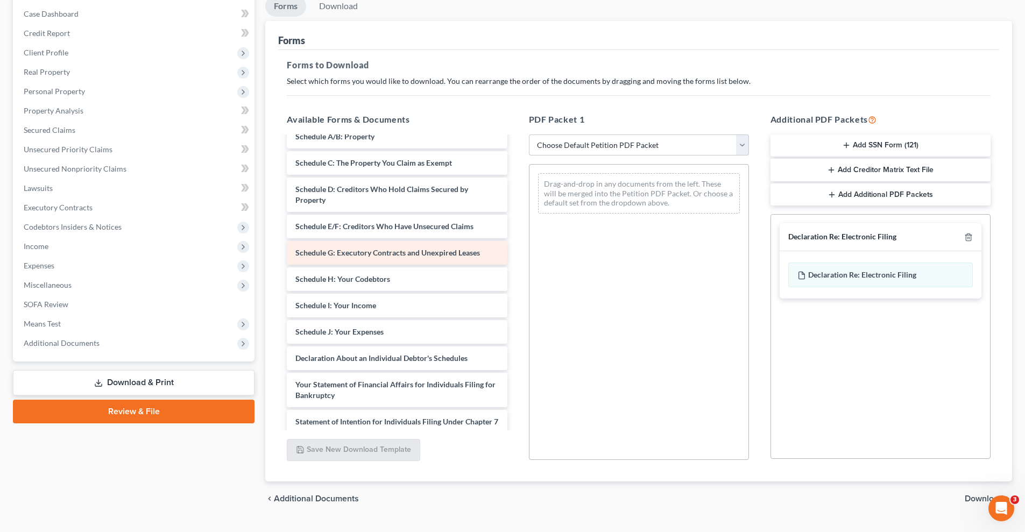
scroll to position [72, 0]
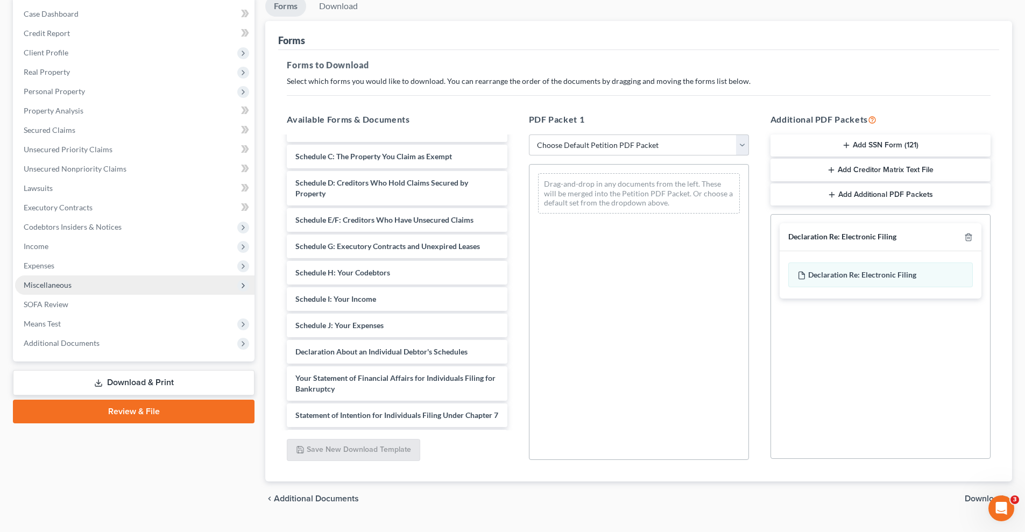
click at [81, 287] on span "Miscellaneous" at bounding box center [134, 284] width 239 height 19
click at [80, 286] on span "Miscellaneous" at bounding box center [134, 284] width 239 height 19
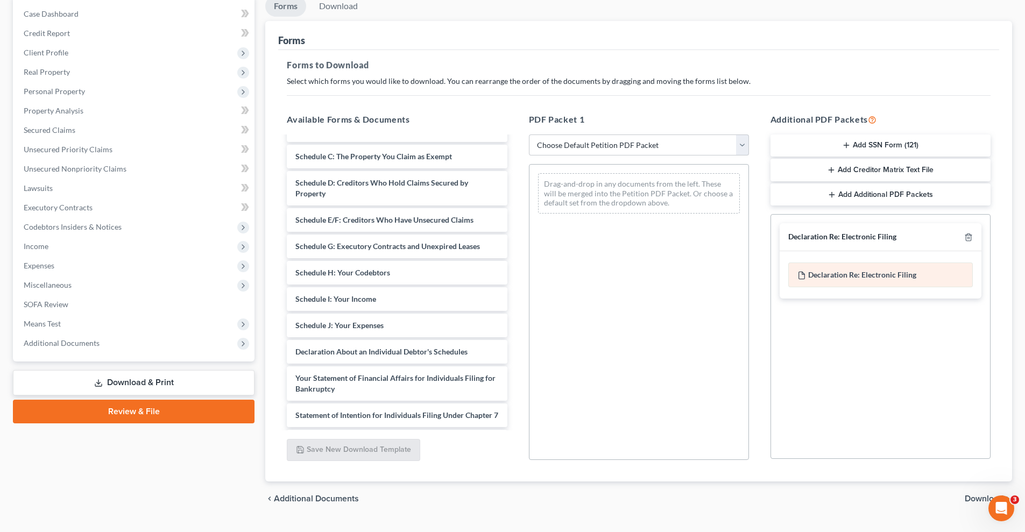
click at [885, 275] on span "Declaration Re: Electronic Filing" at bounding box center [862, 274] width 108 height 9
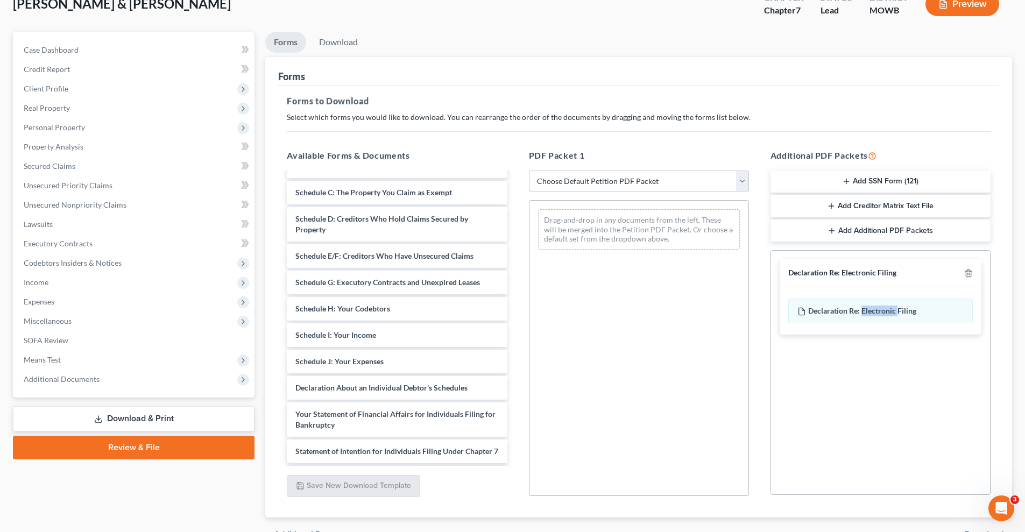
click at [744, 178] on select "Choose Default Petition PDF Packet Complete Bankruptcy Petition (all forms and …" at bounding box center [639, 182] width 220 height 22
click at [529, 171] on select "Choose Default Petition PDF Packet Complete Bankruptcy Petition (all forms and …" at bounding box center [639, 182] width 220 height 22
click at [659, 181] on select "Choose Default Petition PDF Packet Complete Bankruptcy Petition (all forms and …" at bounding box center [639, 182] width 220 height 22
select select "0"
click at [533, 171] on select "Choose Default Petition PDF Packet Complete Bankruptcy Petition (all forms and …" at bounding box center [639, 182] width 220 height 22
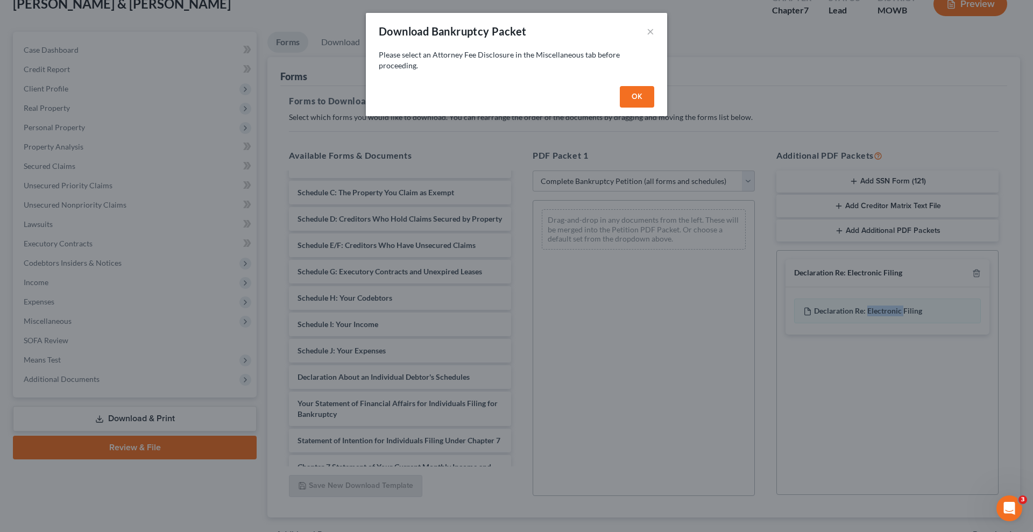
click at [632, 89] on button "OK" at bounding box center [637, 97] width 34 height 22
select select
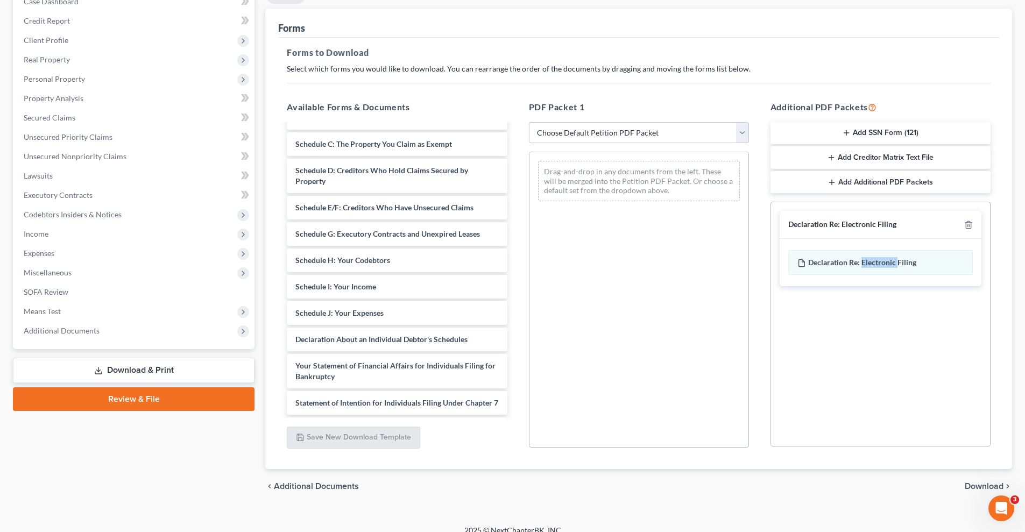
scroll to position [132, 0]
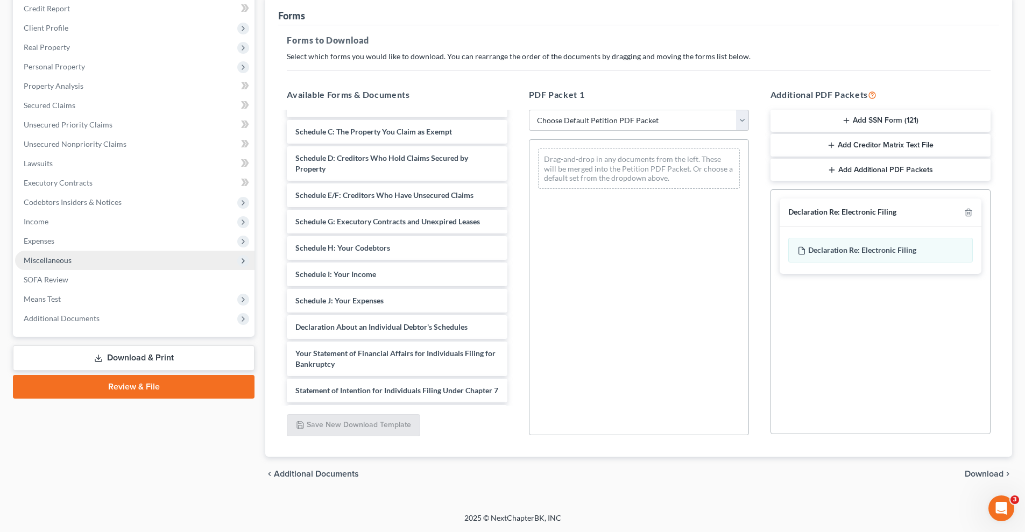
click at [117, 258] on span "Miscellaneous" at bounding box center [134, 260] width 239 height 19
click at [117, 257] on span "Miscellaneous" at bounding box center [134, 260] width 239 height 19
click at [81, 221] on span "Income" at bounding box center [134, 221] width 239 height 19
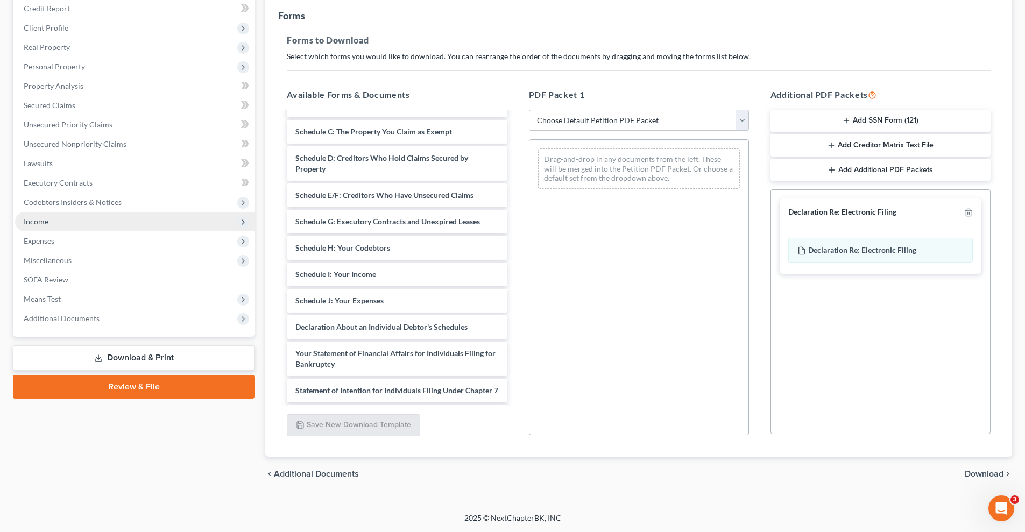
click at [81, 221] on span "Income" at bounding box center [134, 221] width 239 height 19
click at [245, 223] on icon at bounding box center [243, 222] width 9 height 9
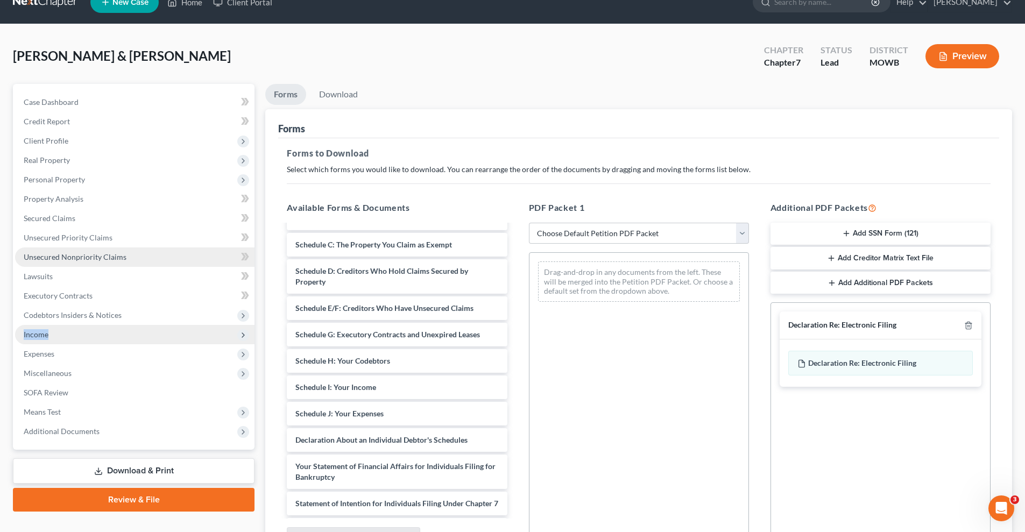
scroll to position [0, 0]
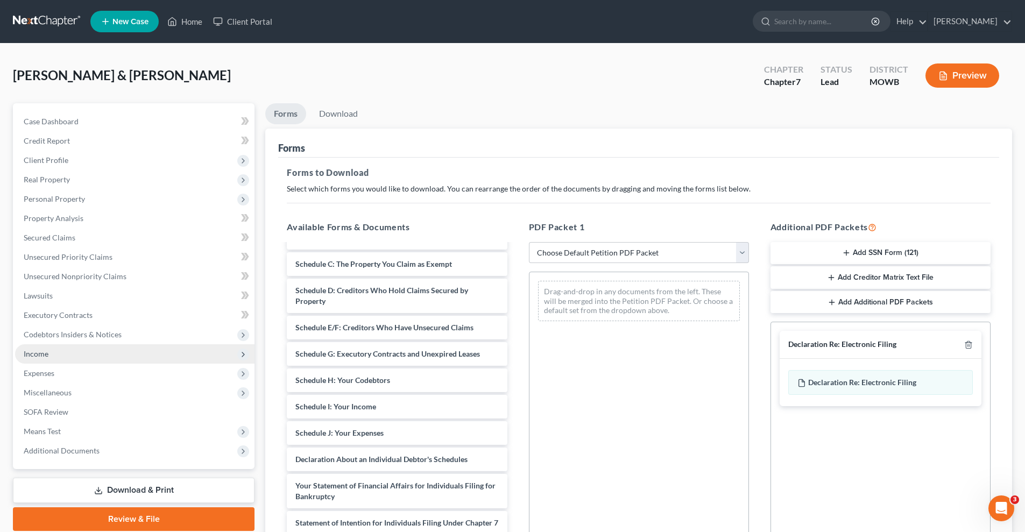
click at [395, 68] on div "[PERSON_NAME] & [PERSON_NAME] Upgraded Chapter Chapter 7 Status Lead District […" at bounding box center [512, 79] width 999 height 47
click at [188, 20] on link "Home" at bounding box center [185, 21] width 46 height 19
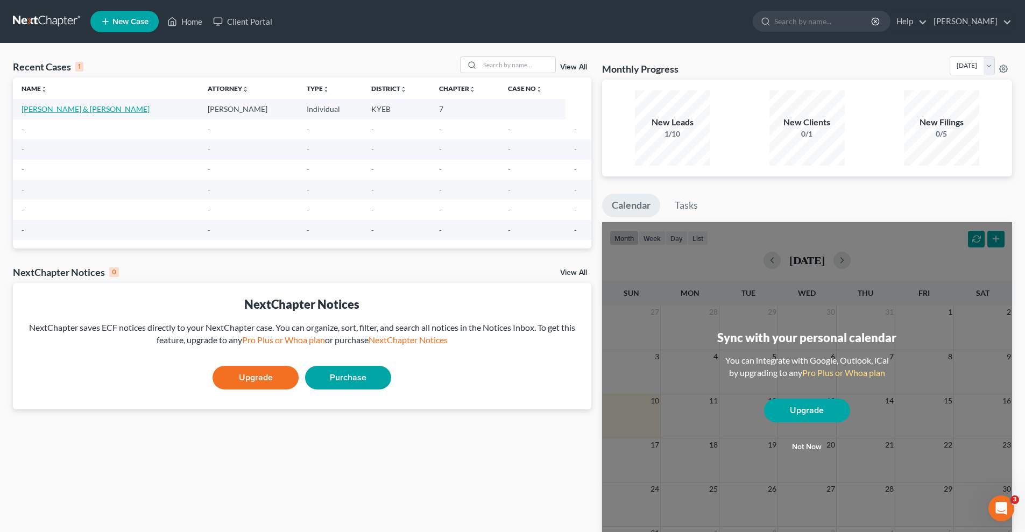
click at [104, 108] on link "[PERSON_NAME] & [PERSON_NAME]" at bounding box center [86, 108] width 128 height 9
select select "10"
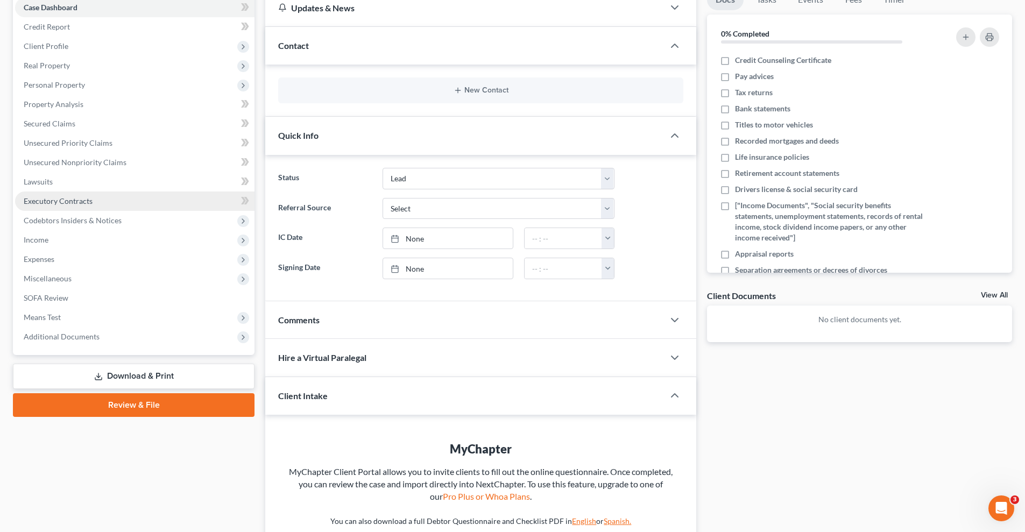
scroll to position [144, 0]
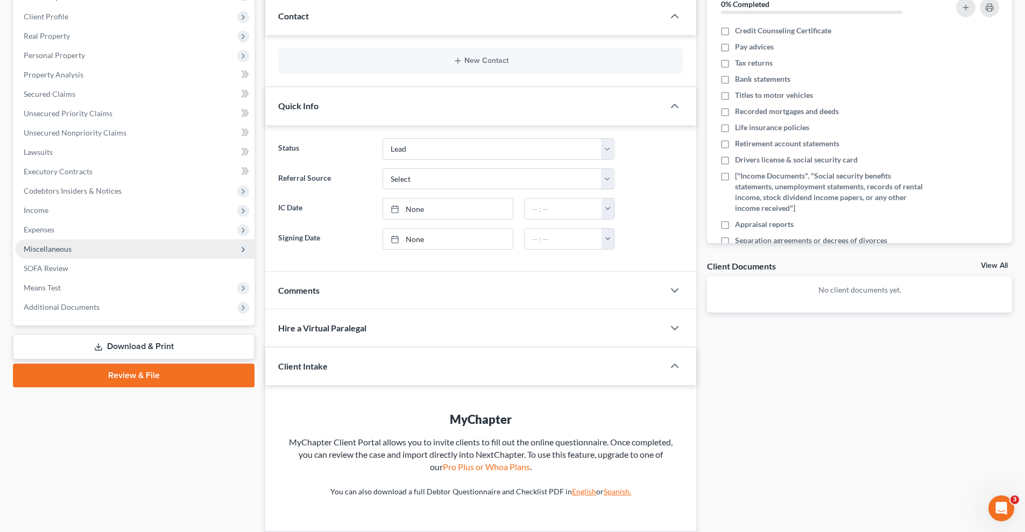
click at [161, 245] on span "Miscellaneous" at bounding box center [134, 248] width 239 height 19
click at [62, 249] on span "Miscellaneous" at bounding box center [48, 248] width 48 height 9
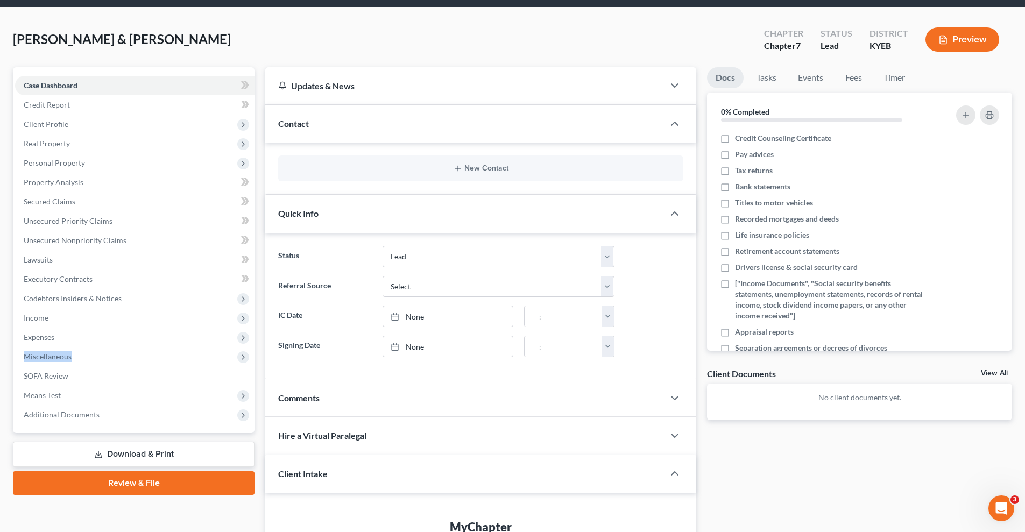
scroll to position [0, 0]
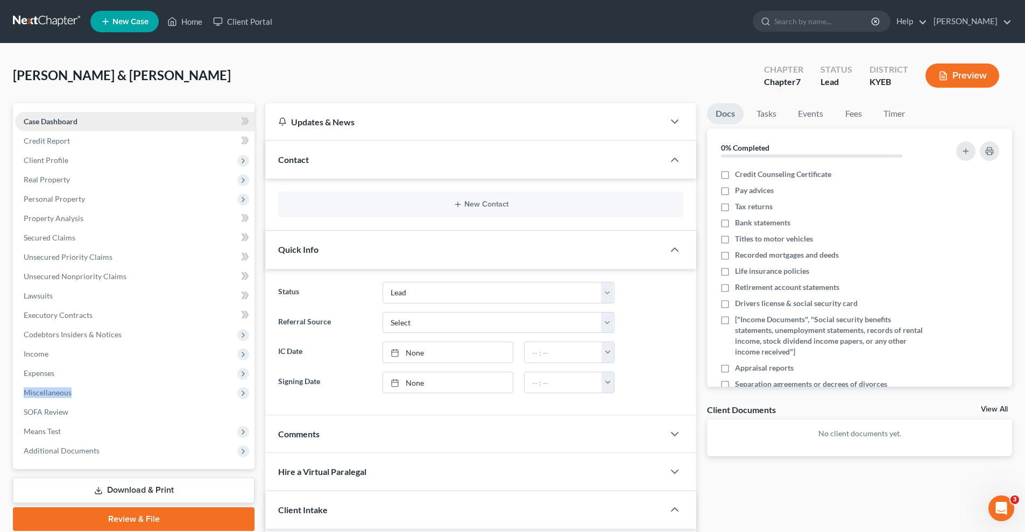
click at [129, 120] on link "Case Dashboard" at bounding box center [134, 121] width 239 height 19
click at [116, 141] on link "Credit Report" at bounding box center [134, 140] width 239 height 19
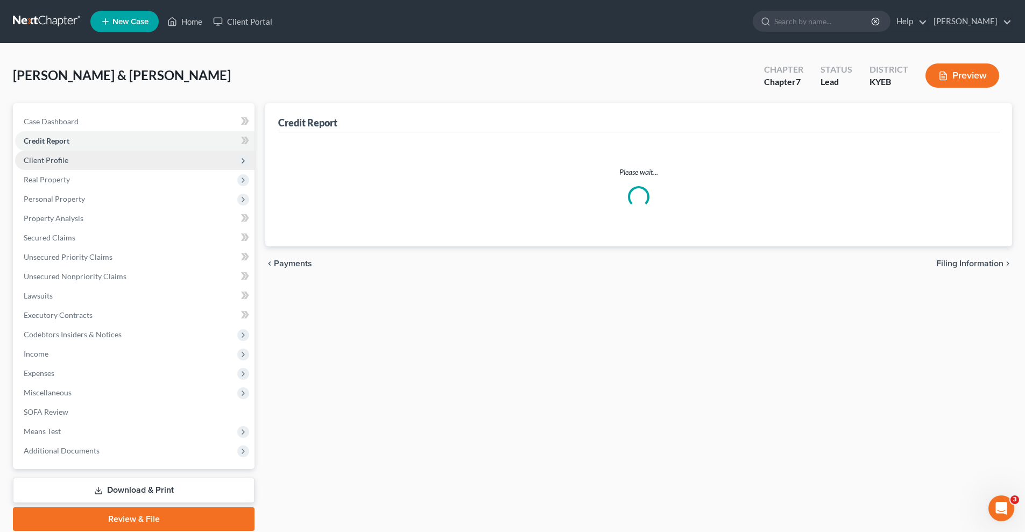
click at [93, 158] on span "Client Profile" at bounding box center [134, 160] width 239 height 19
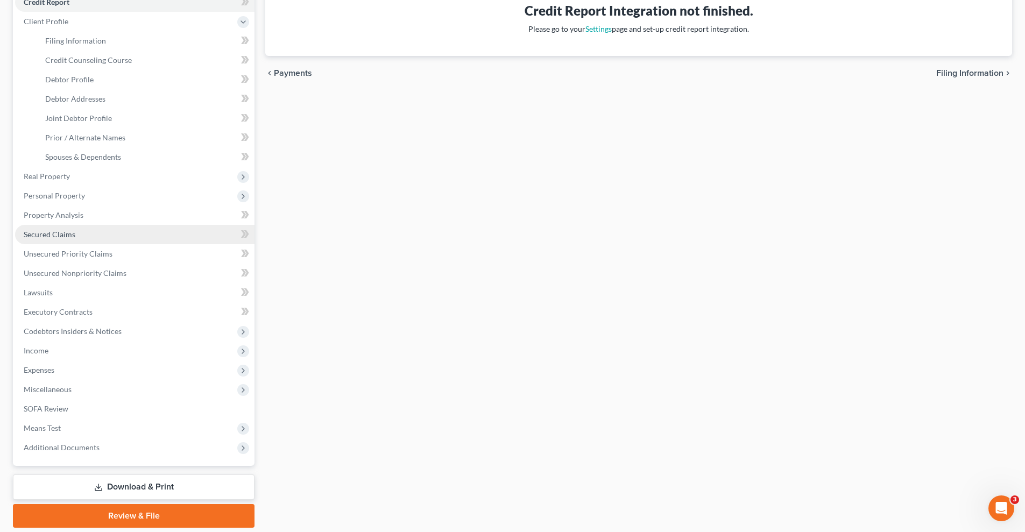
scroll to position [175, 0]
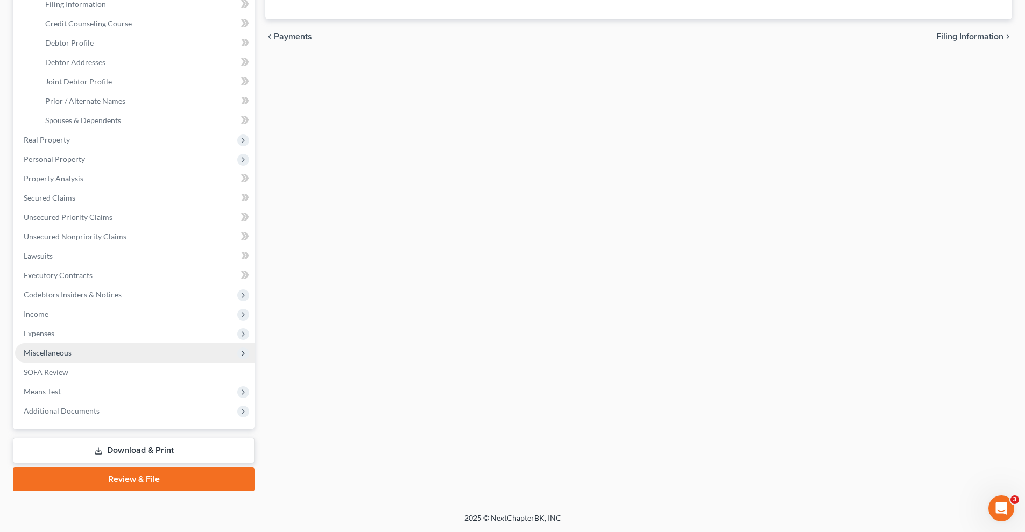
click at [239, 350] on icon at bounding box center [243, 353] width 9 height 9
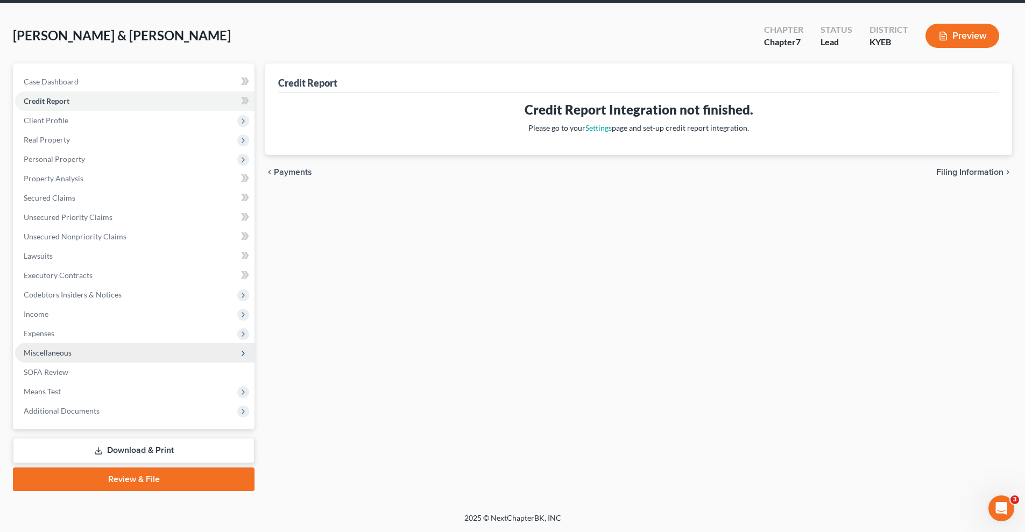
scroll to position [40, 0]
click at [239, 350] on icon at bounding box center [243, 353] width 9 height 9
click at [971, 169] on span "Filing Information" at bounding box center [969, 172] width 67 height 9
select select "1"
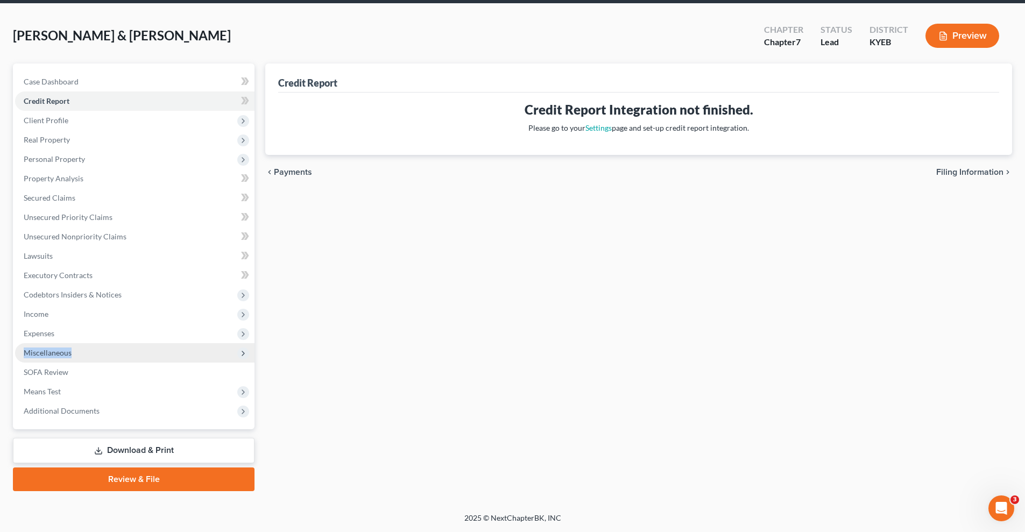
select select "0"
select select "32"
select select "0"
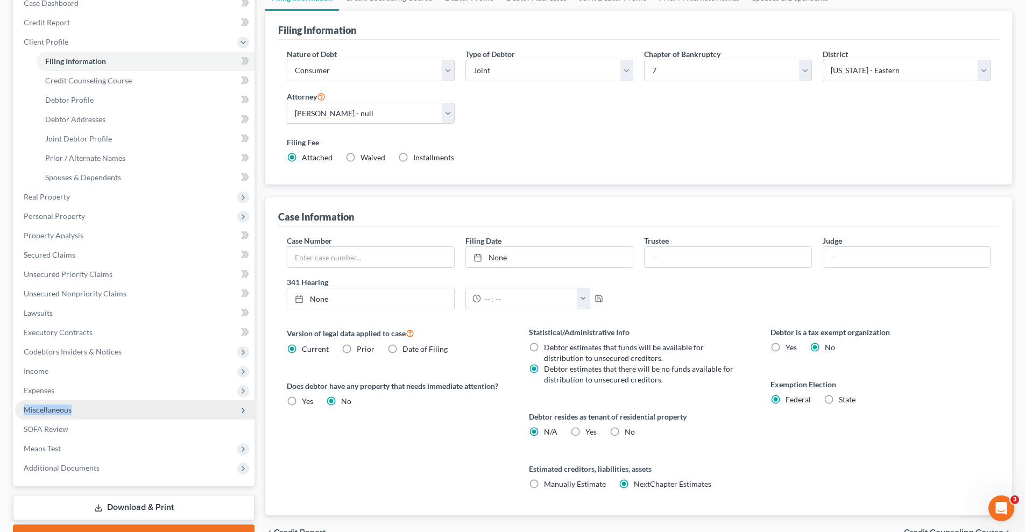
scroll to position [177, 0]
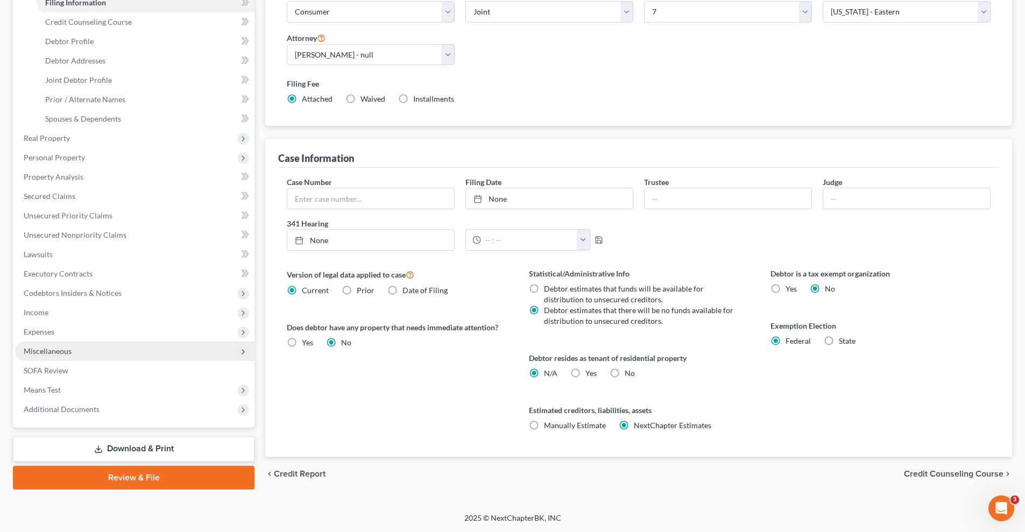
click at [377, 507] on div "[PERSON_NAME] & [PERSON_NAME] Upgraded Chapter Chapter 7 Status Lead District K…" at bounding box center [512, 190] width 1025 height 646
click at [240, 354] on icon at bounding box center [243, 352] width 9 height 9
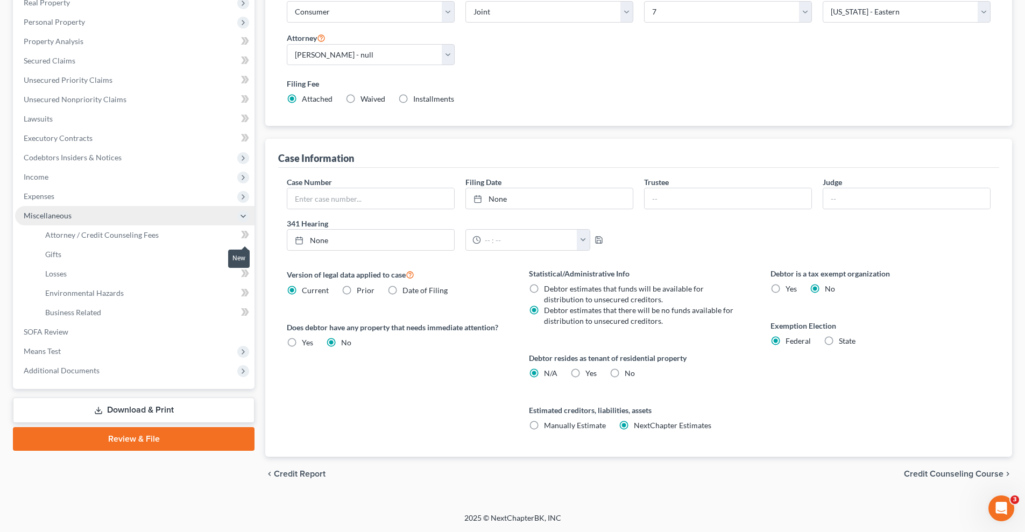
click at [245, 235] on icon at bounding box center [243, 235] width 5 height 8
click at [208, 235] on link "Attorney / Credit Counseling Fees" at bounding box center [146, 234] width 218 height 19
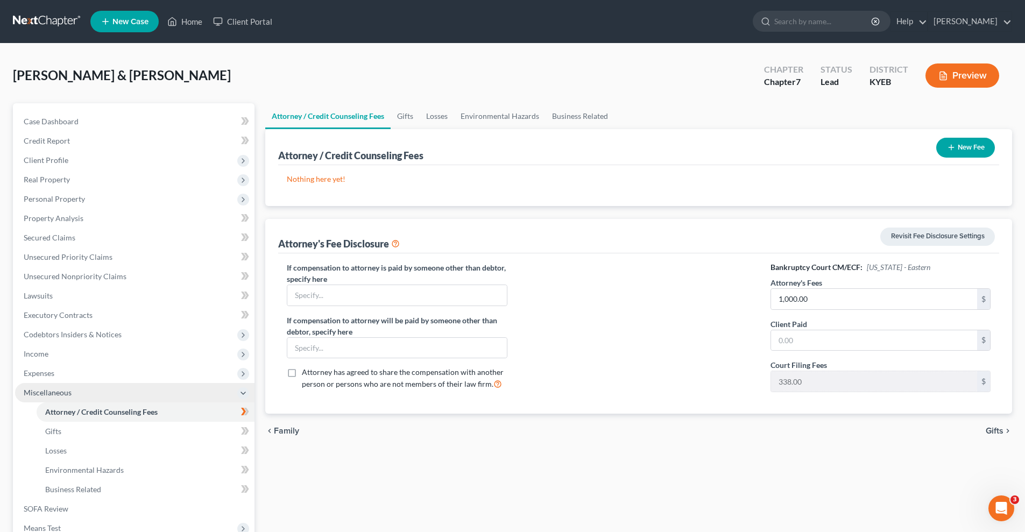
click at [970, 144] on button "New Fee" at bounding box center [965, 148] width 59 height 20
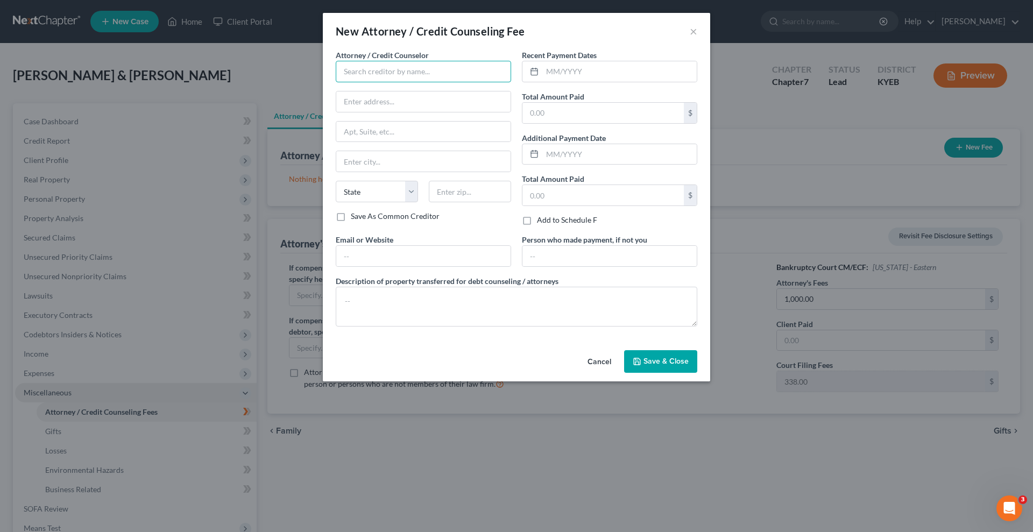
click at [355, 70] on input "text" at bounding box center [423, 72] width 175 height 22
type input "b"
type input "[PERSON_NAME]"
click at [367, 106] on input "text" at bounding box center [423, 101] width 174 height 20
type input "[STREET_ADDRESS][PERSON_NAME]"
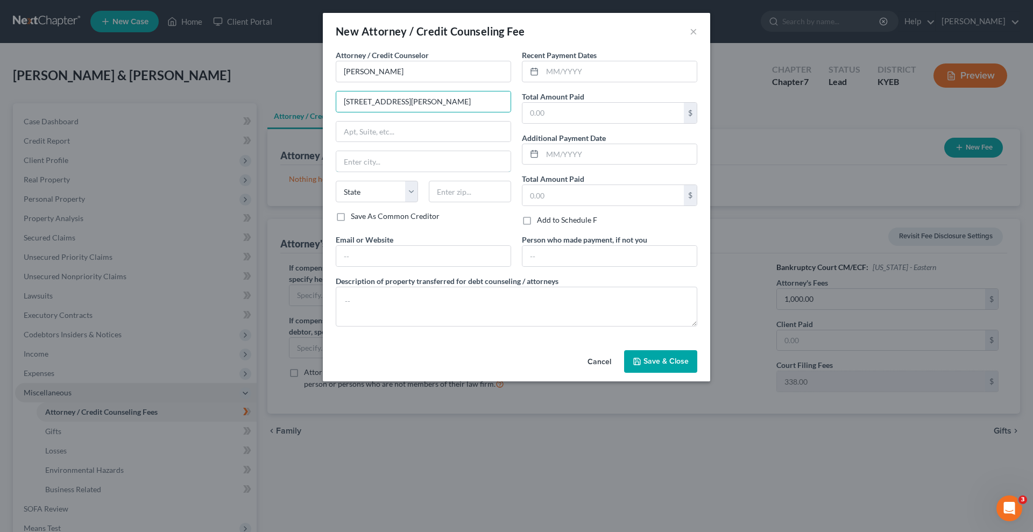
type input "[GEOGRAPHIC_DATA]"
select select "18"
type input "40515"
type input "[EMAIL_ADDRESS][DOMAIN_NAME]"
click at [569, 110] on input "text" at bounding box center [602, 113] width 161 height 20
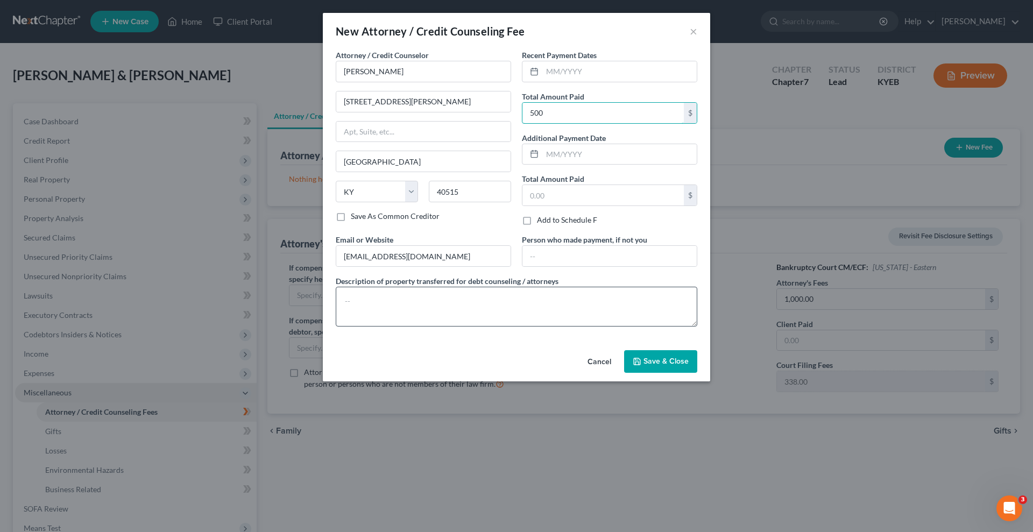
type input "500"
click at [371, 308] on textarea at bounding box center [517, 307] width 362 height 40
type textarea "cash"
click at [656, 362] on span "Save & Close" at bounding box center [665, 361] width 45 height 9
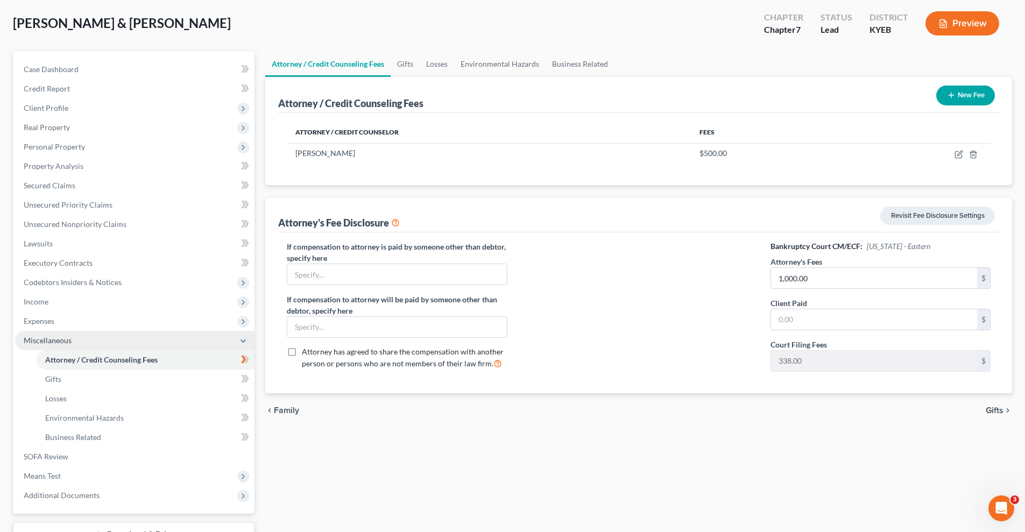
scroll to position [72, 0]
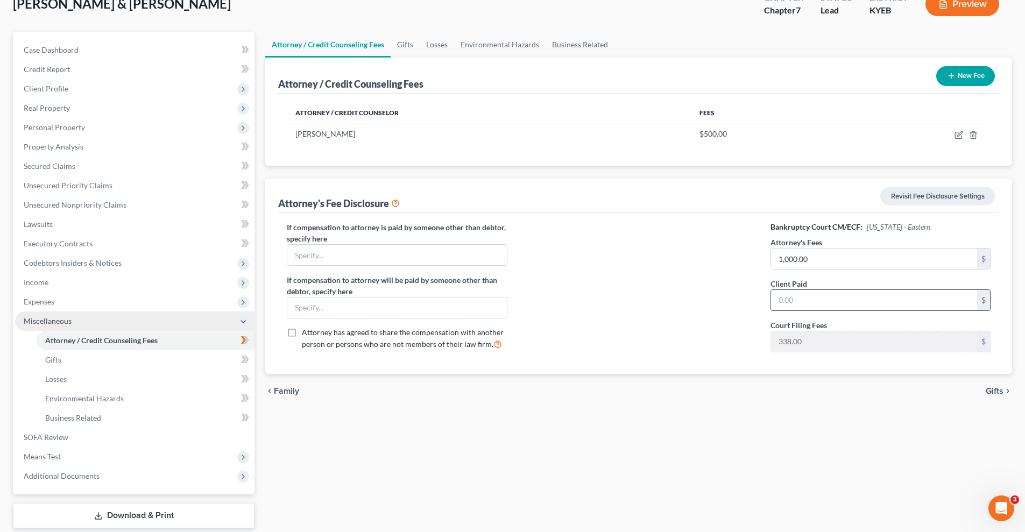
click at [782, 301] on input "text" at bounding box center [874, 300] width 206 height 20
type input "500"
click at [585, 419] on div "Attorney / Credit Counseling Fees Gifts Losses Environmental Hazards Business R…" at bounding box center [639, 294] width 758 height 525
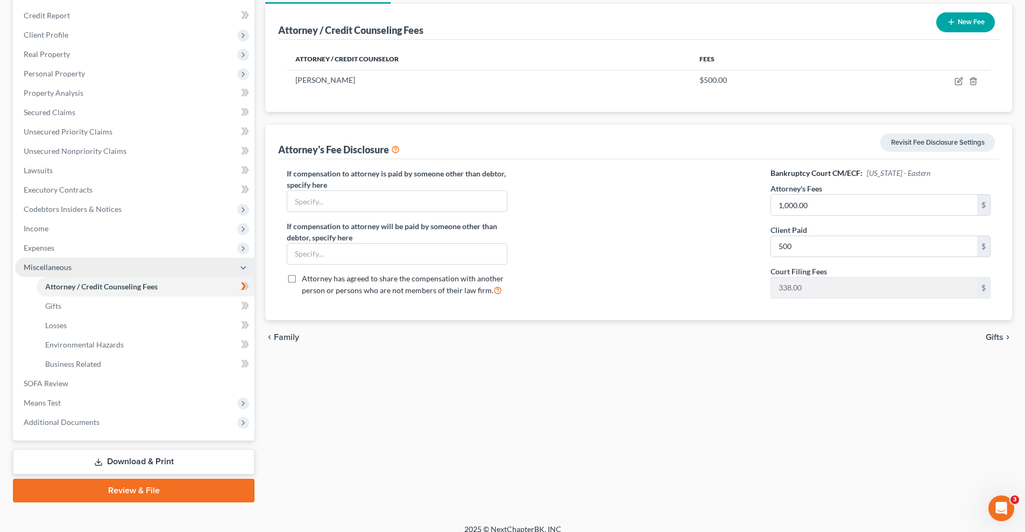
scroll to position [137, 0]
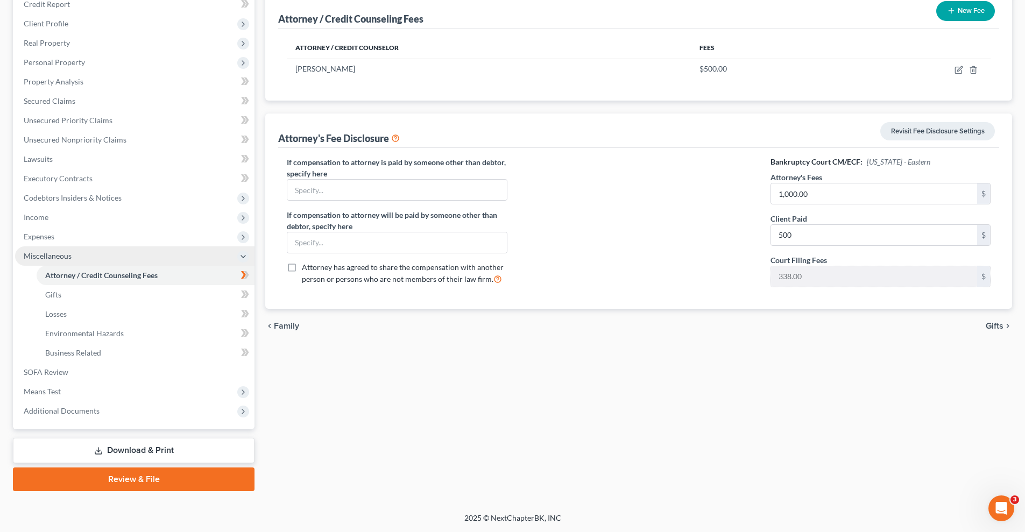
click at [146, 448] on link "Download & Print" at bounding box center [134, 450] width 242 height 25
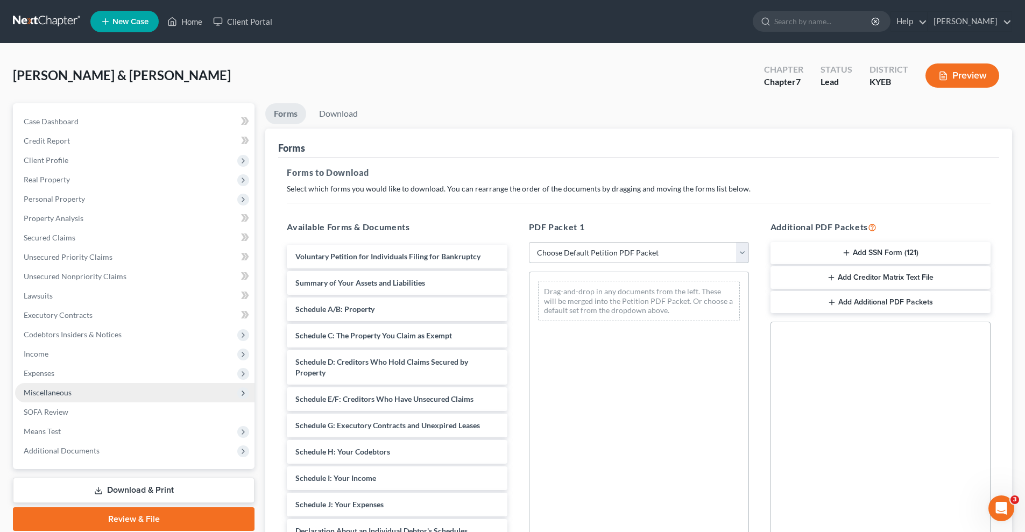
click at [621, 252] on select "Choose Default Petition PDF Packet Complete Bankruptcy Petition (all forms and …" at bounding box center [639, 253] width 220 height 22
select select "0"
click at [533, 242] on select "Choose Default Petition PDF Packet Complete Bankruptcy Petition (all forms and …" at bounding box center [639, 253] width 220 height 22
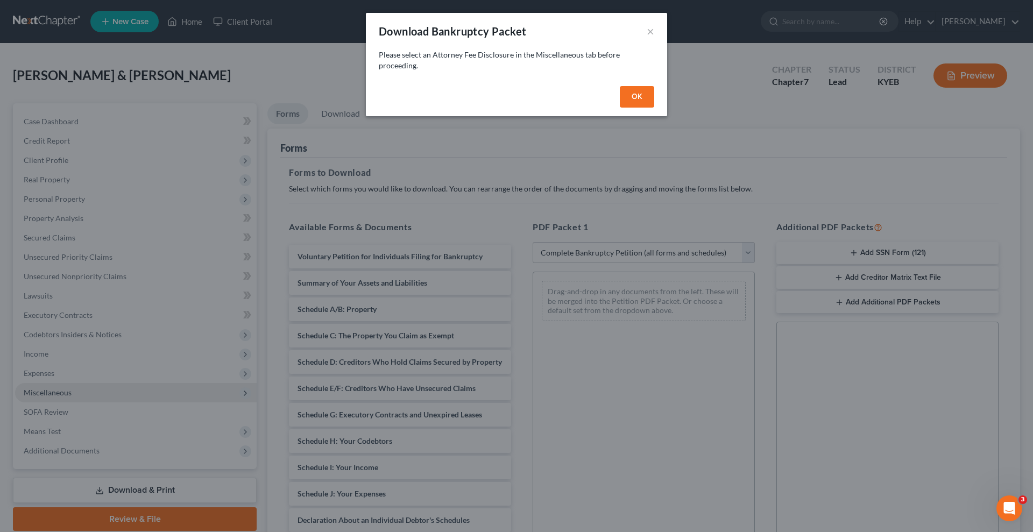
click at [642, 94] on button "OK" at bounding box center [637, 97] width 34 height 22
select select
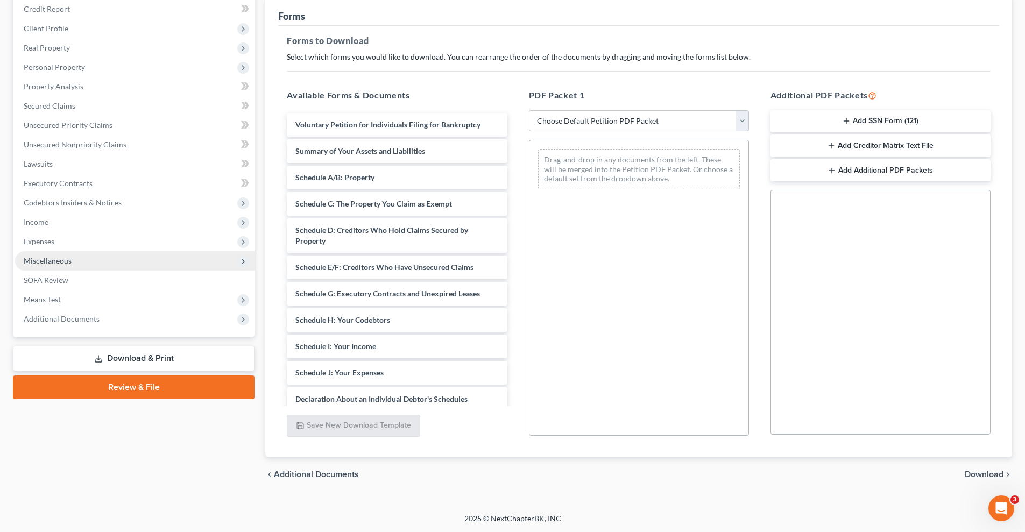
scroll to position [132, 0]
click at [68, 260] on span "Miscellaneous" at bounding box center [48, 260] width 48 height 9
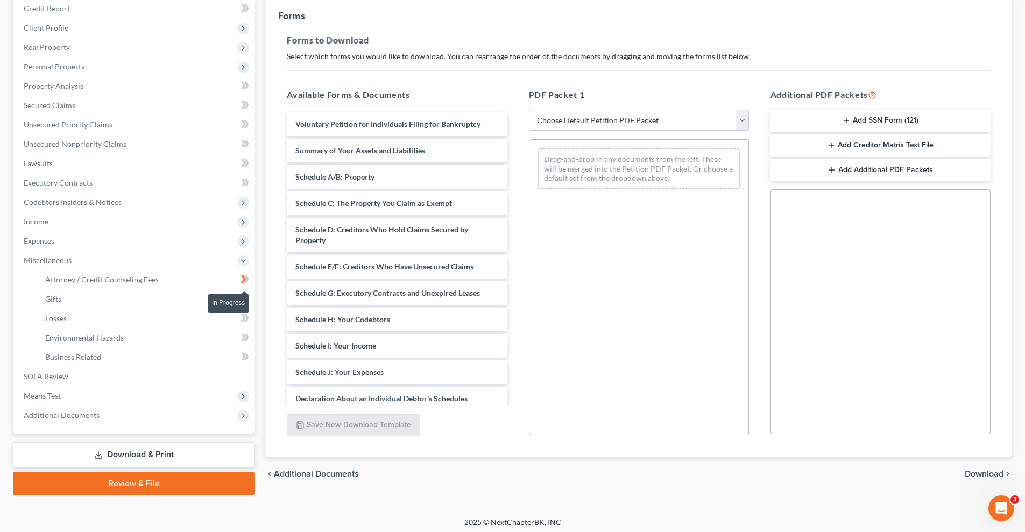
click at [245, 278] on icon at bounding box center [245, 279] width 8 height 13
